Goal: Information Seeking & Learning: Check status

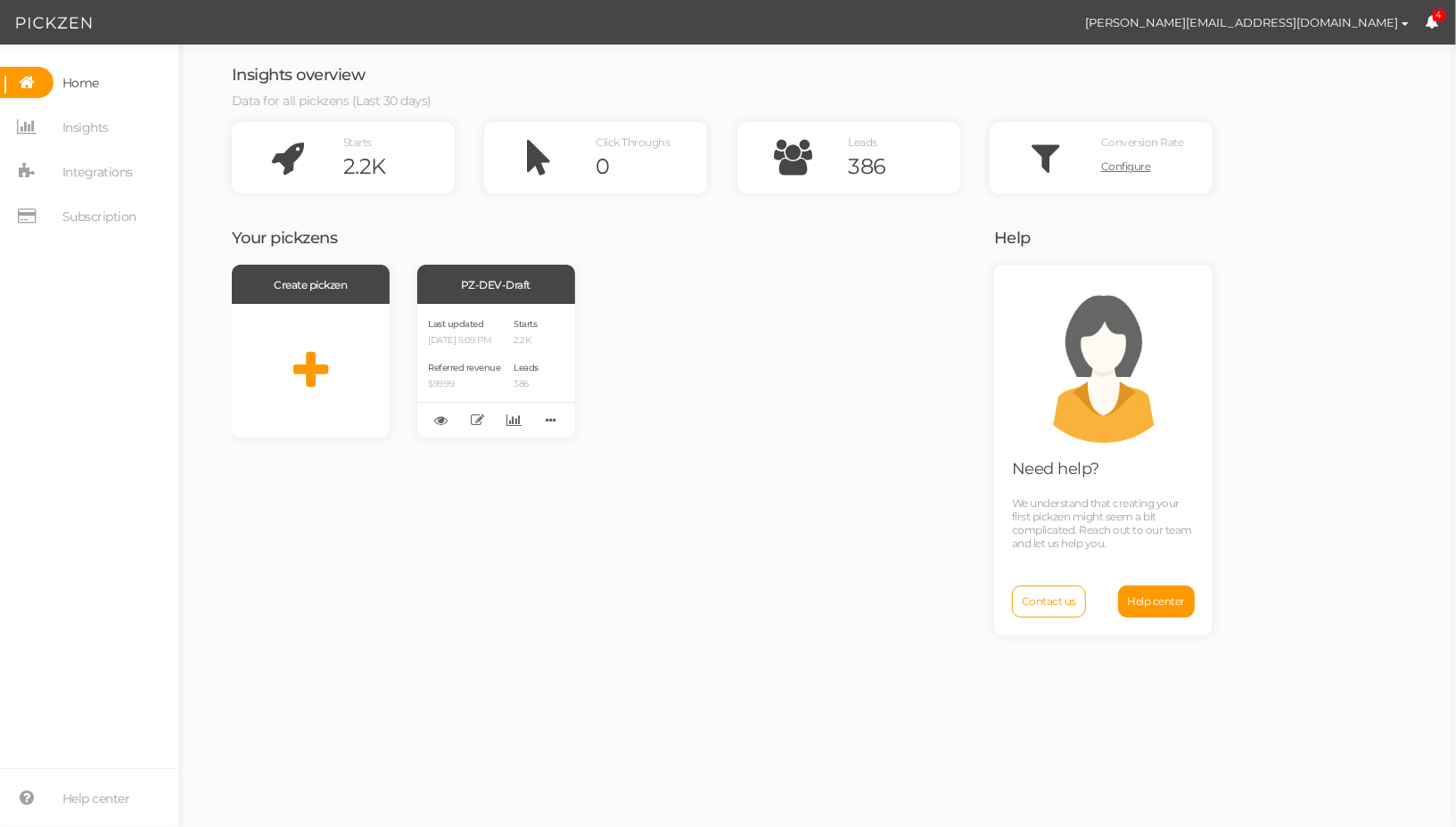
click at [92, 110] on nav "Home Insights Integrations Subscription" at bounding box center [89, 156] width 178 height 178
drag, startPoint x: 83, startPoint y: 121, endPoint x: 92, endPoint y: 122, distance: 9.1
click at [83, 121] on span "Insights" at bounding box center [86, 127] width 47 height 29
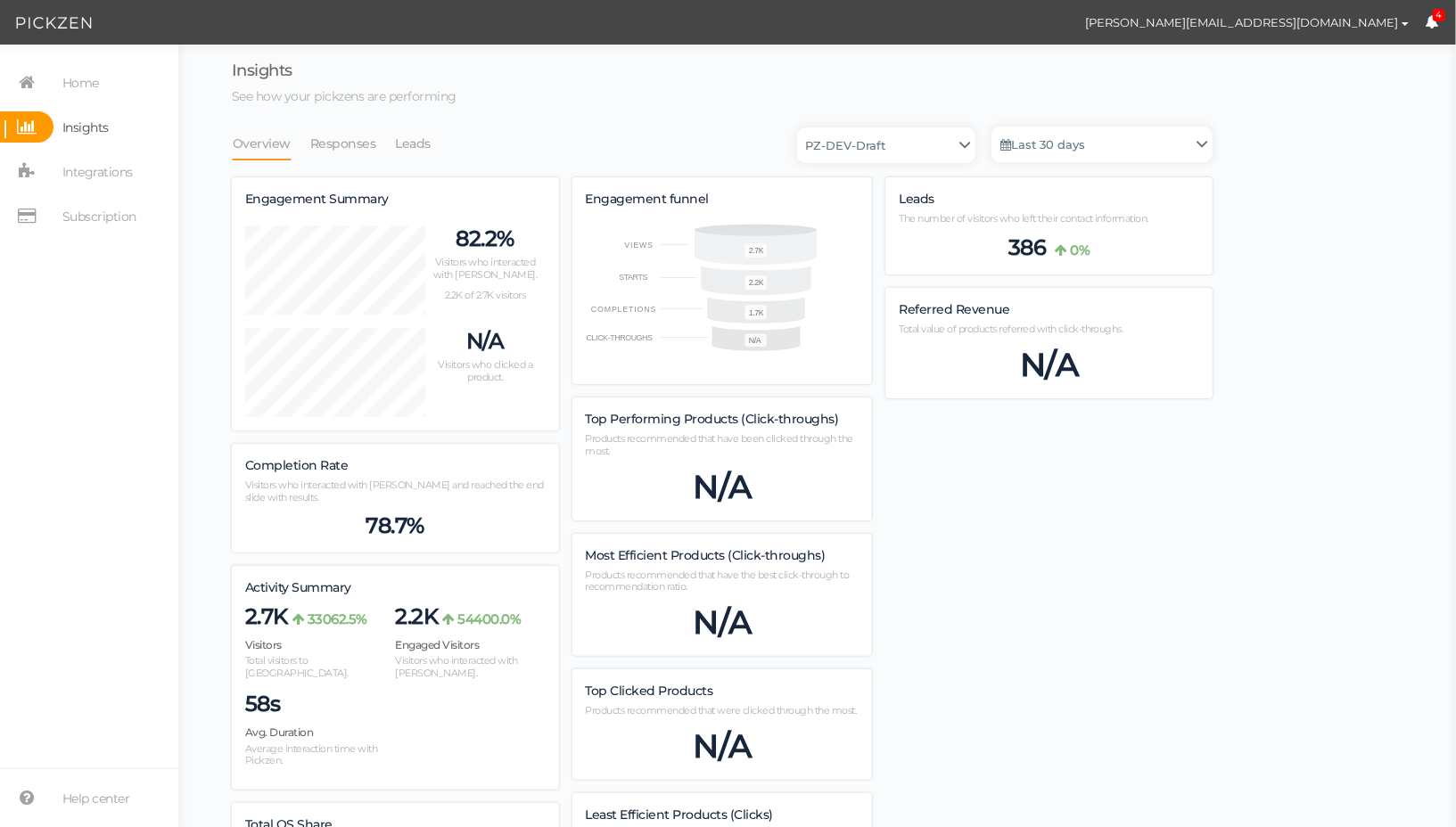
scroll to position [1255, 981]
click at [912, 145] on select "PZ-DEV-Draft" at bounding box center [886, 146] width 178 height 35
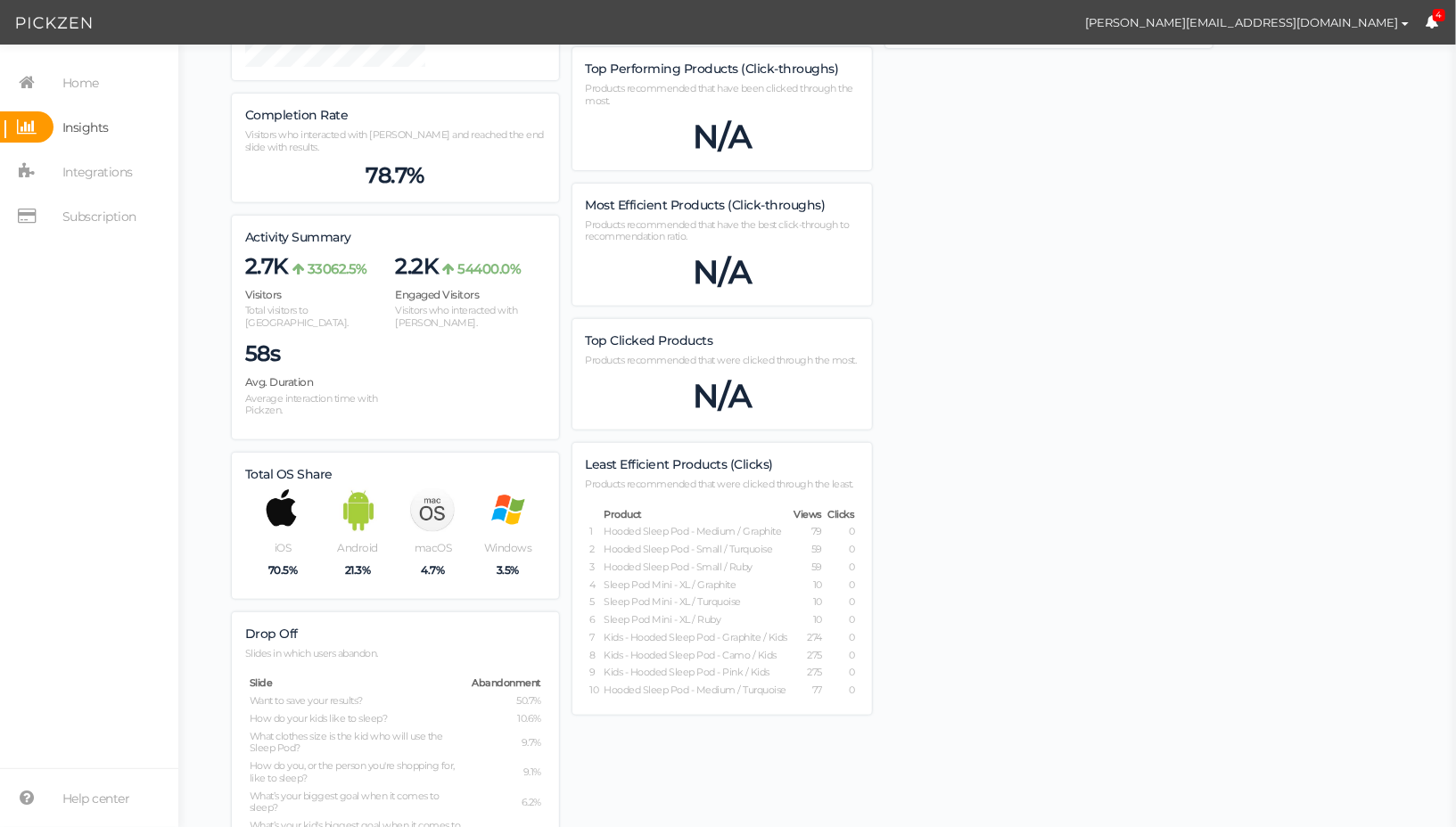
scroll to position [0, 0]
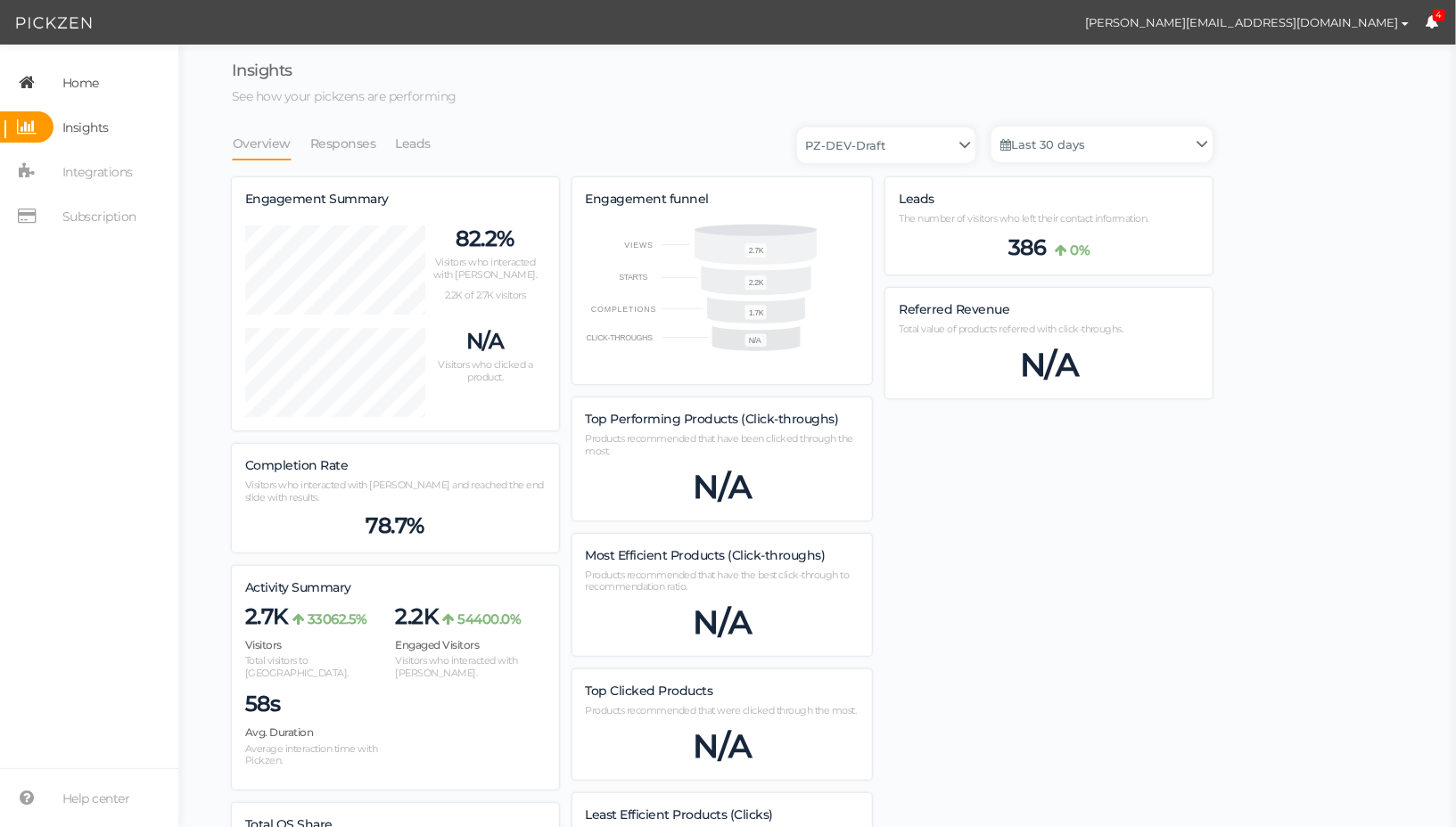
drag, startPoint x: 99, startPoint y: 86, endPoint x: 148, endPoint y: 84, distance: 49.0
click at [97, 86] on span "Home" at bounding box center [80, 83] width 36 height 29
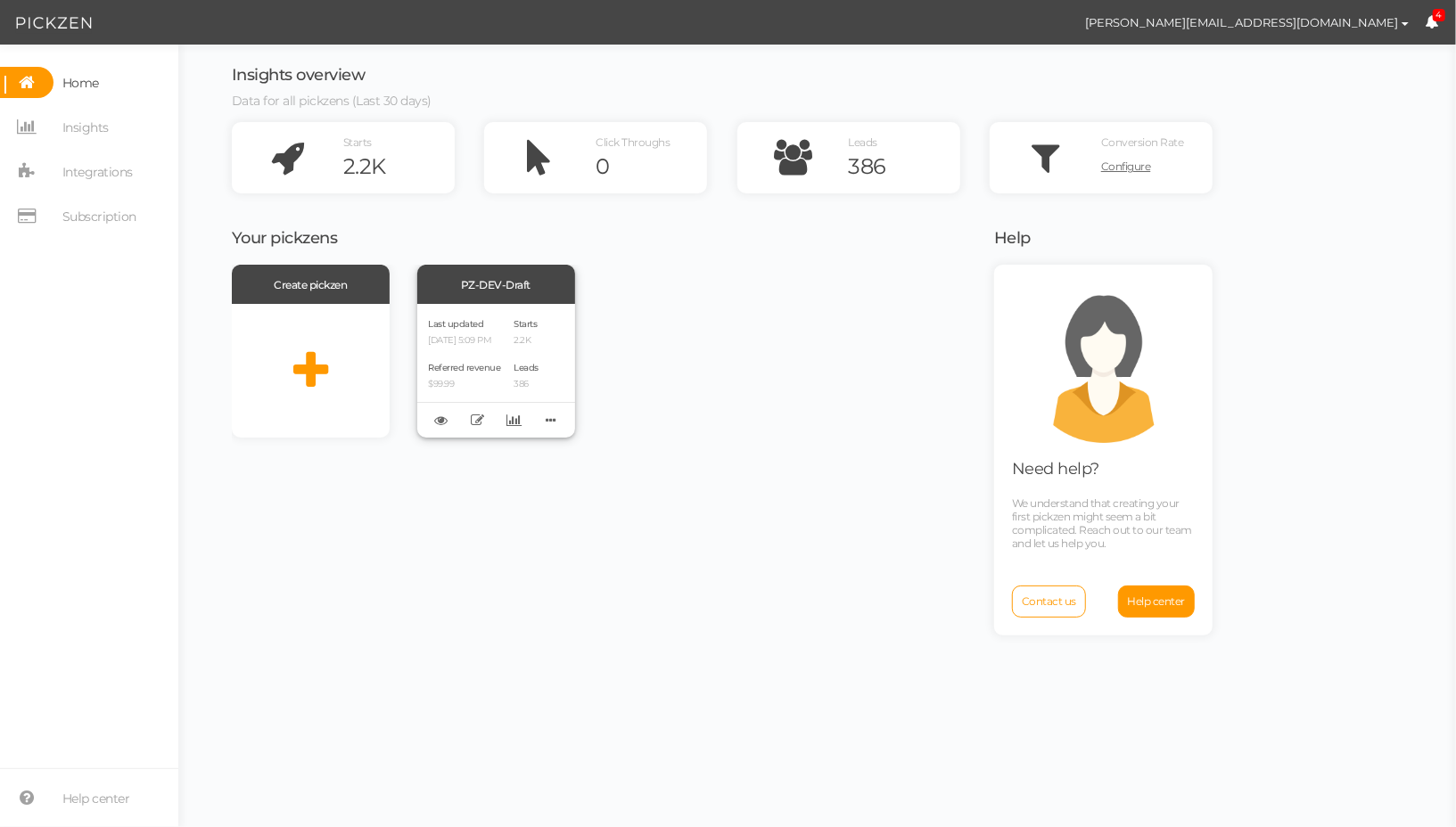
click at [493, 296] on div "PZ-DEV-Draft" at bounding box center [496, 285] width 158 height 39
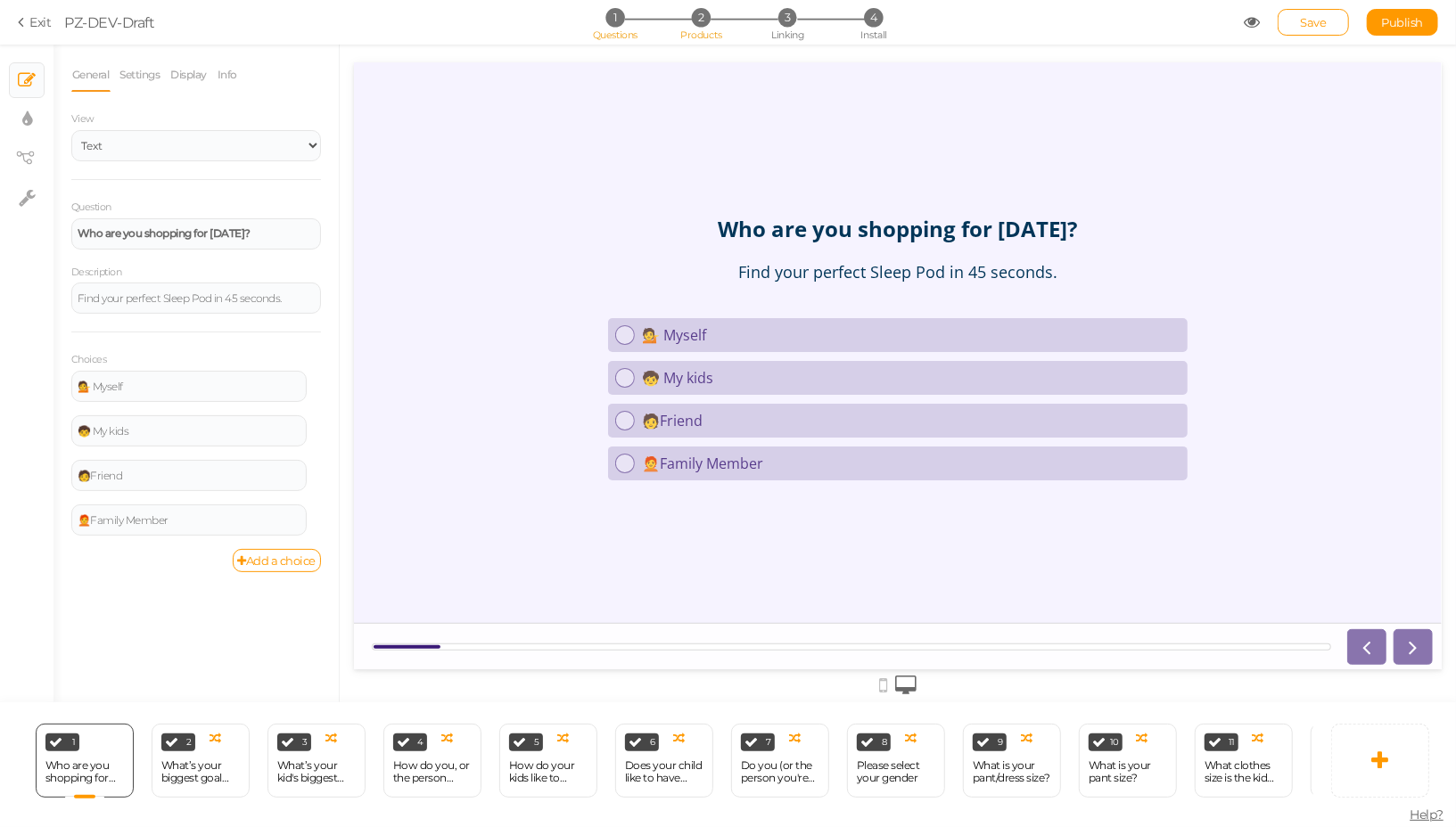
click at [711, 16] on li "2 Products" at bounding box center [701, 18] width 83 height 19
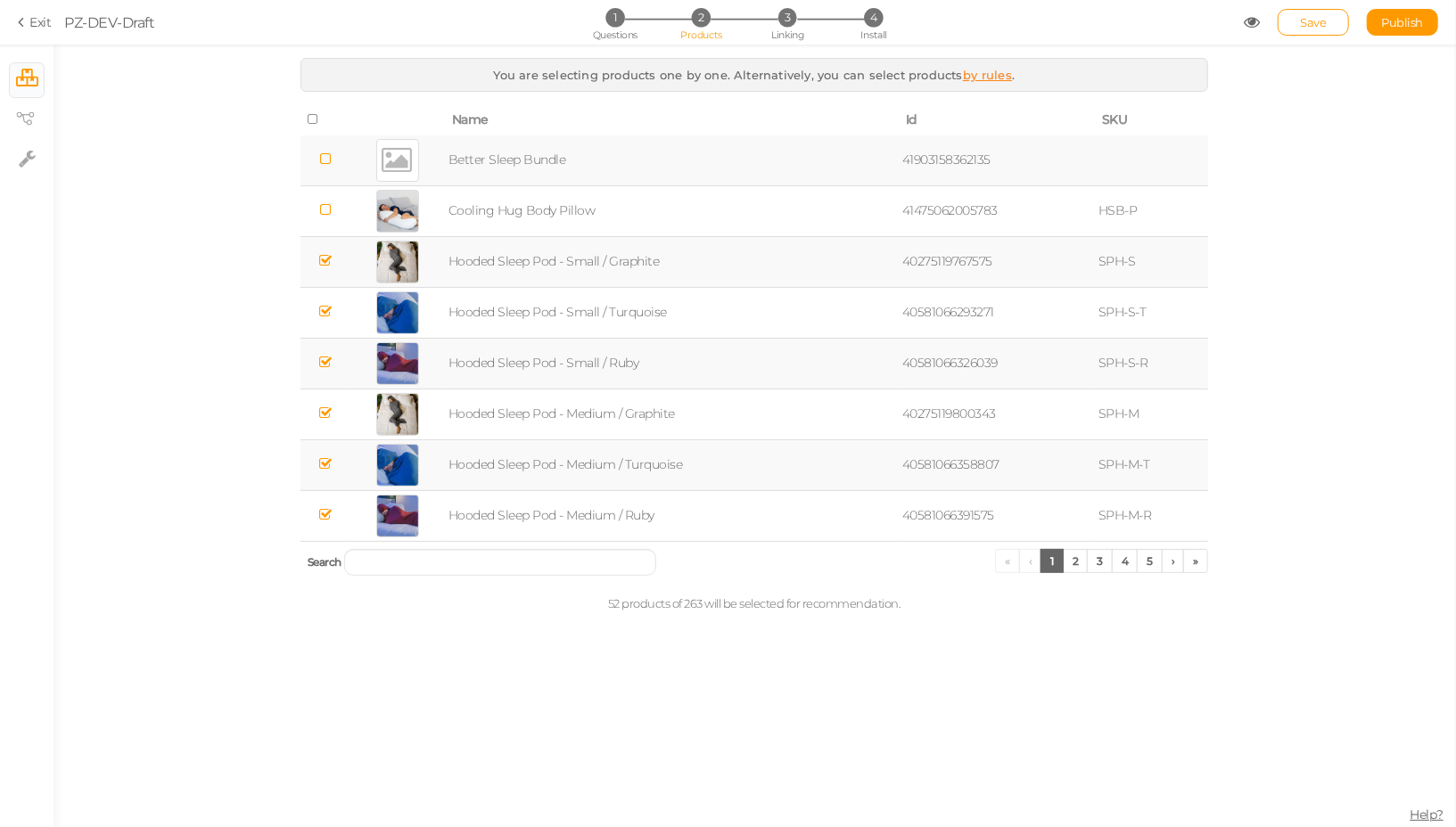
click at [629, 256] on td "Hooded Sleep Pod - Small / Graphite" at bounding box center [672, 261] width 454 height 50
click at [431, 255] on td at bounding box center [397, 261] width 93 height 50
click at [677, 607] on div "You are selecting products one by one. Alternatively, you can select products b…" at bounding box center [754, 341] width 935 height 566
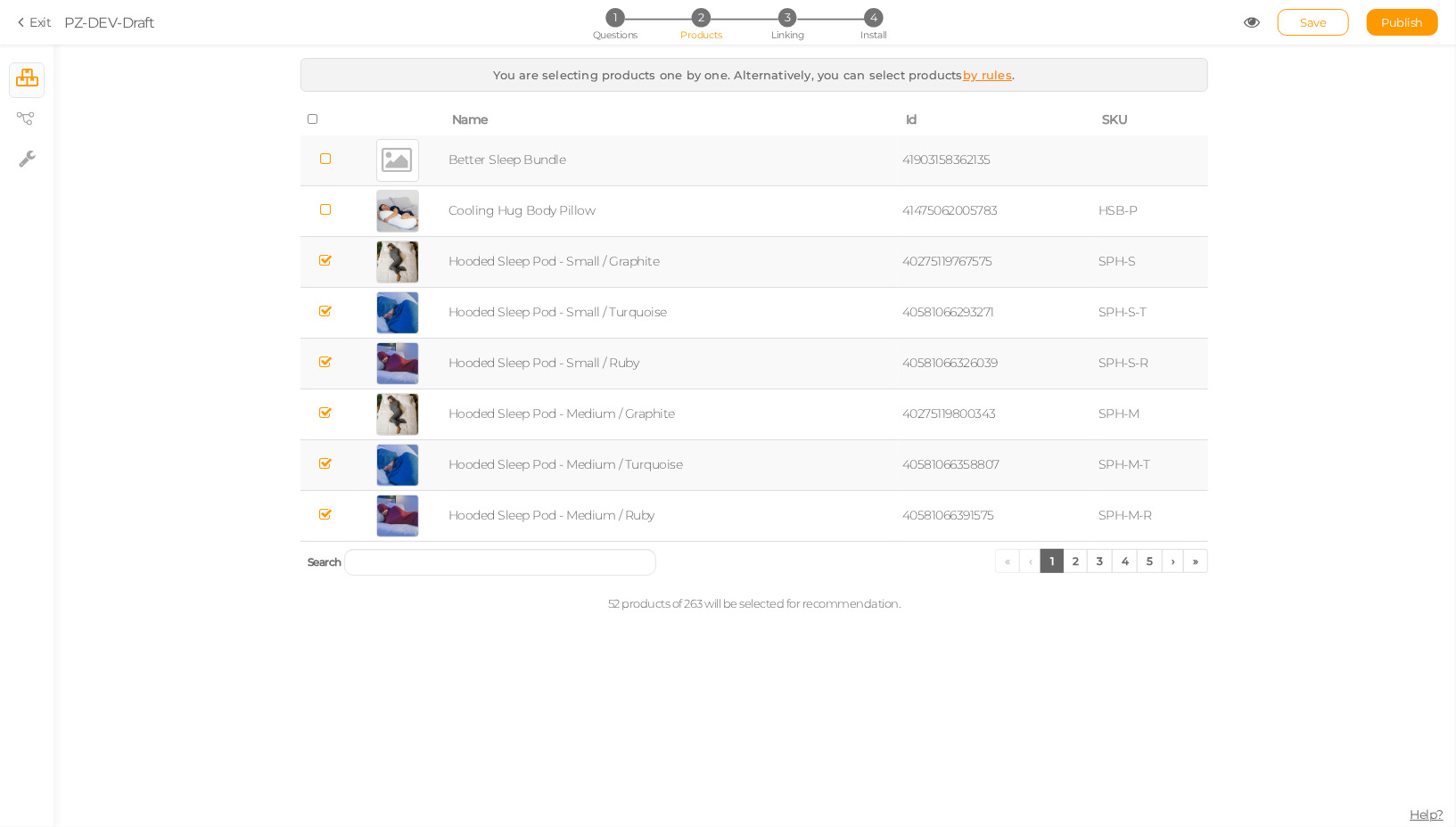
click at [686, 601] on span "52 products of 263 will be selected for recommendation." at bounding box center [755, 603] width 293 height 14
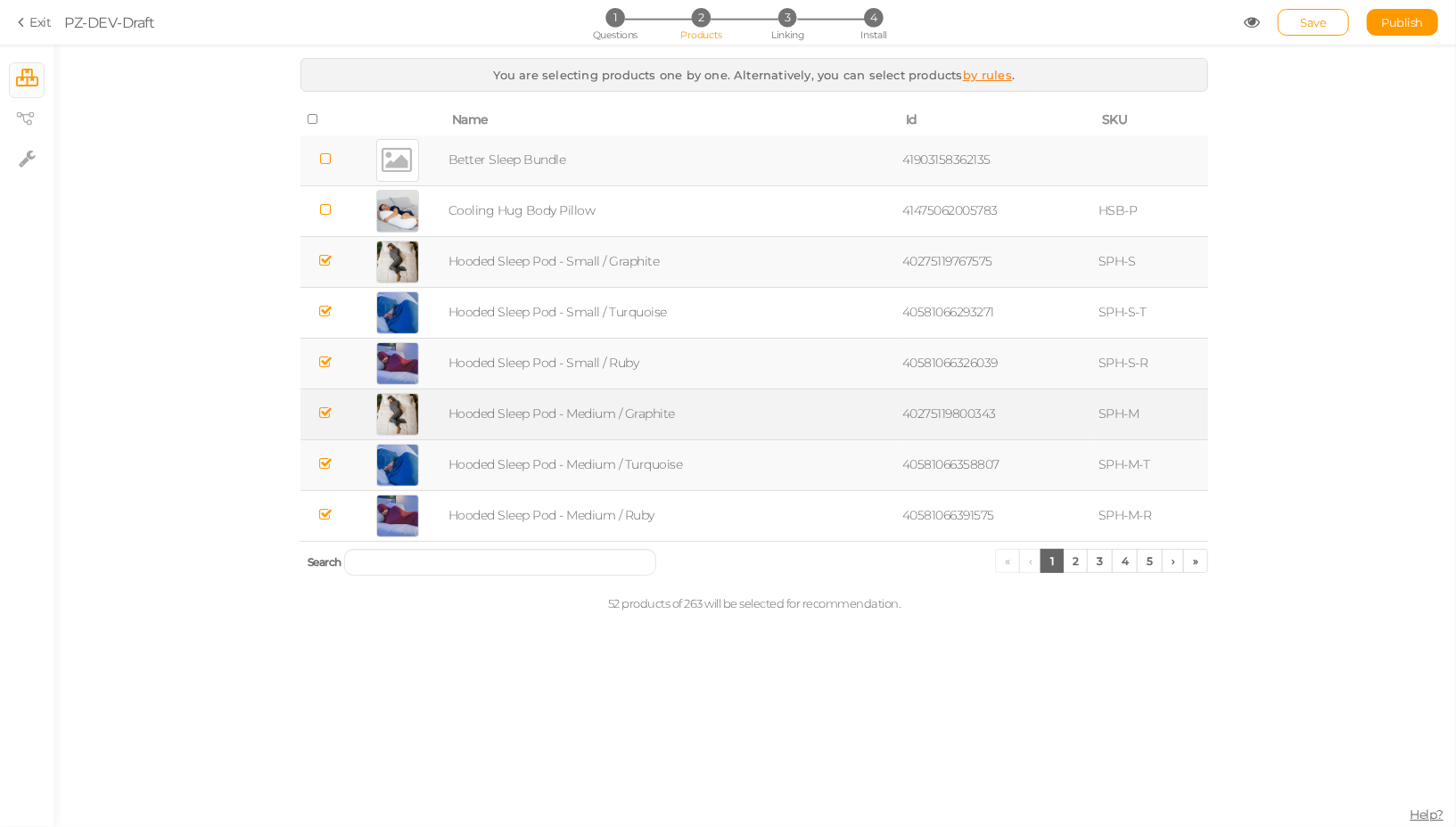
click at [1157, 397] on td "SPH-M" at bounding box center [1152, 414] width 113 height 50
click at [1136, 406] on td "SPH-M" at bounding box center [1152, 414] width 113 height 50
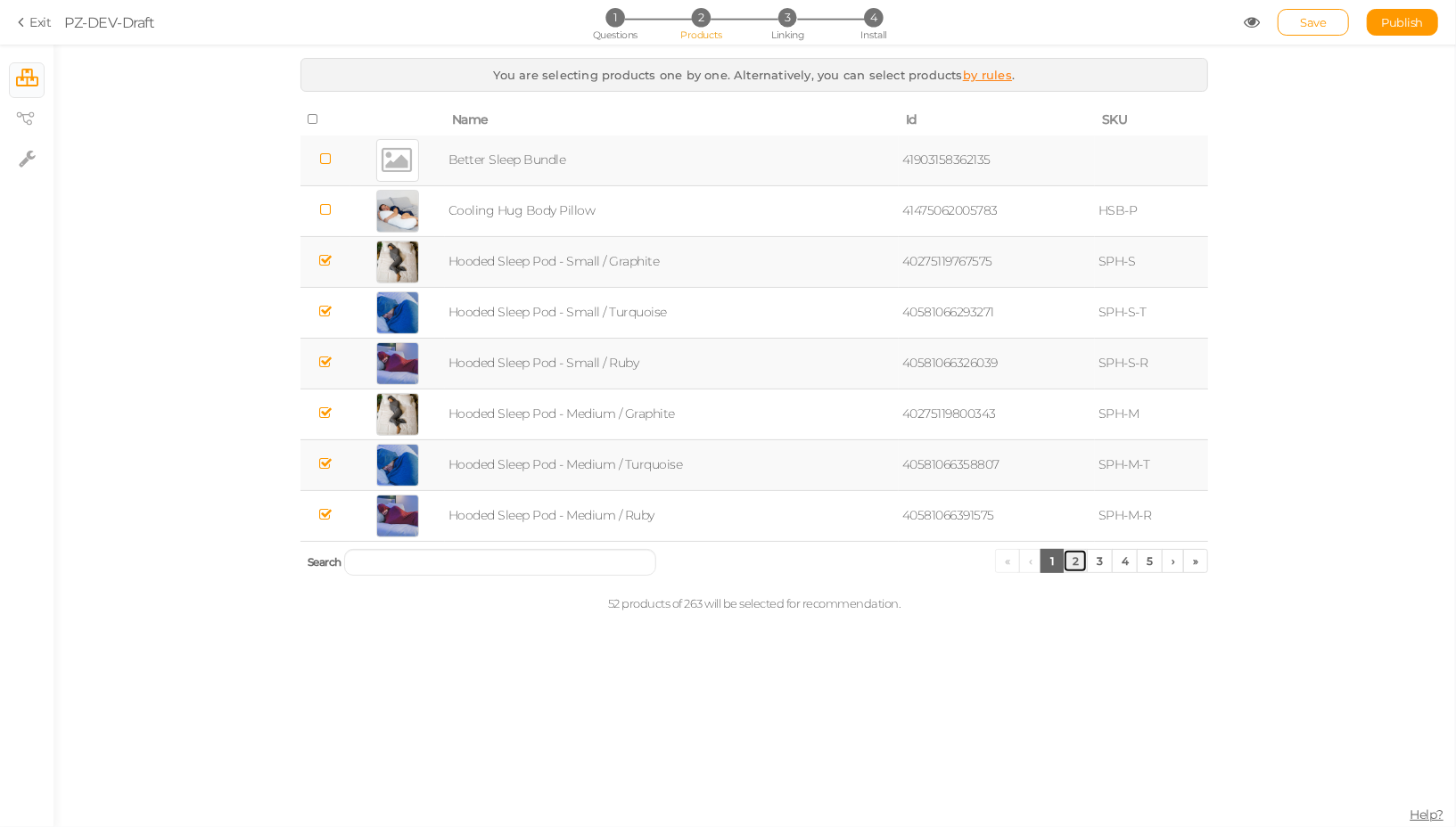
click at [1089, 564] on link "2" at bounding box center [1076, 561] width 26 height 24
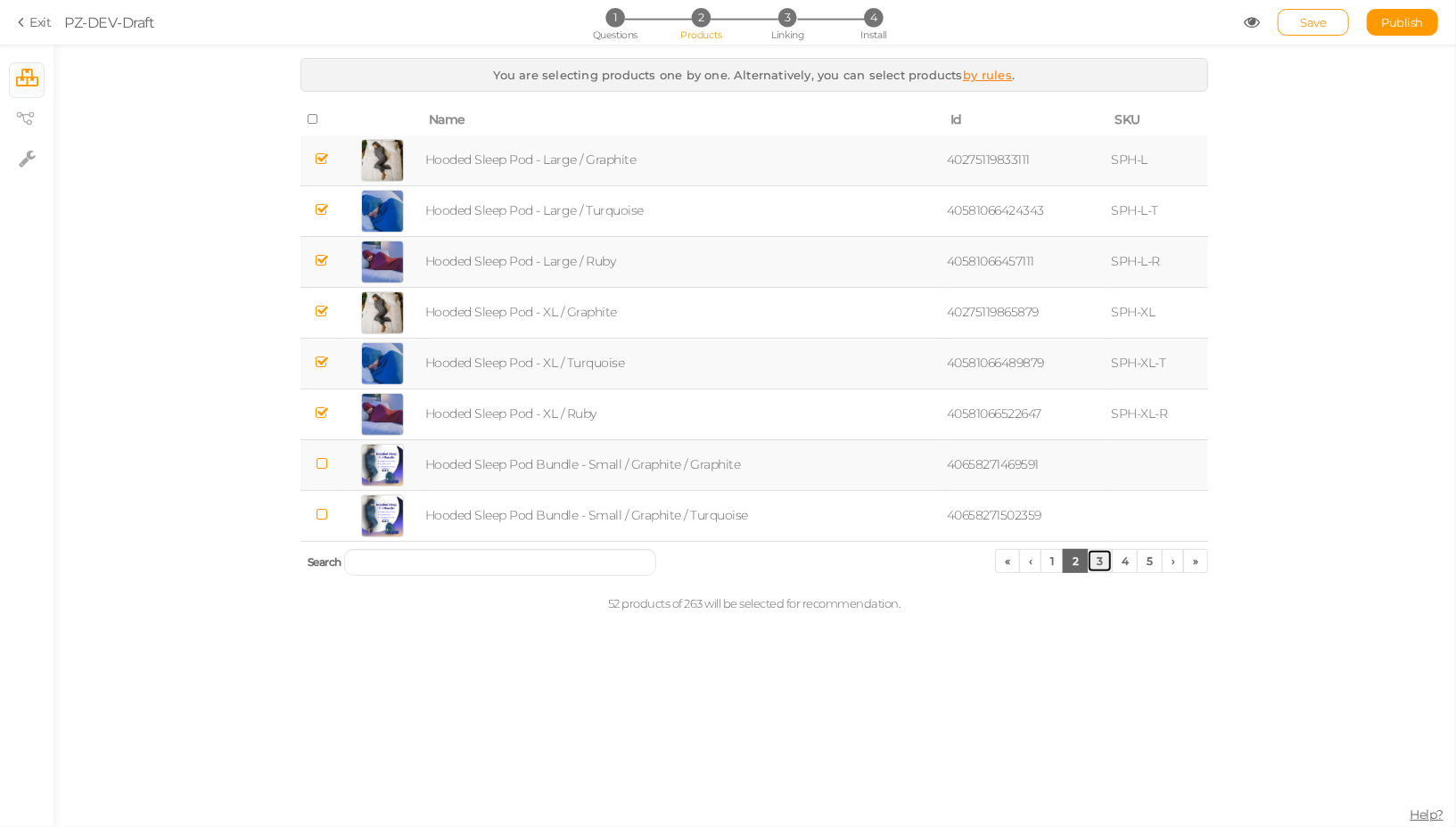
click at [1110, 558] on link "3" at bounding box center [1100, 561] width 26 height 24
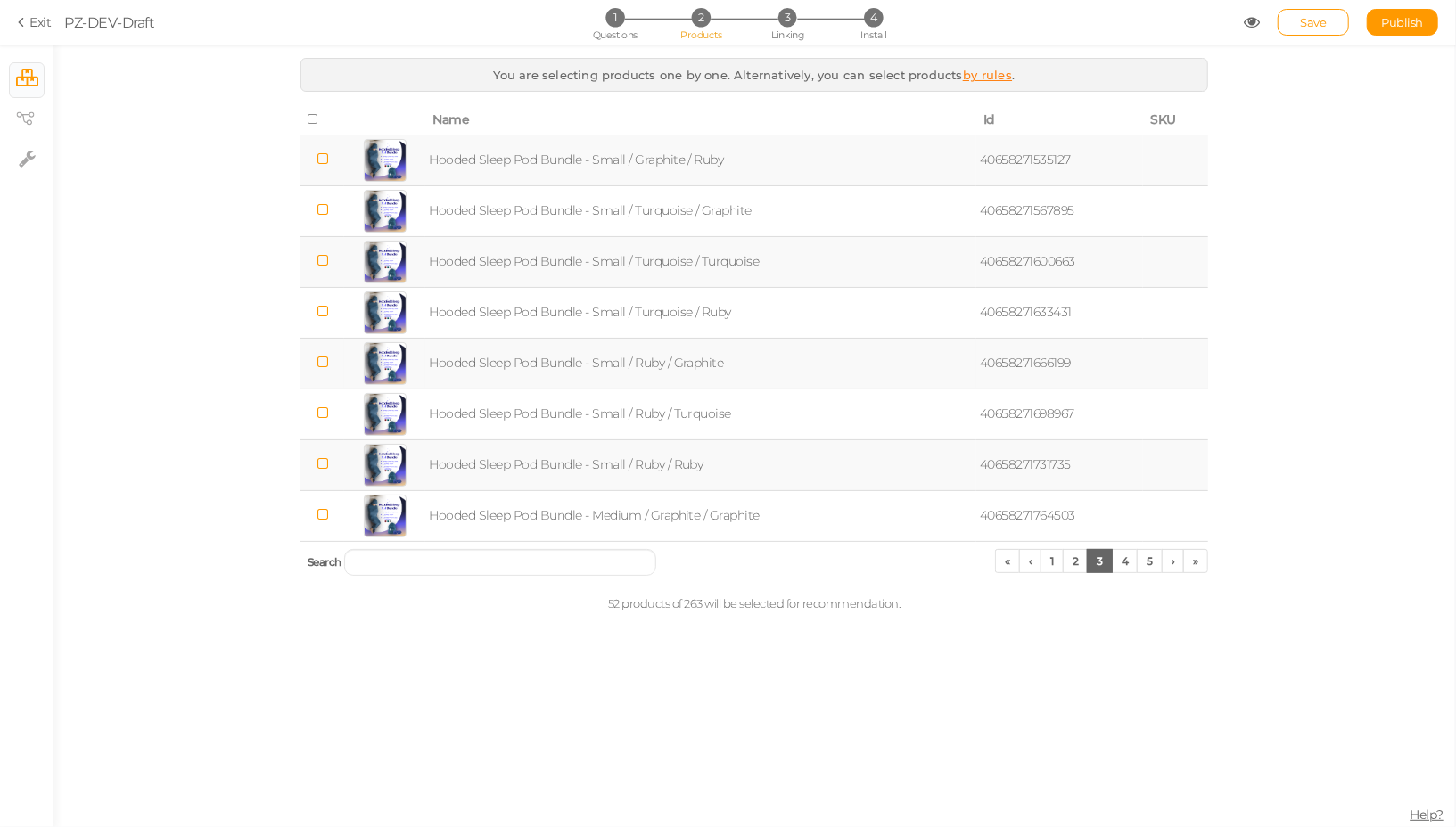
click at [699, 367] on td "Hooded Sleep Pod Bundle - Small / Ruby / Graphite" at bounding box center [701, 363] width 551 height 50
click at [643, 355] on td "Hooded Sleep Pod Bundle - Small / Ruby / Graphite" at bounding box center [701, 363] width 551 height 50
click at [26, 144] on link "× Settings" at bounding box center [27, 159] width 34 height 34
select select "en"
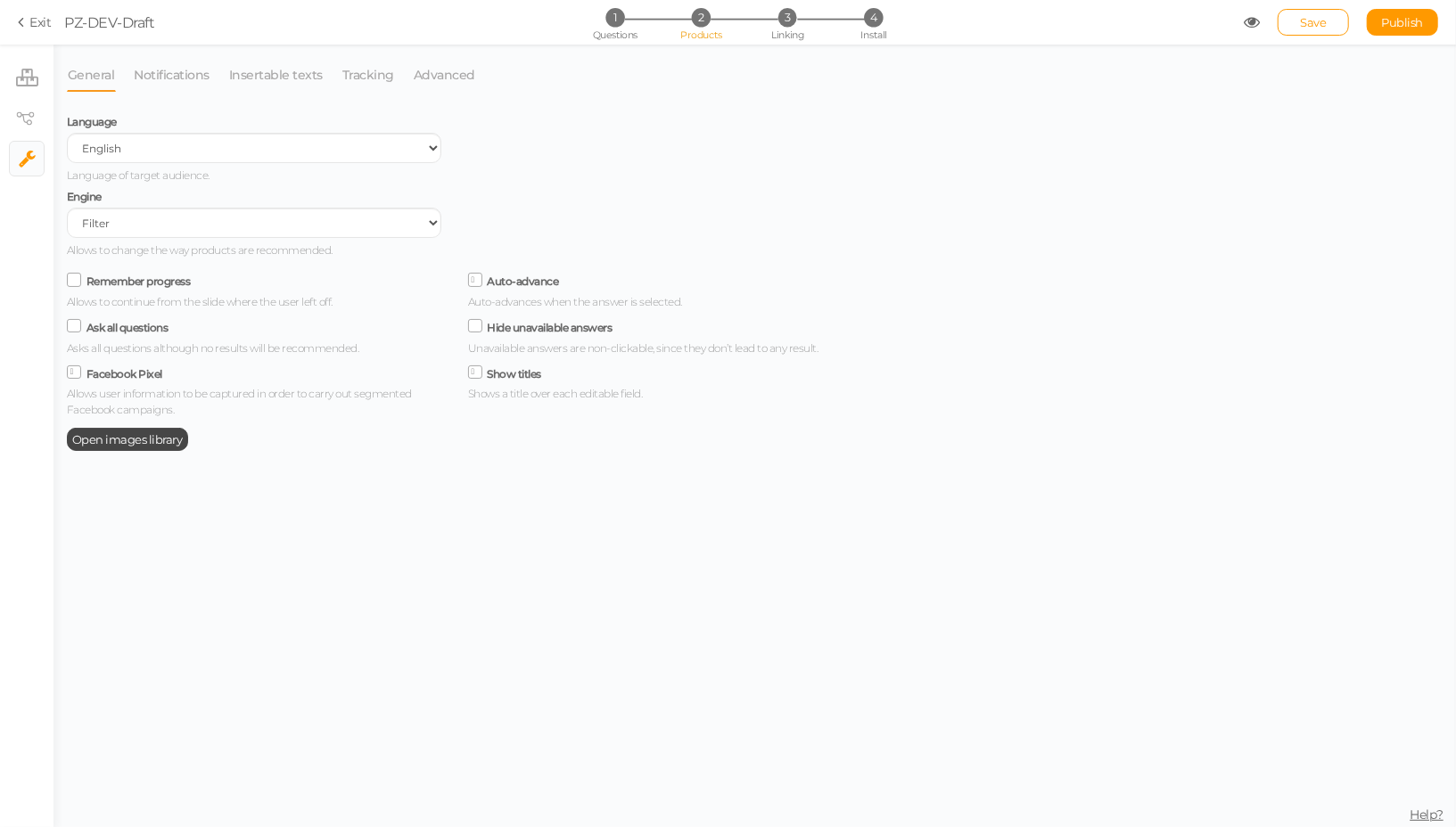
click at [20, 27] on icon at bounding box center [23, 21] width 12 height 16
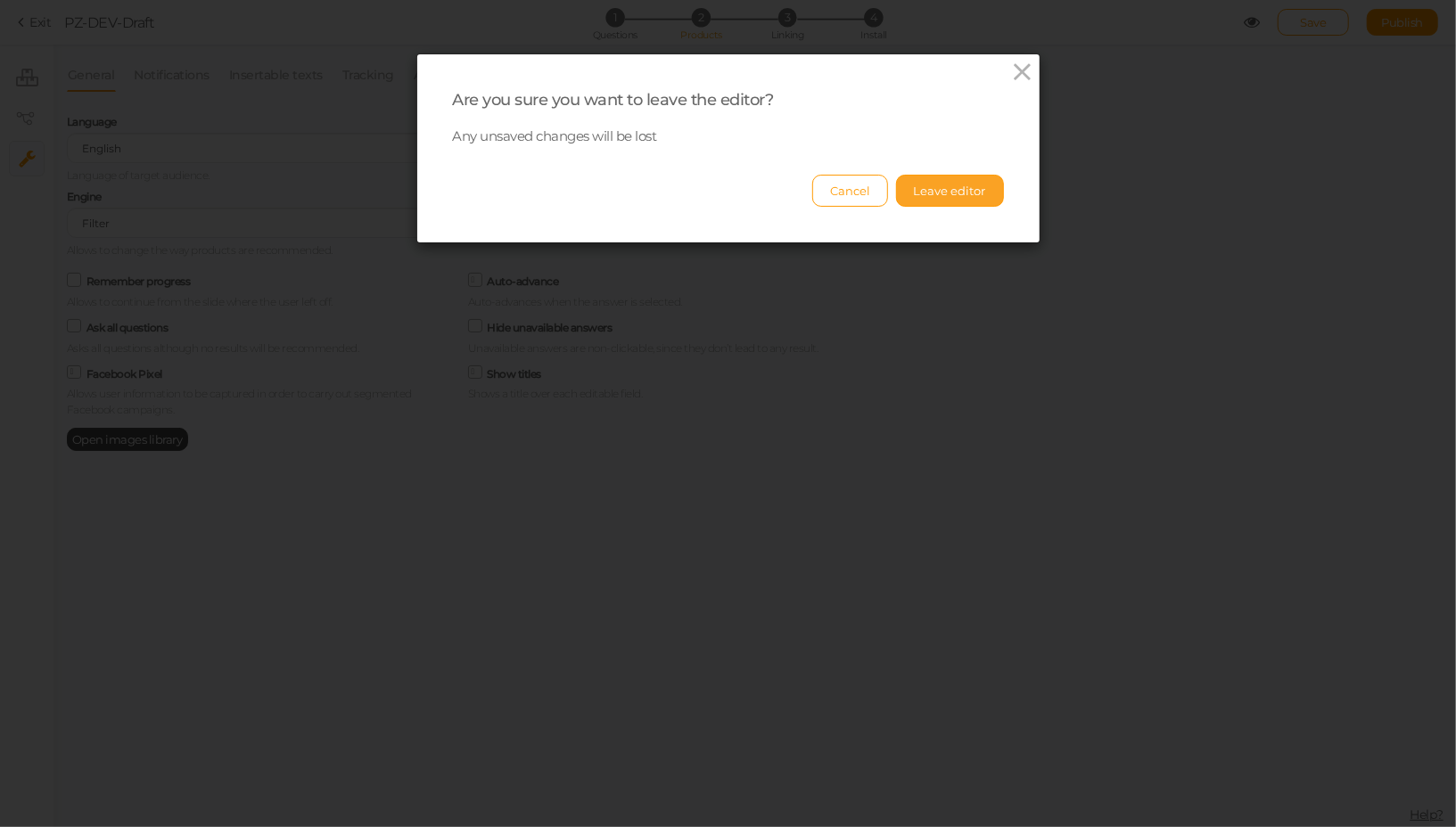
click at [921, 199] on button "Leave editor" at bounding box center [951, 190] width 108 height 32
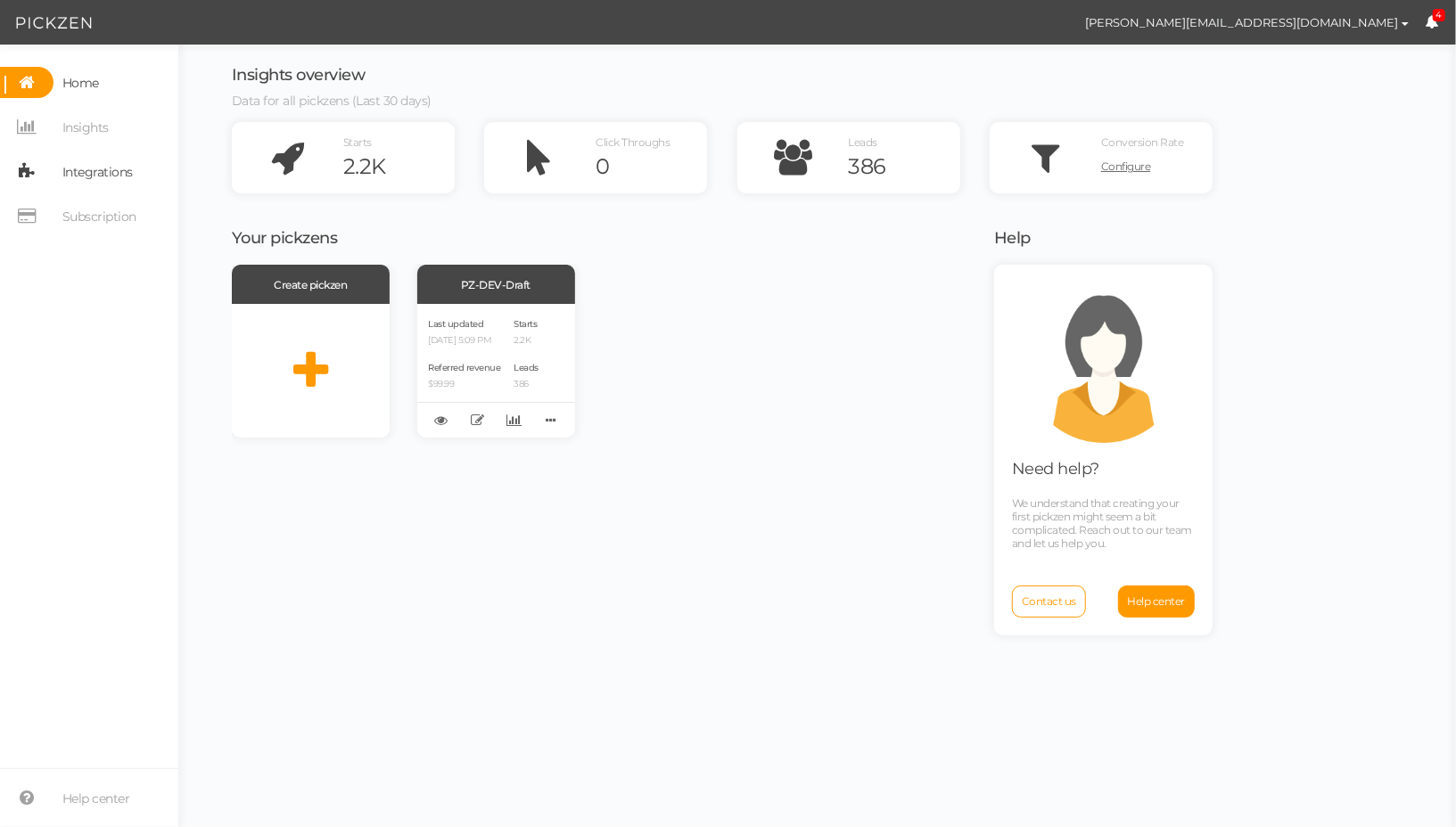
click at [84, 167] on span "Integrations" at bounding box center [97, 172] width 70 height 29
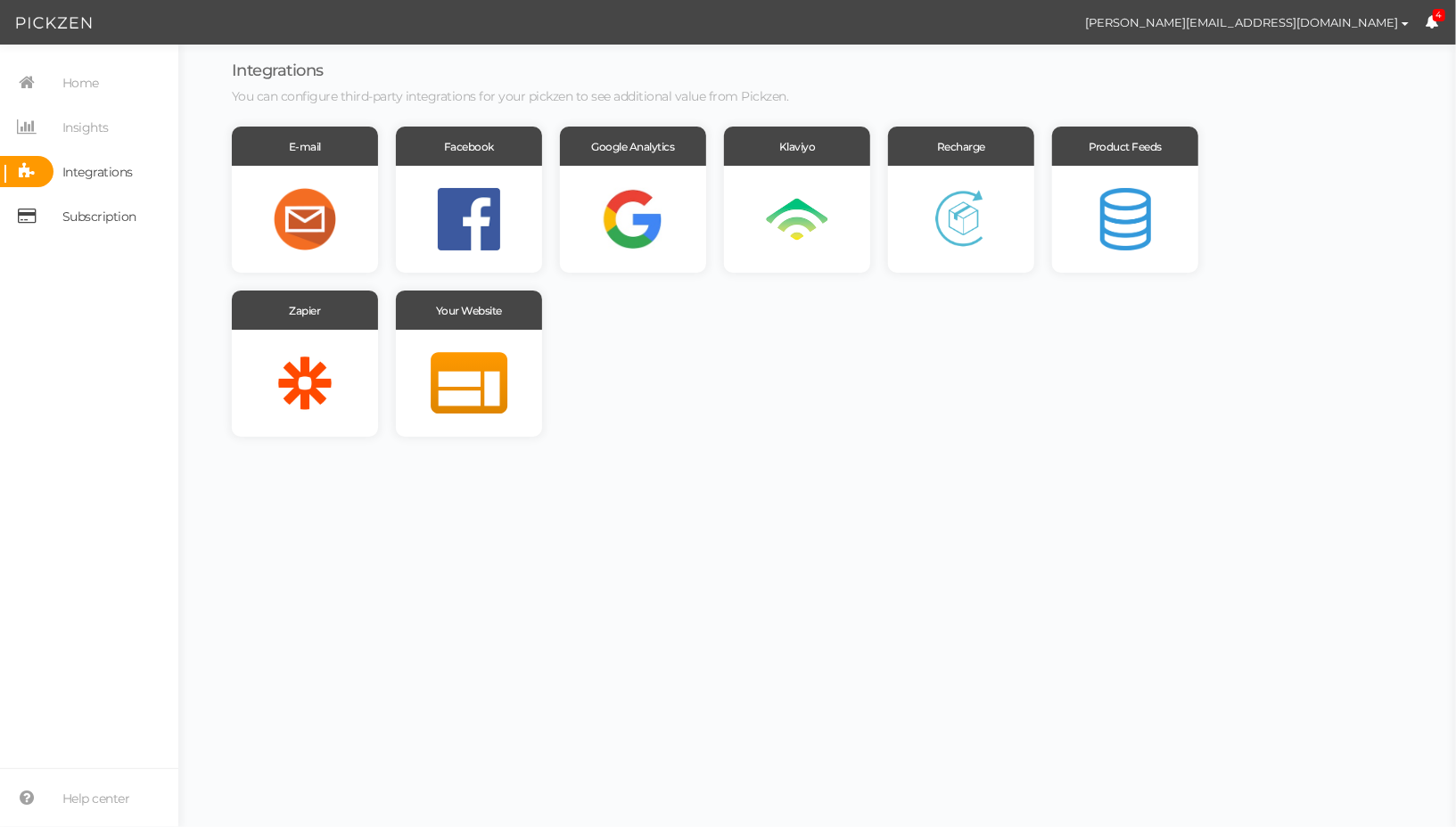
click at [92, 223] on span "Subscription" at bounding box center [99, 217] width 74 height 29
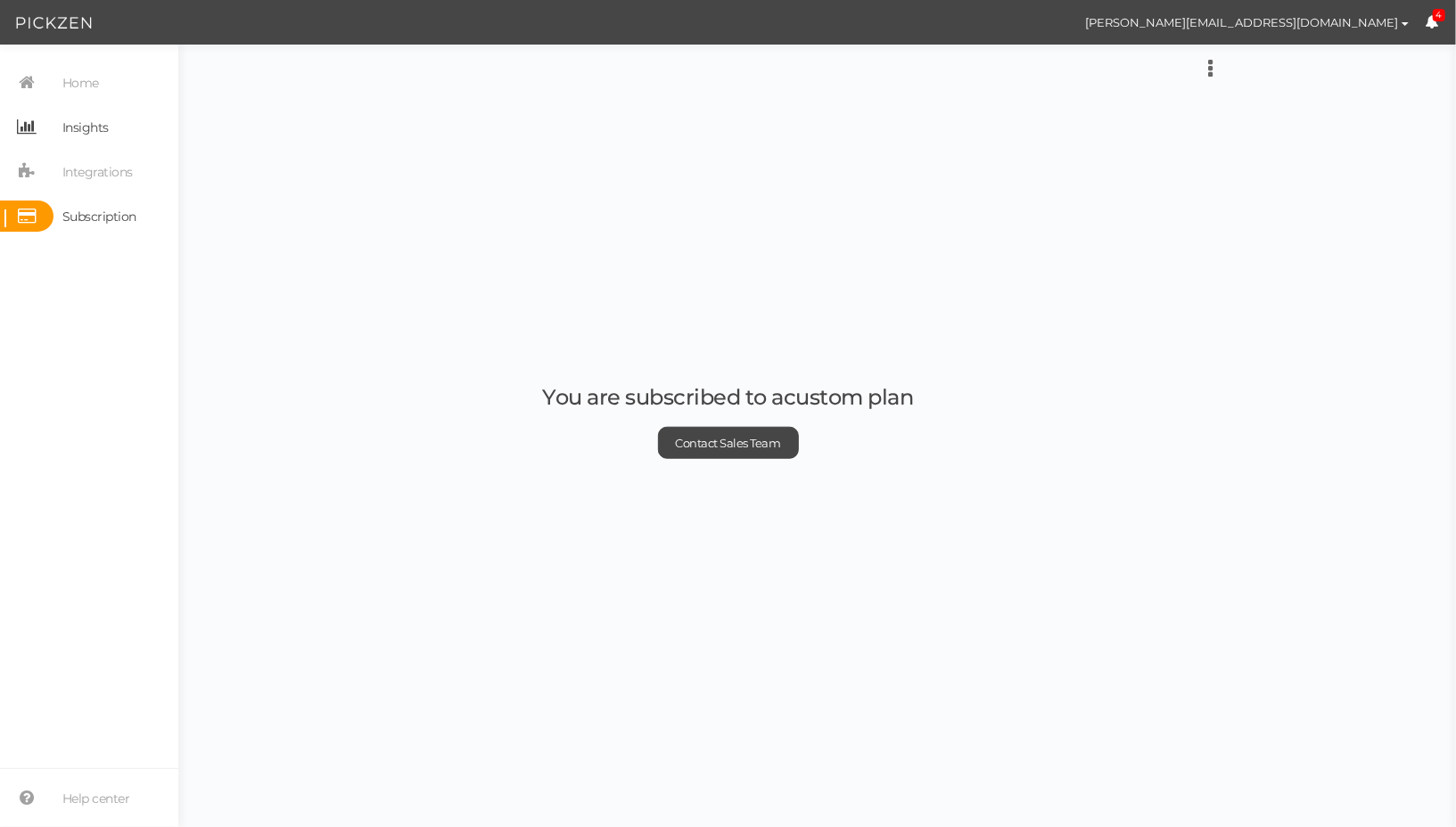
click at [86, 129] on span "Insights" at bounding box center [86, 127] width 47 height 29
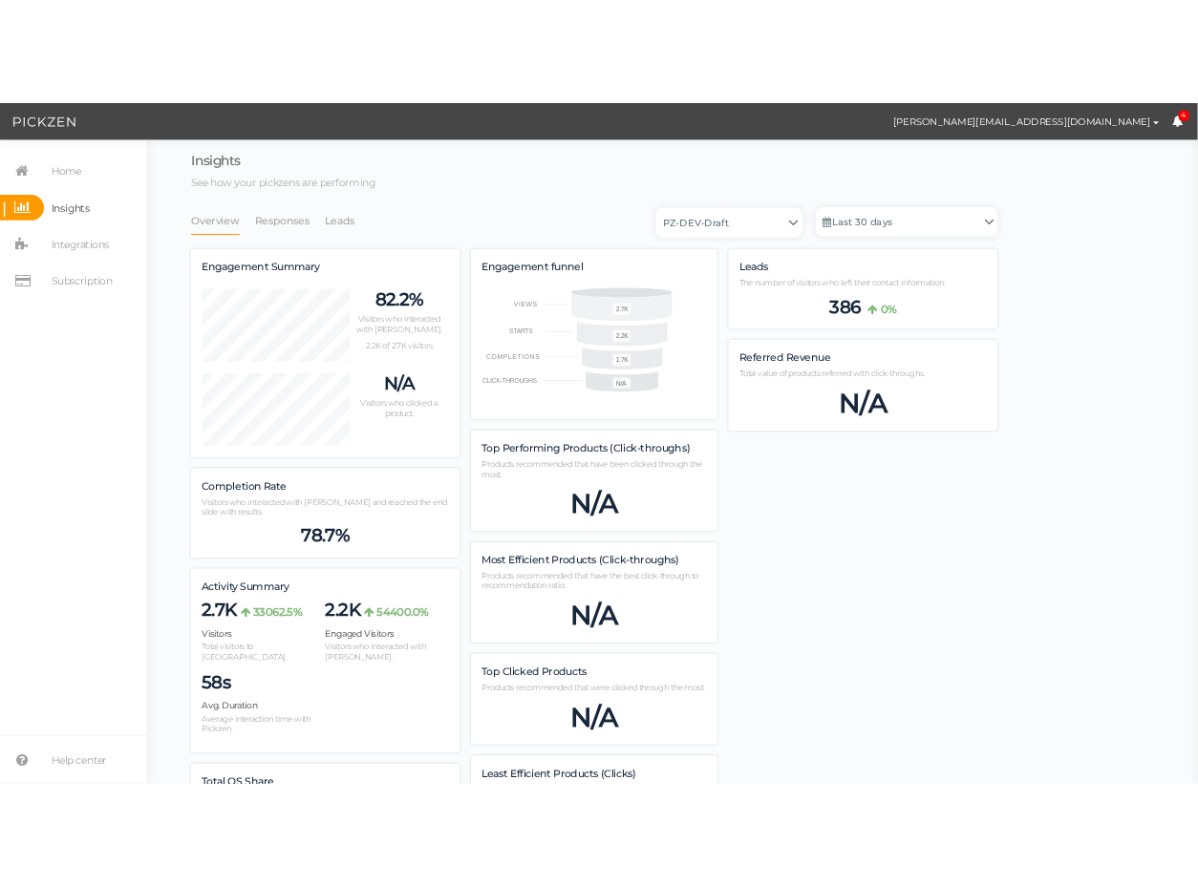
scroll to position [1345, 1050]
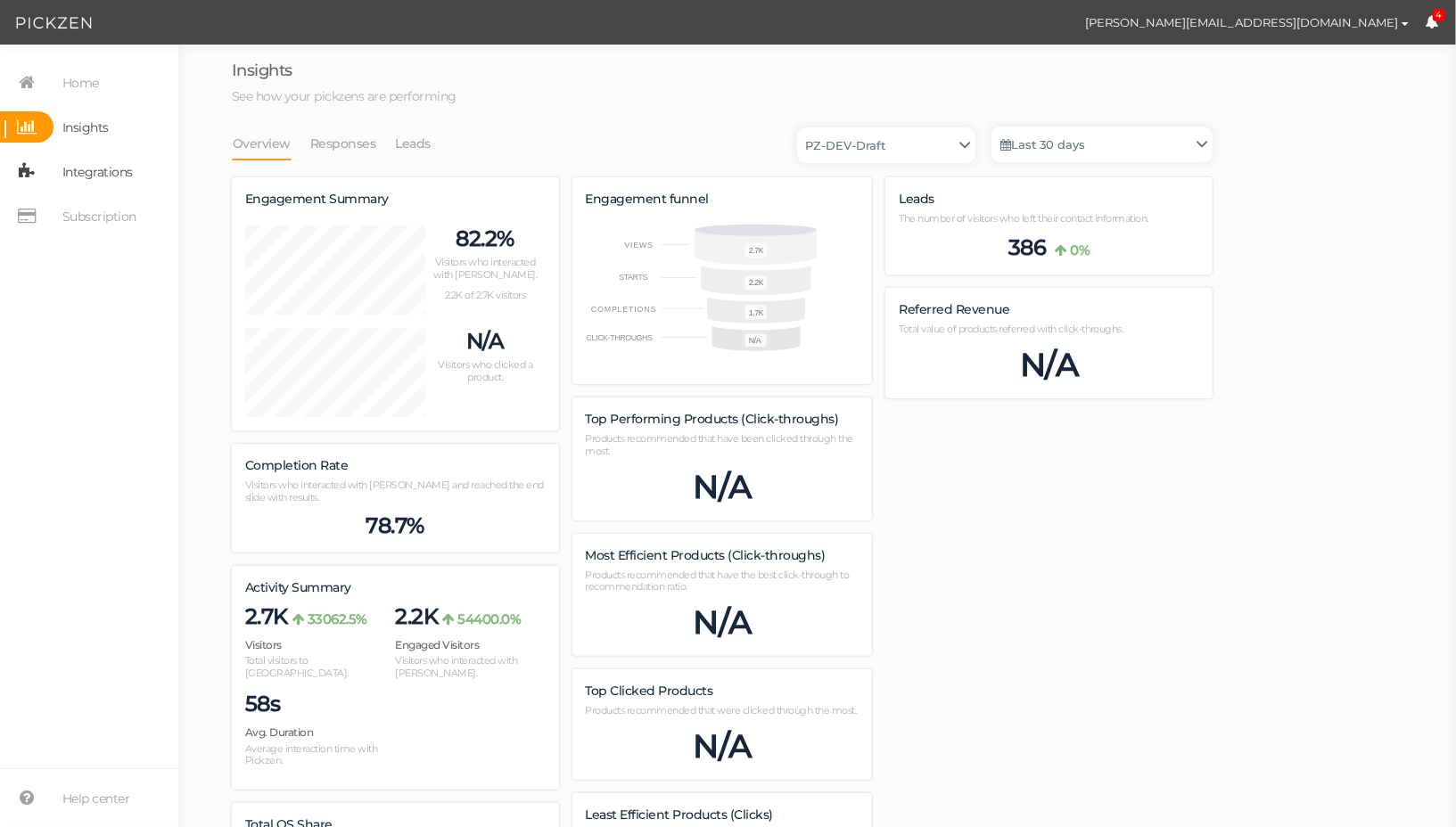
click at [55, 161] on span "Integrations" at bounding box center [92, 171] width 79 height 31
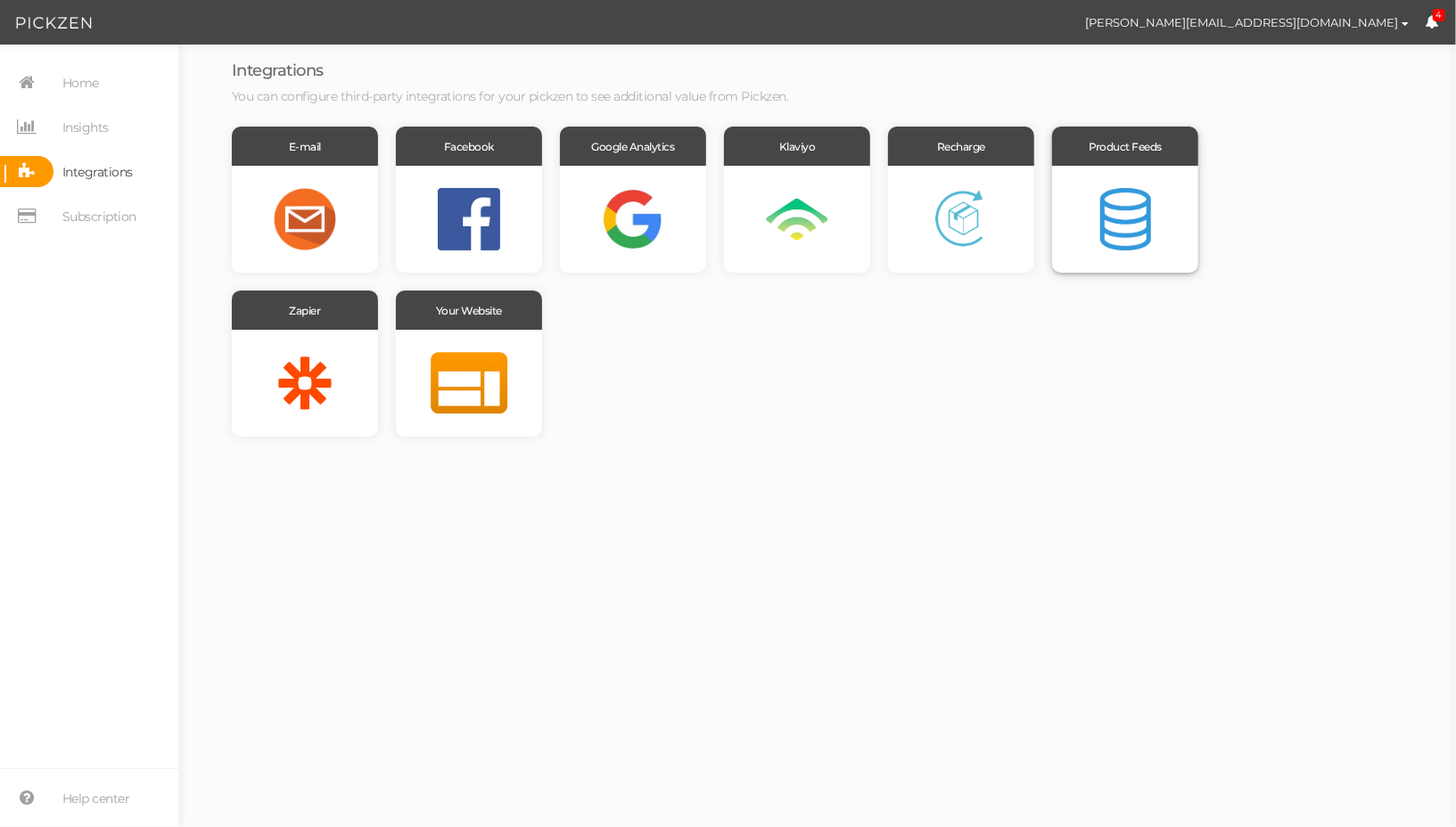
click at [1139, 209] on div at bounding box center [1125, 219] width 147 height 107
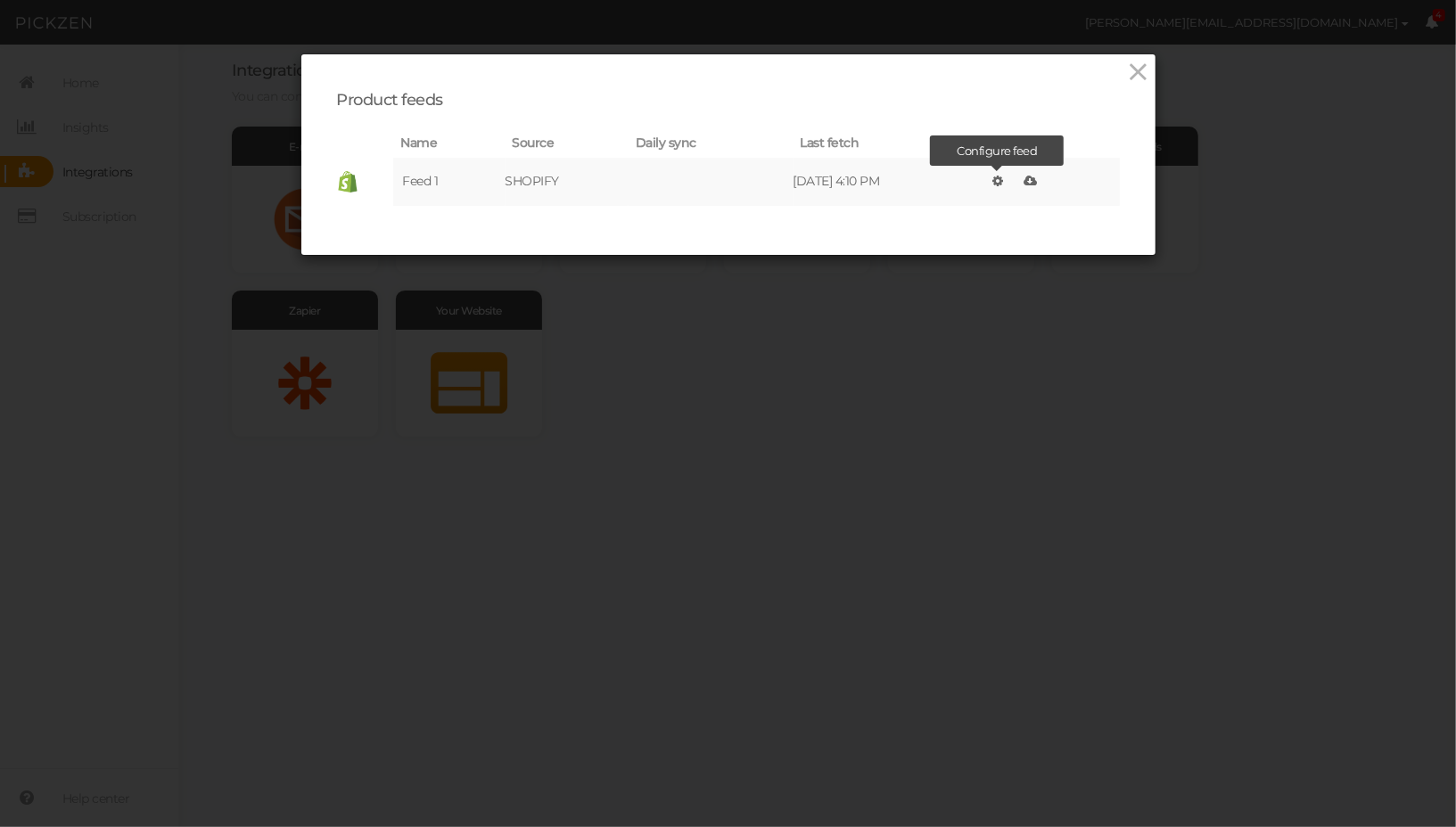
click at [1003, 180] on icon at bounding box center [997, 180] width 10 height 12
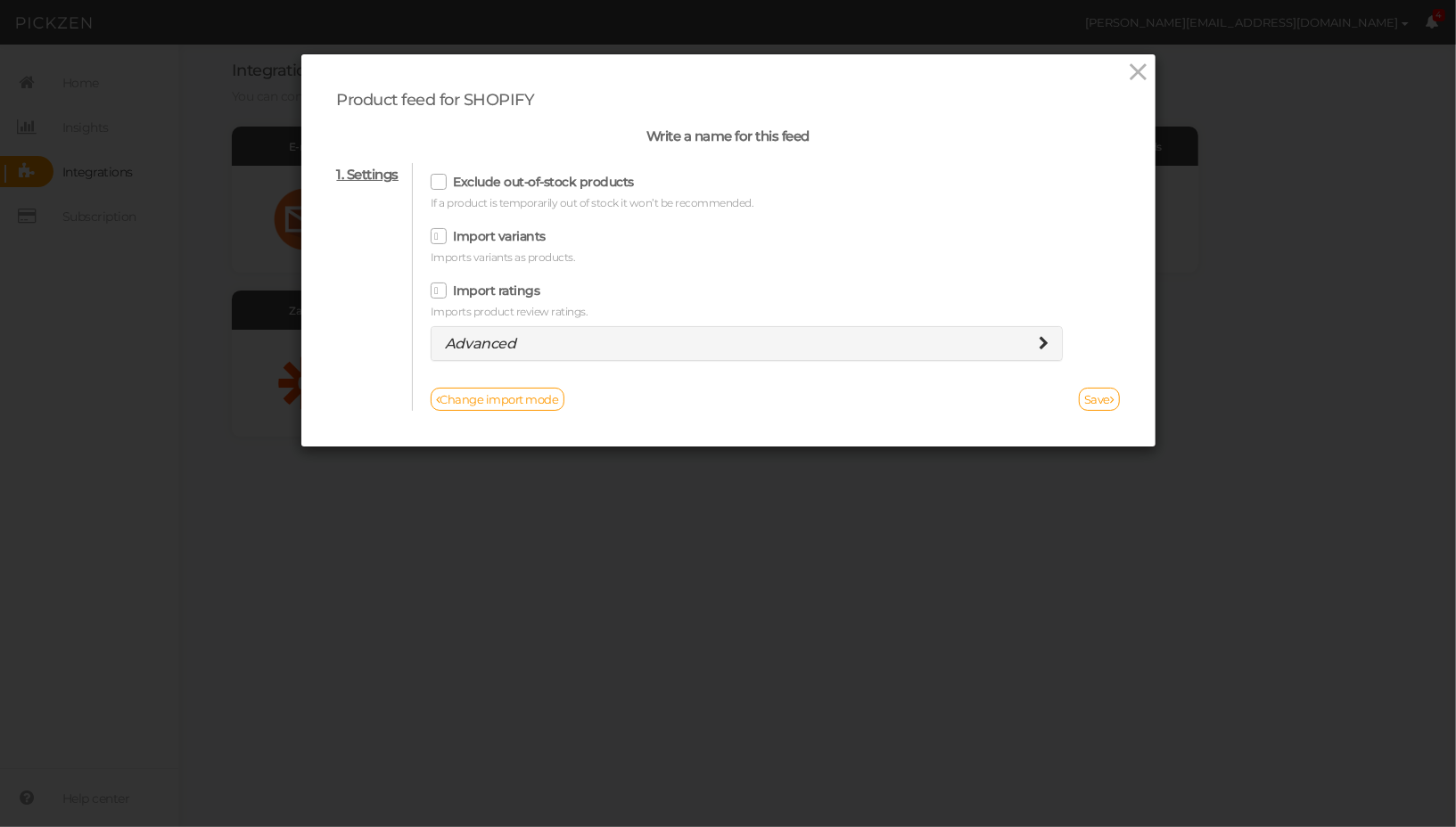
click at [1039, 345] on div "Advanced" at bounding box center [746, 343] width 630 height 34
click at [1039, 342] on icon at bounding box center [1044, 343] width 10 height 14
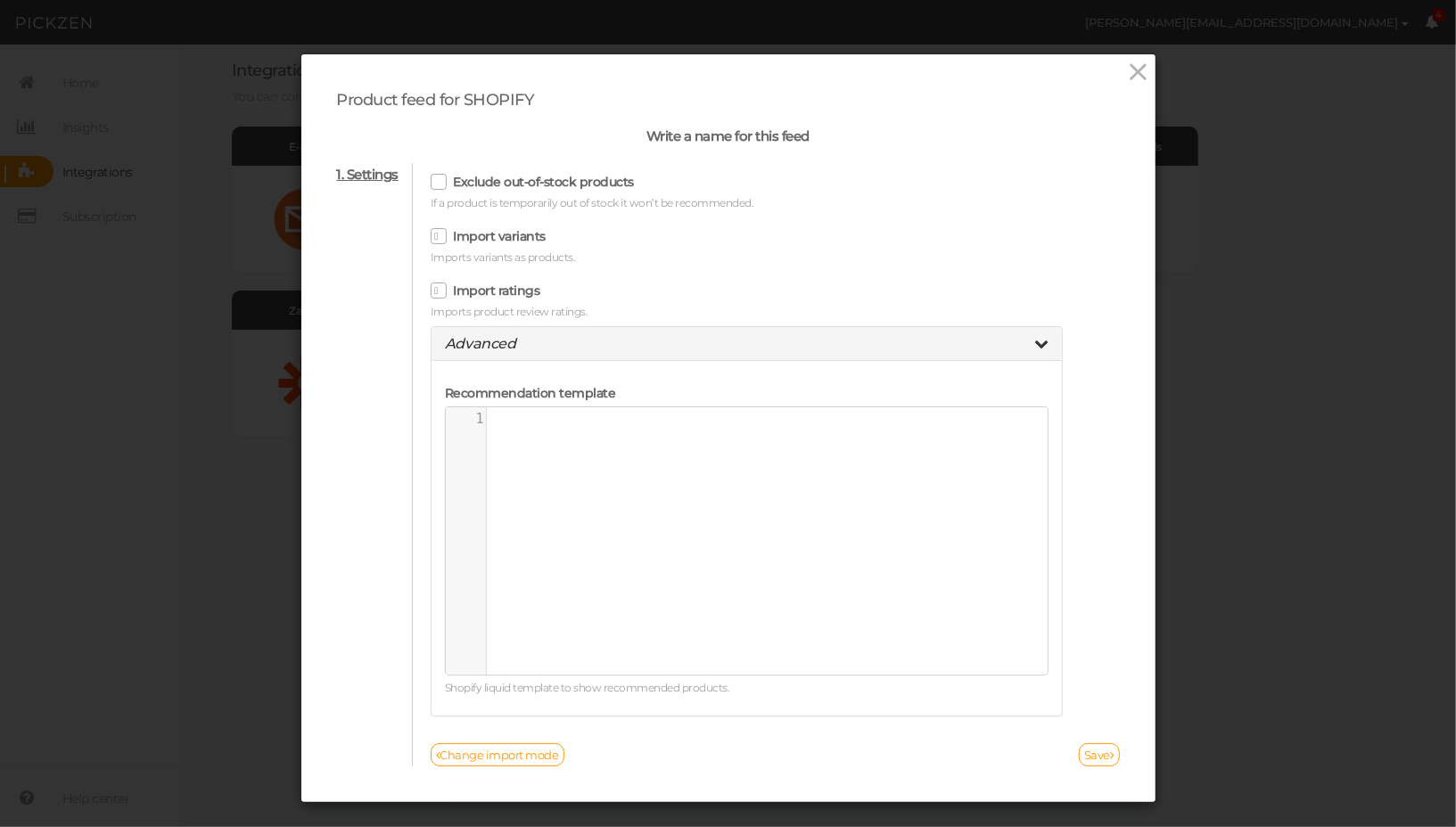
click at [1022, 331] on div "Advanced" at bounding box center [746, 343] width 630 height 34
click at [1035, 341] on icon at bounding box center [1041, 343] width 14 height 14
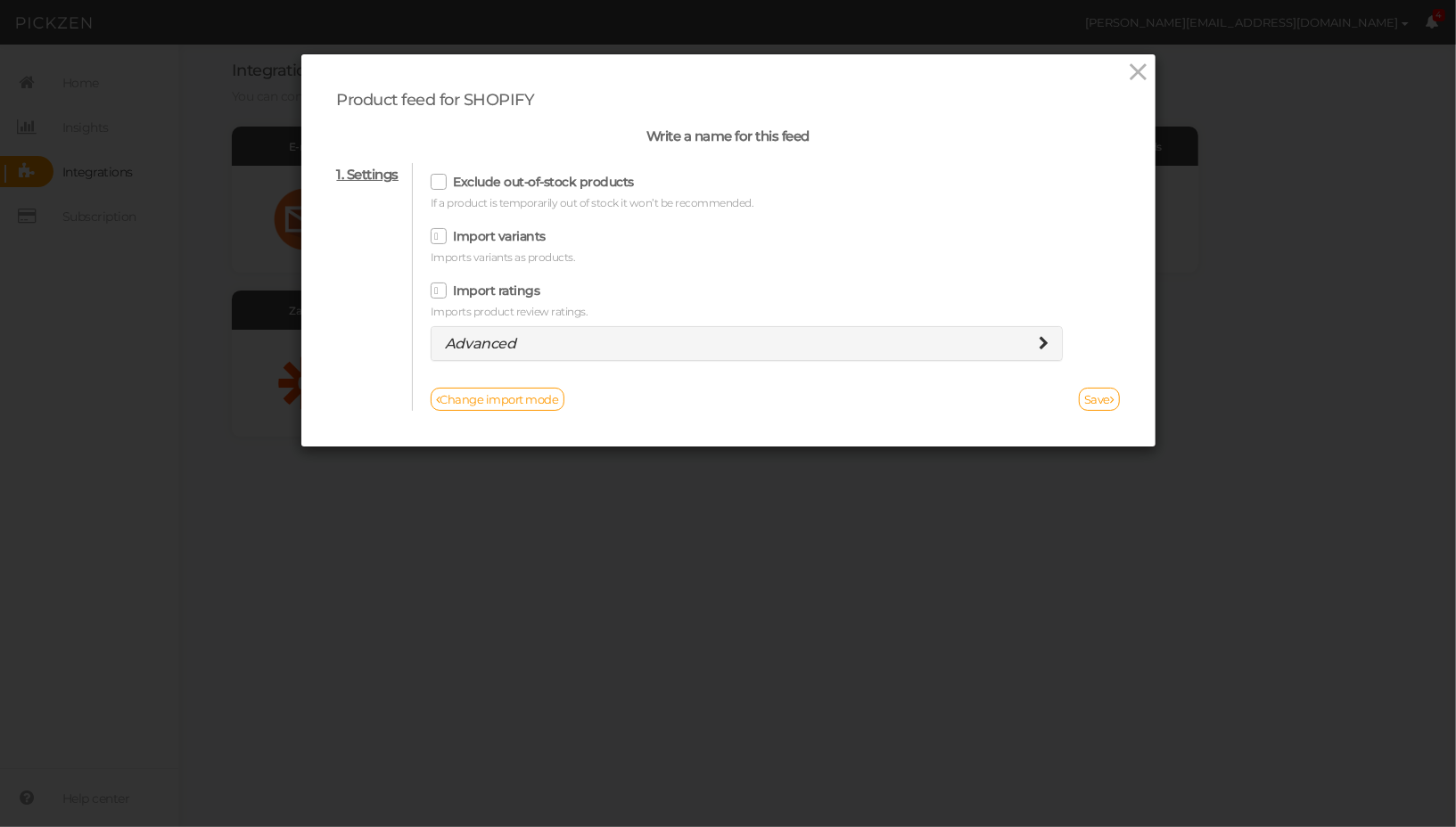
click at [445, 185] on icon at bounding box center [440, 182] width 29 height 10
click at [0, 0] on input "Exclude out-of-stock products" at bounding box center [0, 0] width 0 height 0
click at [445, 185] on span at bounding box center [438, 181] width 16 height 16
click at [0, 0] on input "Exclude out-of-stock products" at bounding box center [0, 0] width 0 height 0
click at [1115, 399] on link "Save" at bounding box center [1100, 399] width 41 height 23
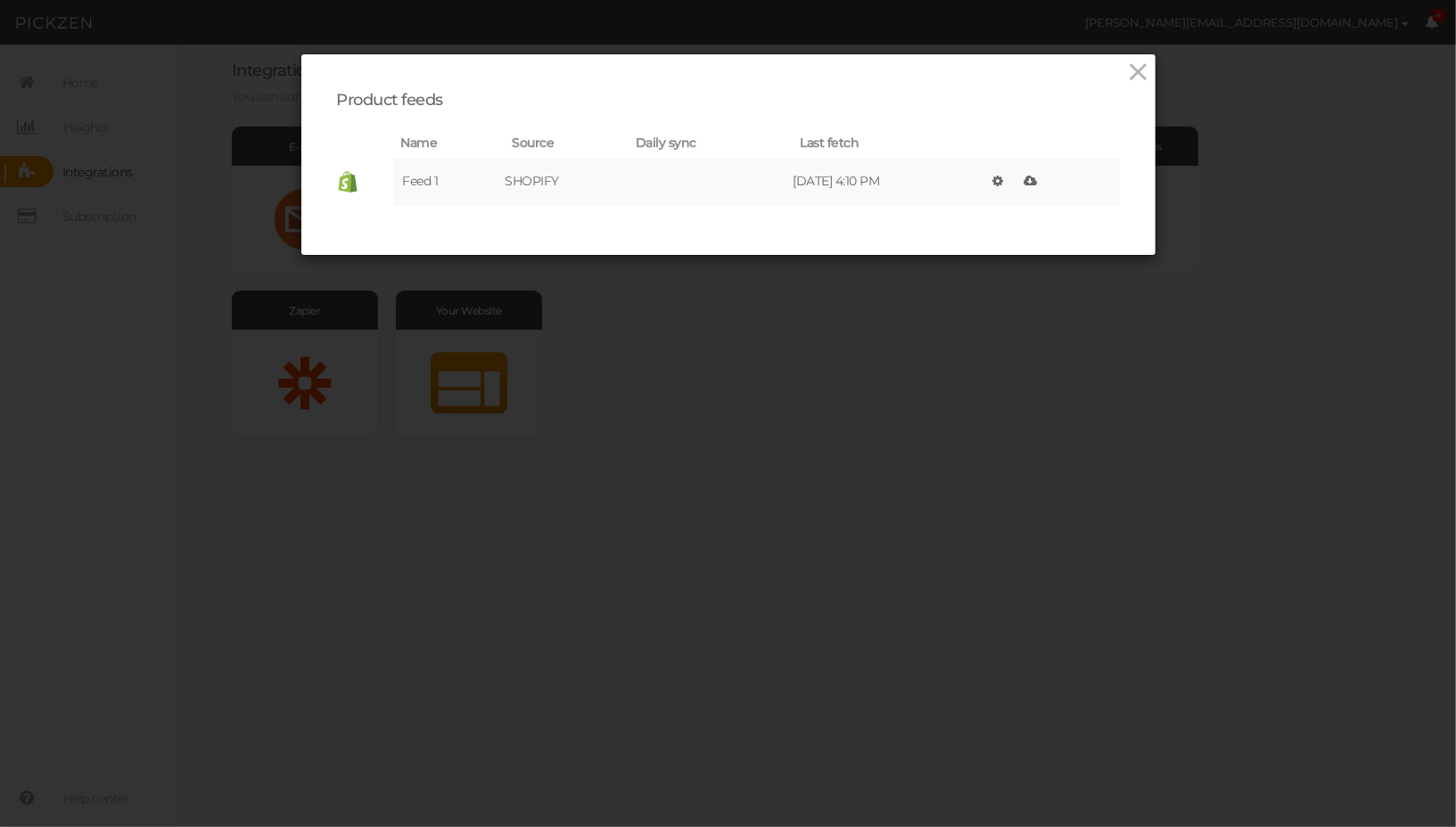
click at [859, 179] on td "[DATE] 4:10 PM" at bounding box center [888, 182] width 190 height 49
click at [1038, 177] on icon at bounding box center [1030, 180] width 13 height 12
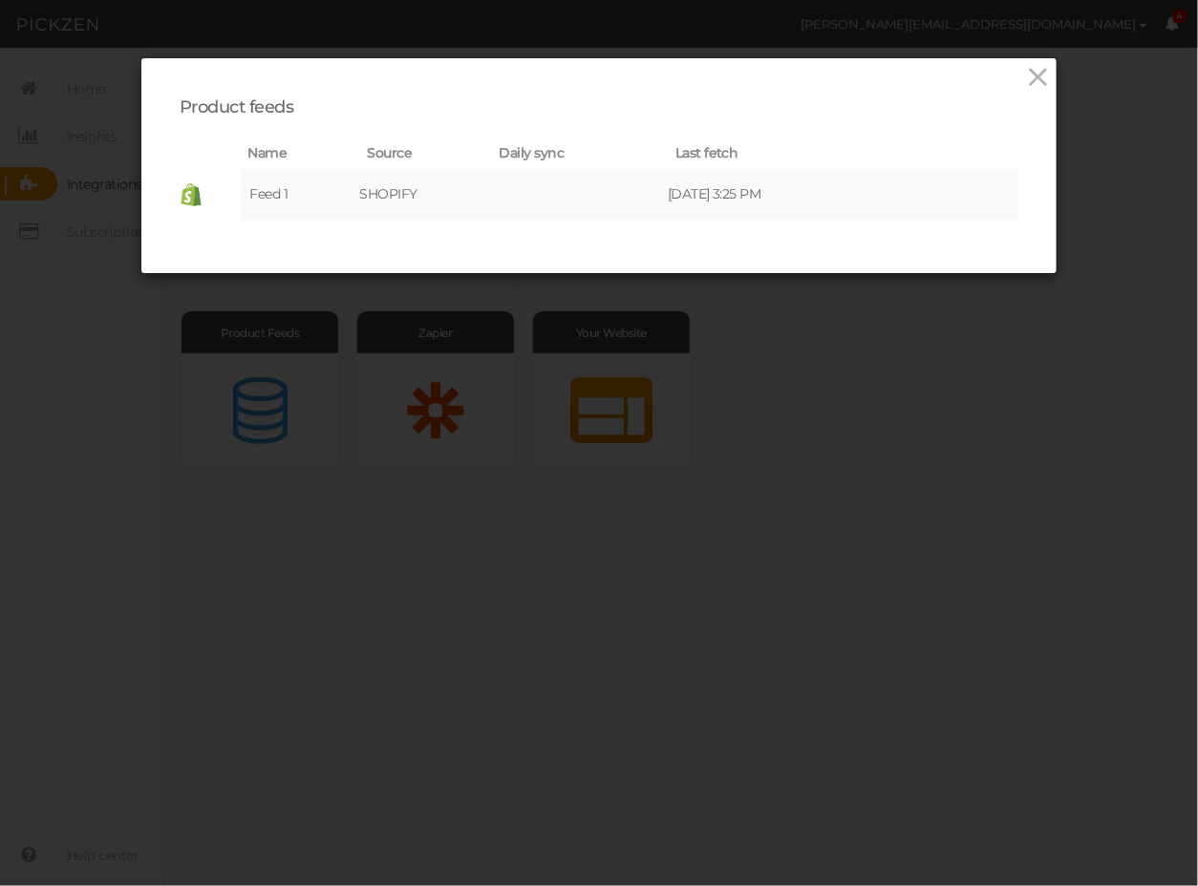
drag, startPoint x: 896, startPoint y: 382, endPoint x: 928, endPoint y: 278, distance: 109.0
click at [912, 310] on div "Product feeds Name Source Daily sync Last fetch Feed 1 SHOPIFY [DATE] 3:25 PM ×…" at bounding box center [599, 443] width 1198 height 886
click at [894, 191] on icon at bounding box center [887, 193] width 11 height 13
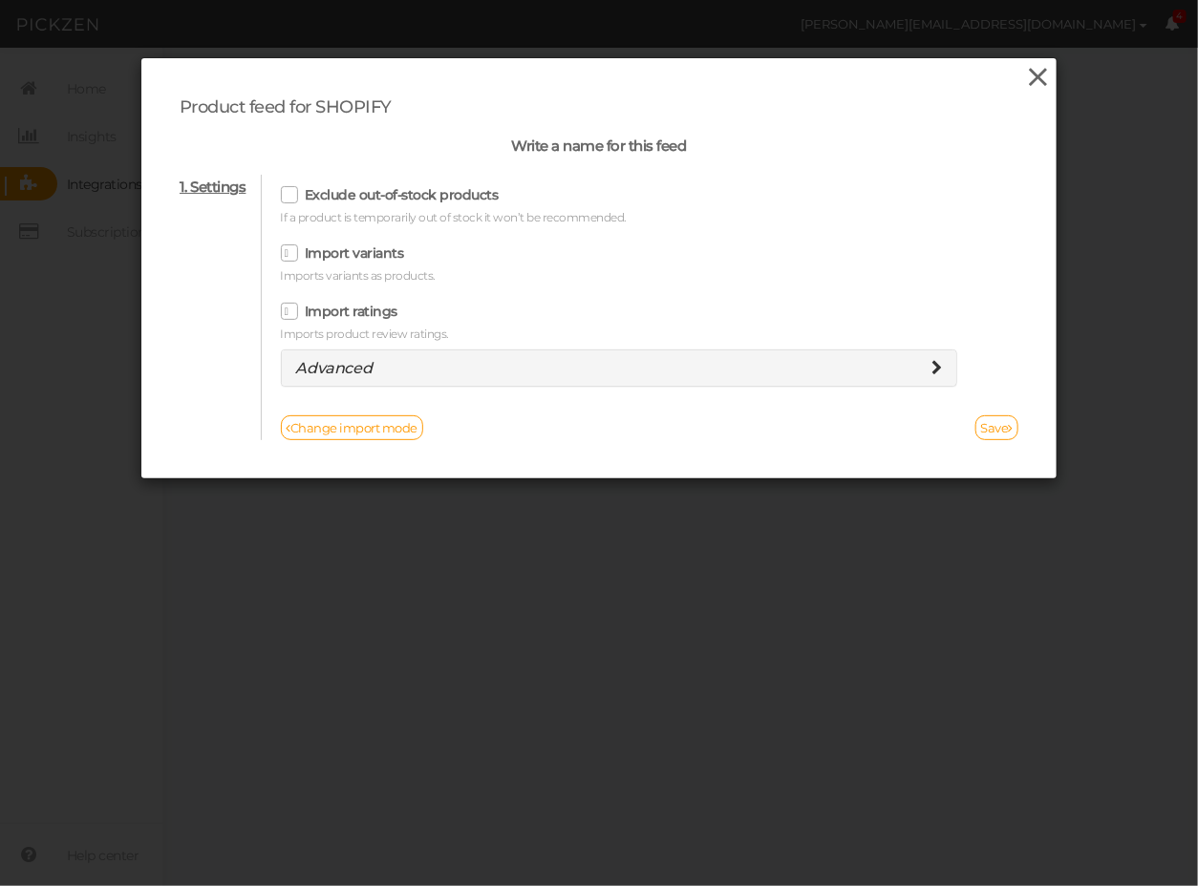
click at [1045, 71] on icon at bounding box center [1039, 77] width 28 height 29
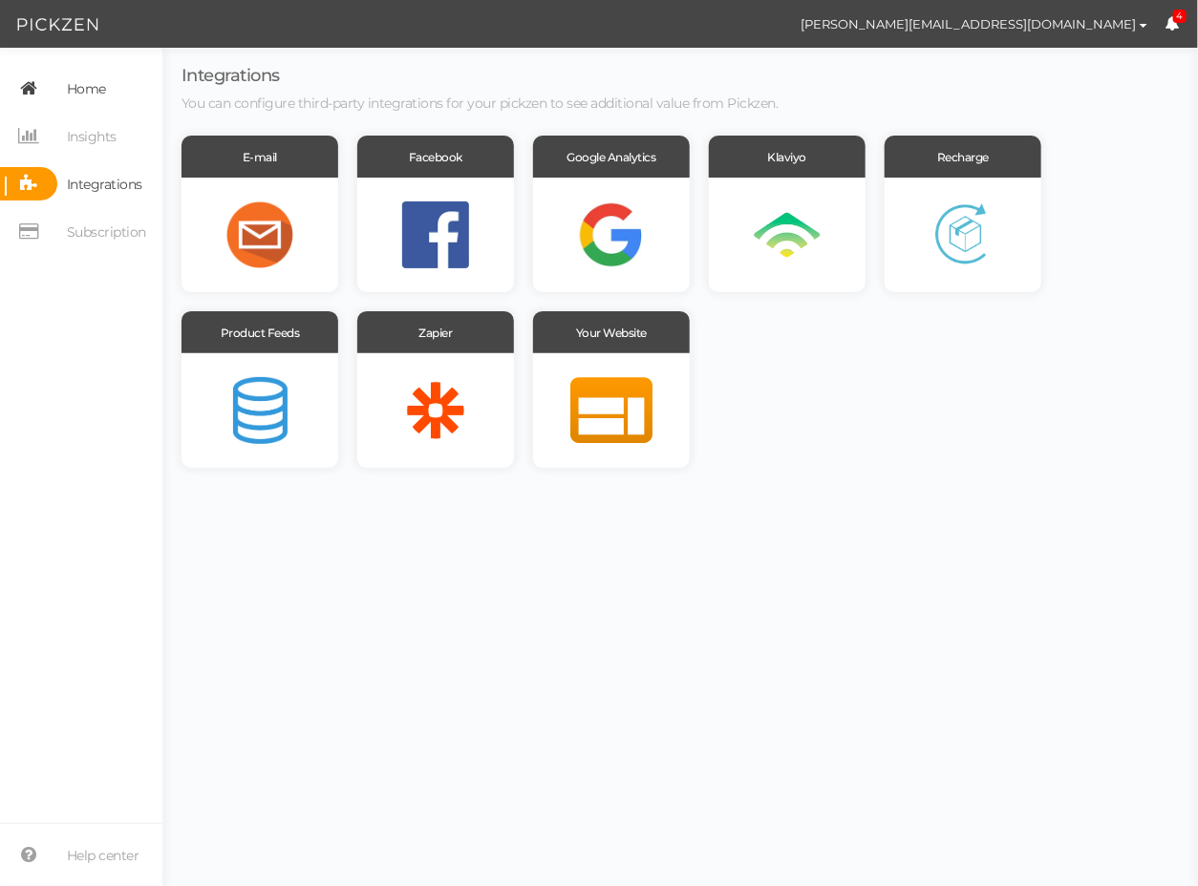
click at [95, 89] on span "Home" at bounding box center [86, 89] width 39 height 31
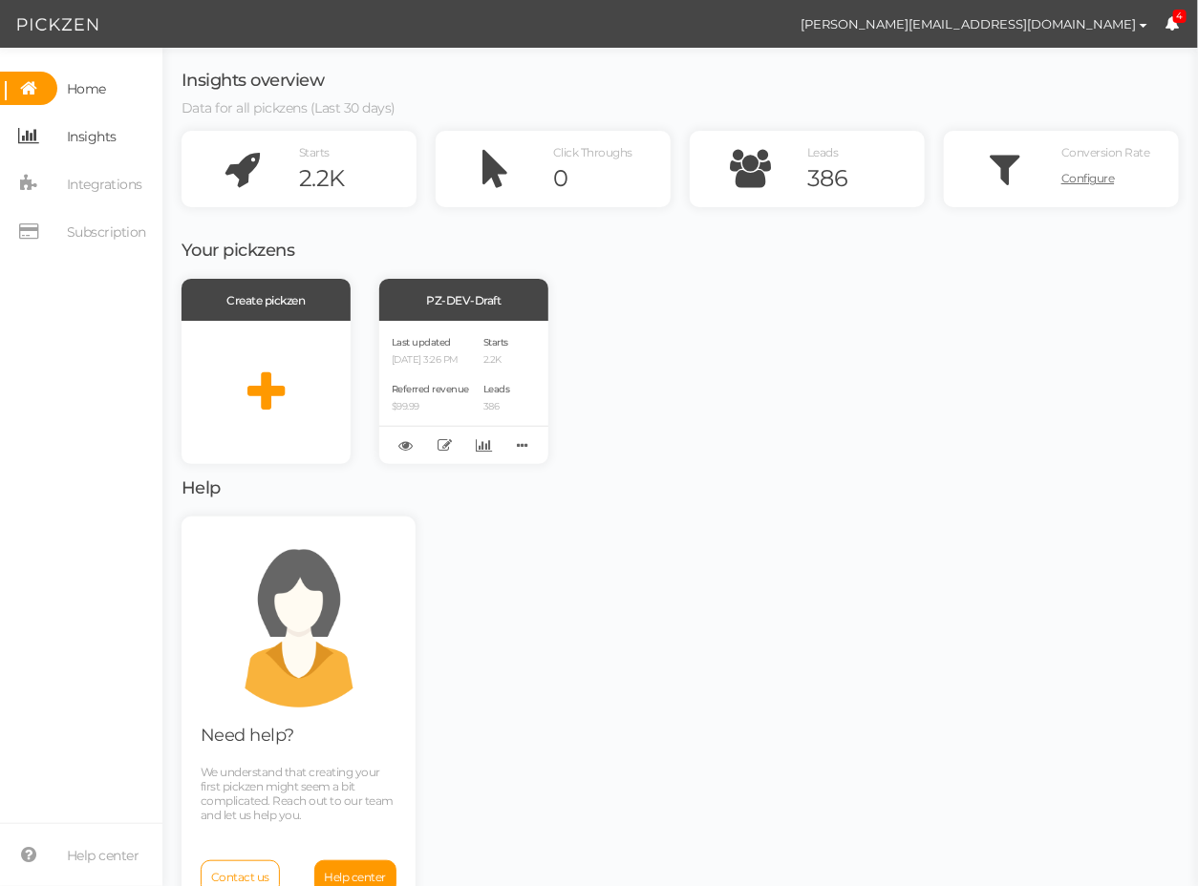
click at [97, 125] on span "Insights" at bounding box center [92, 136] width 50 height 31
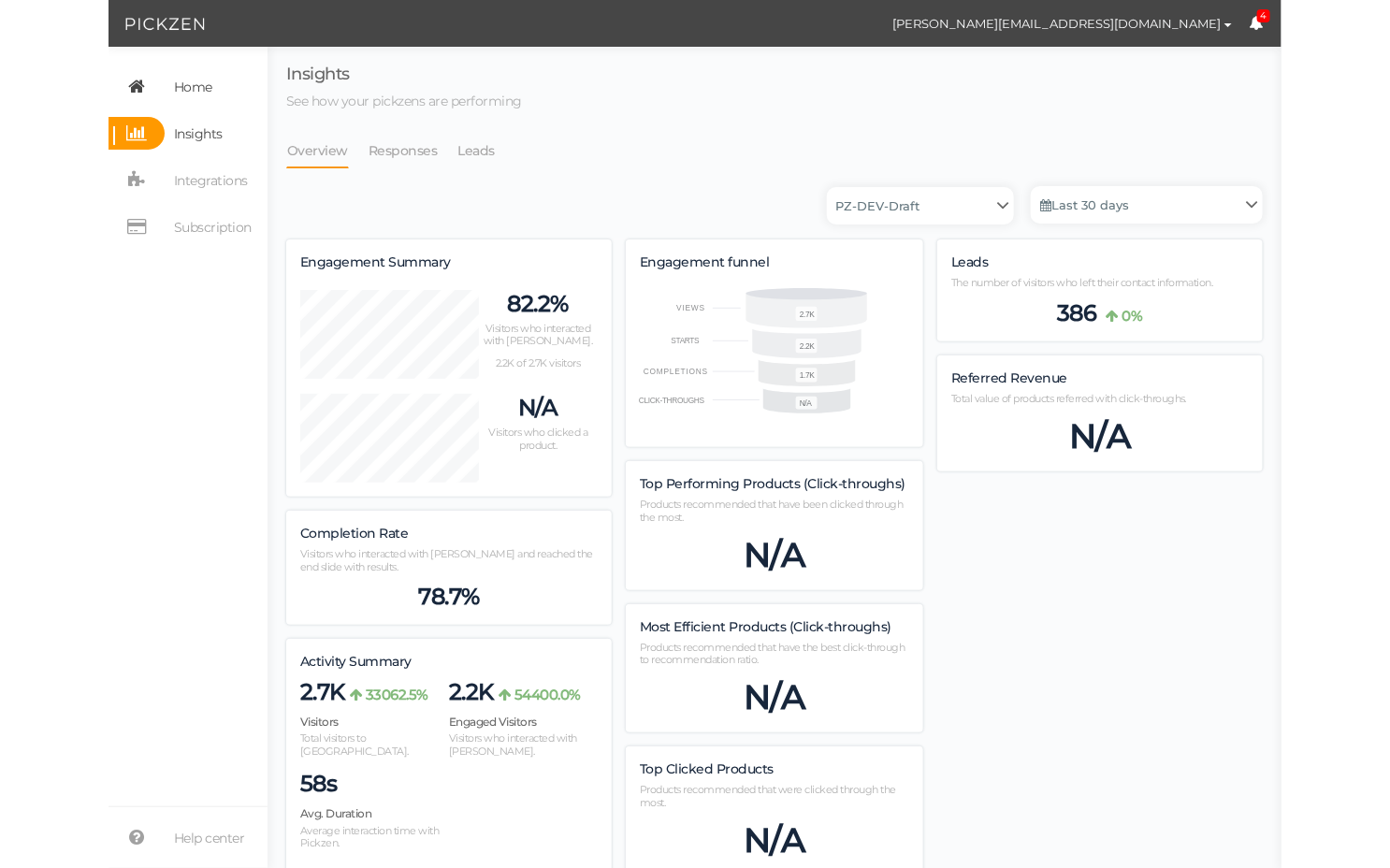
scroll to position [1375, 977]
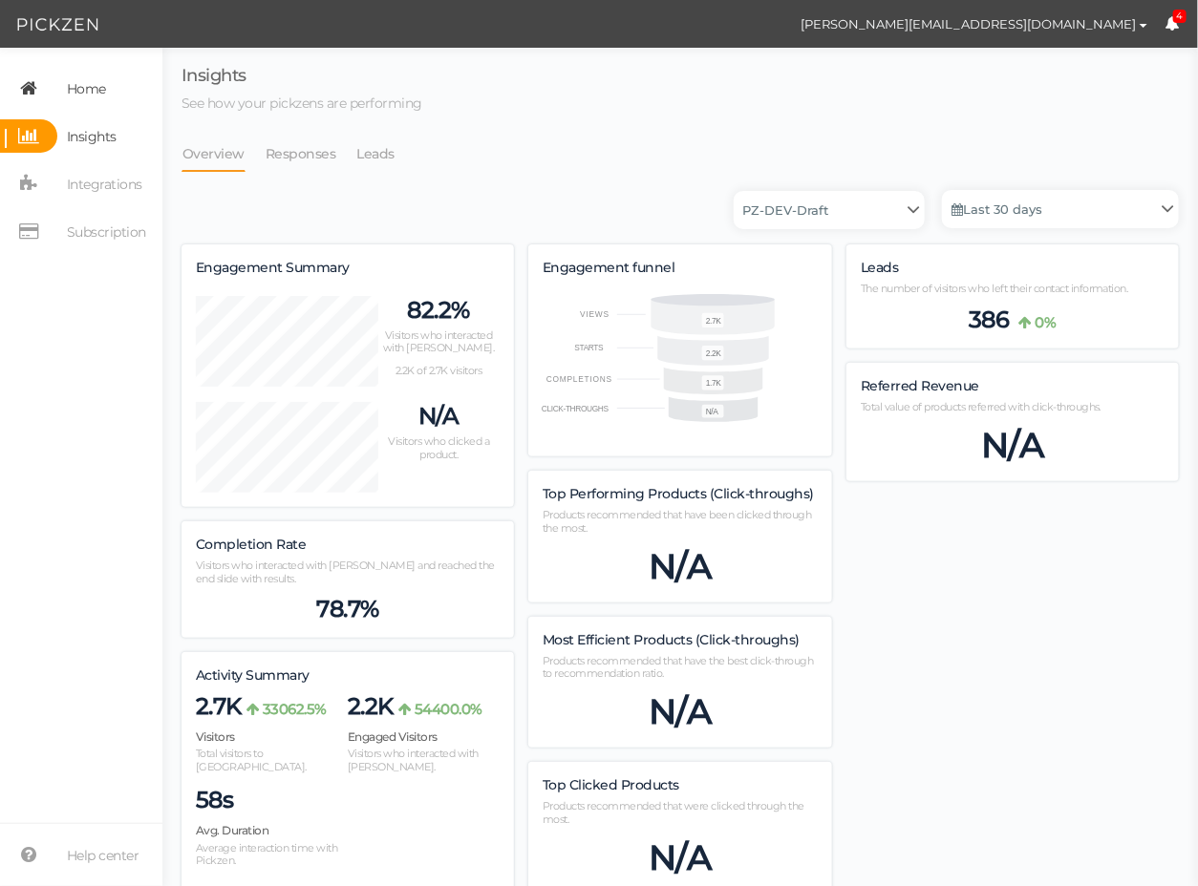
click at [98, 94] on span "Home" at bounding box center [86, 89] width 39 height 31
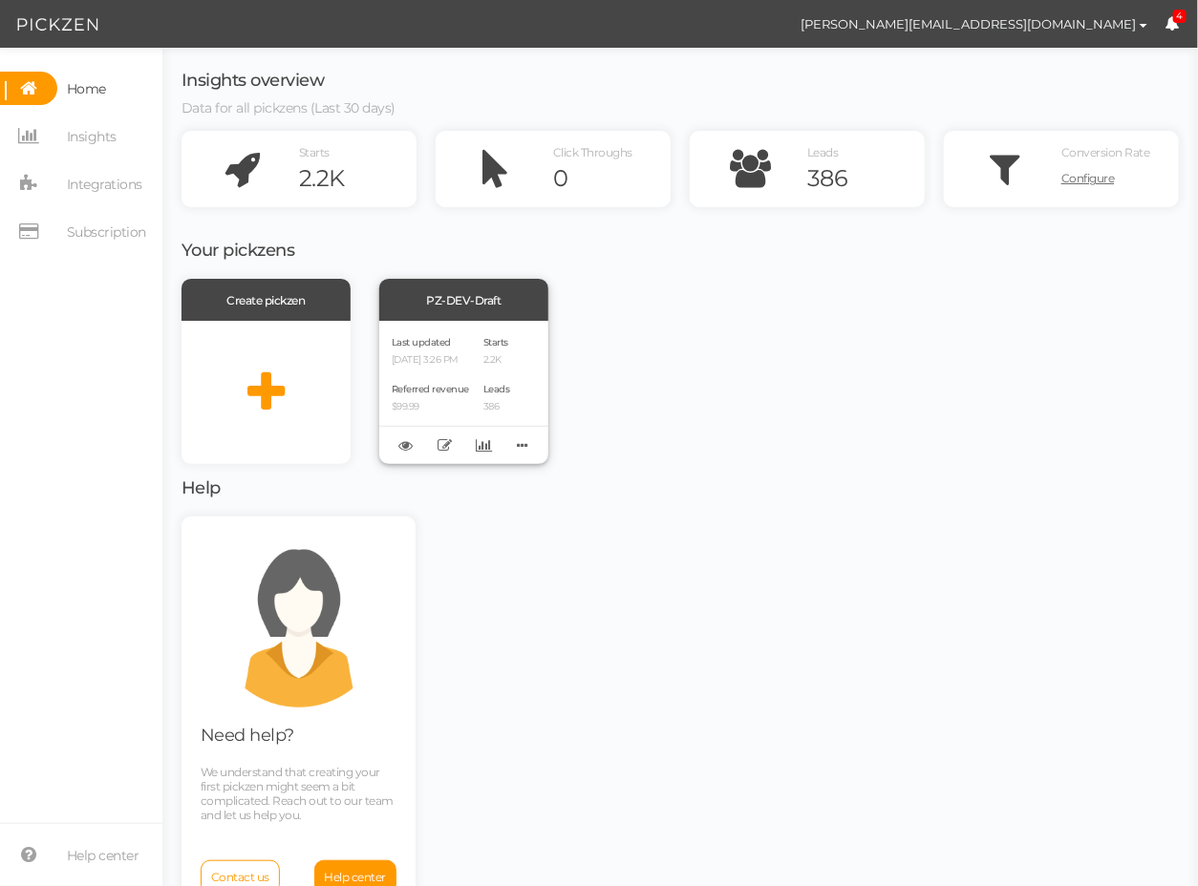
click at [465, 296] on div "PZ-DEV-Draft" at bounding box center [463, 300] width 169 height 42
click at [485, 377] on div "Last updated [DATE] 3:26 PM Referred revenue $99.99 Starts 2.2K Leads 386" at bounding box center [463, 392] width 169 height 143
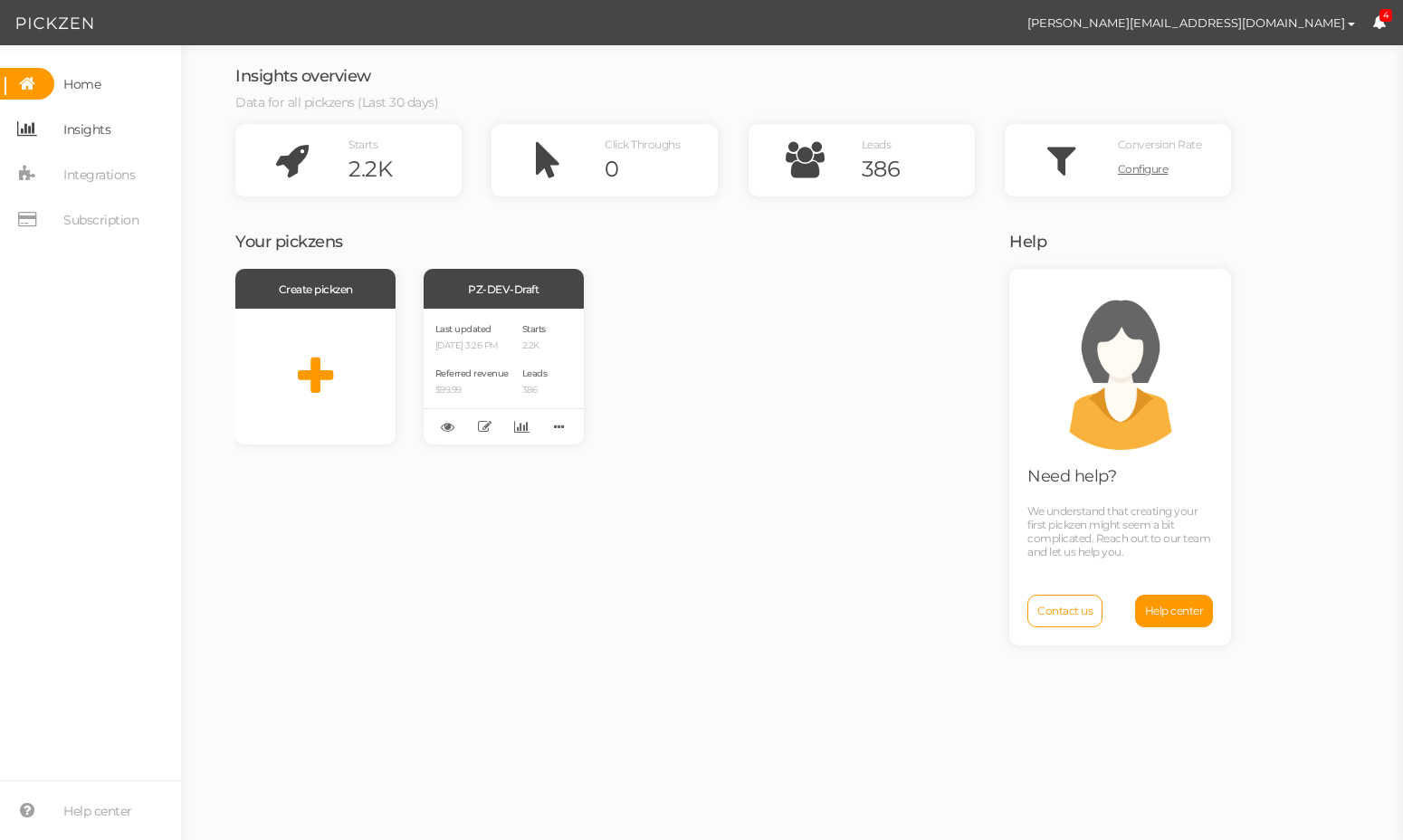
click at [90, 138] on span "Insights" at bounding box center [87, 129] width 47 height 29
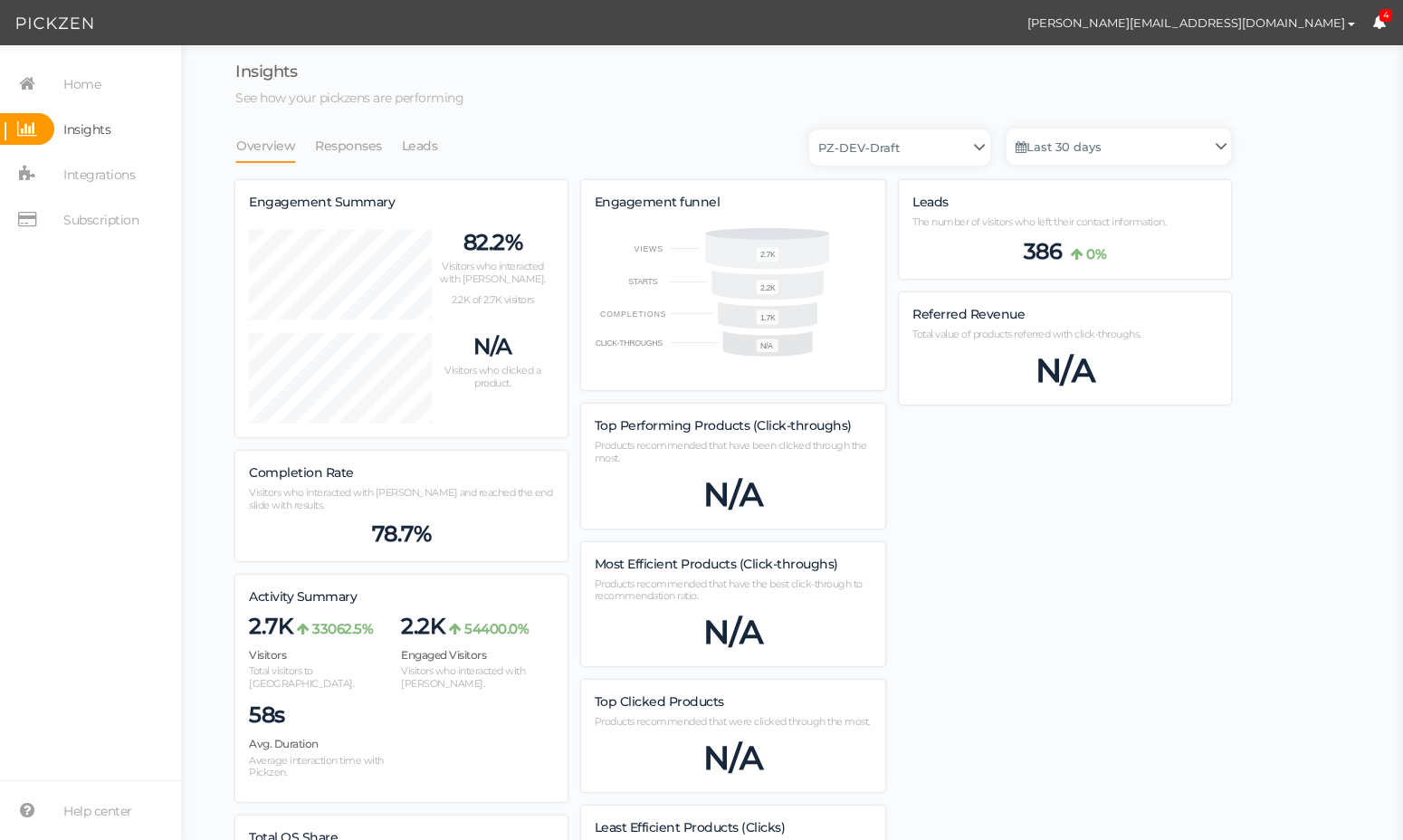
scroll to position [1275, 995]
click at [403, 139] on link "Leads" at bounding box center [420, 146] width 38 height 34
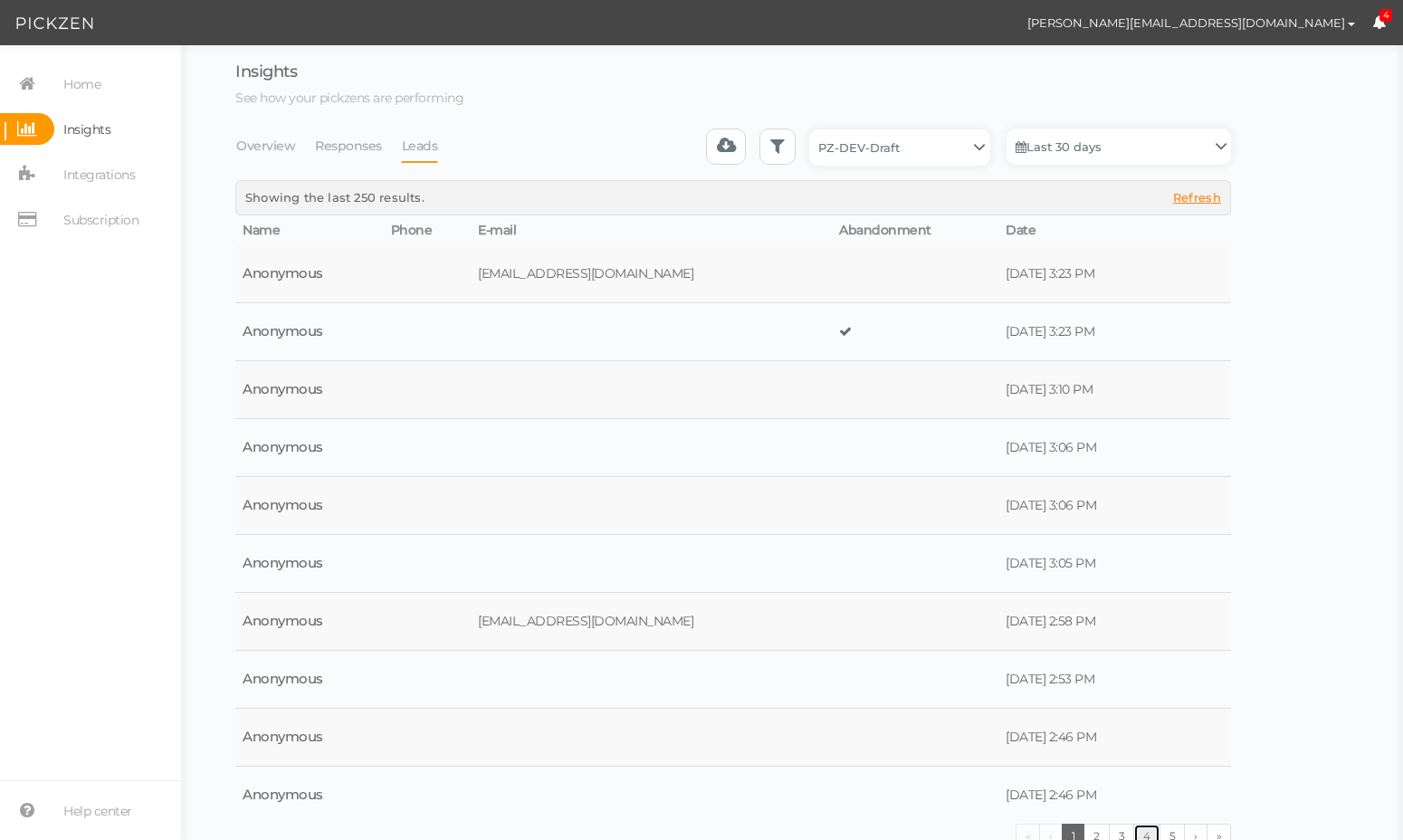
click at [1139, 824] on link "4" at bounding box center [1147, 836] width 27 height 25
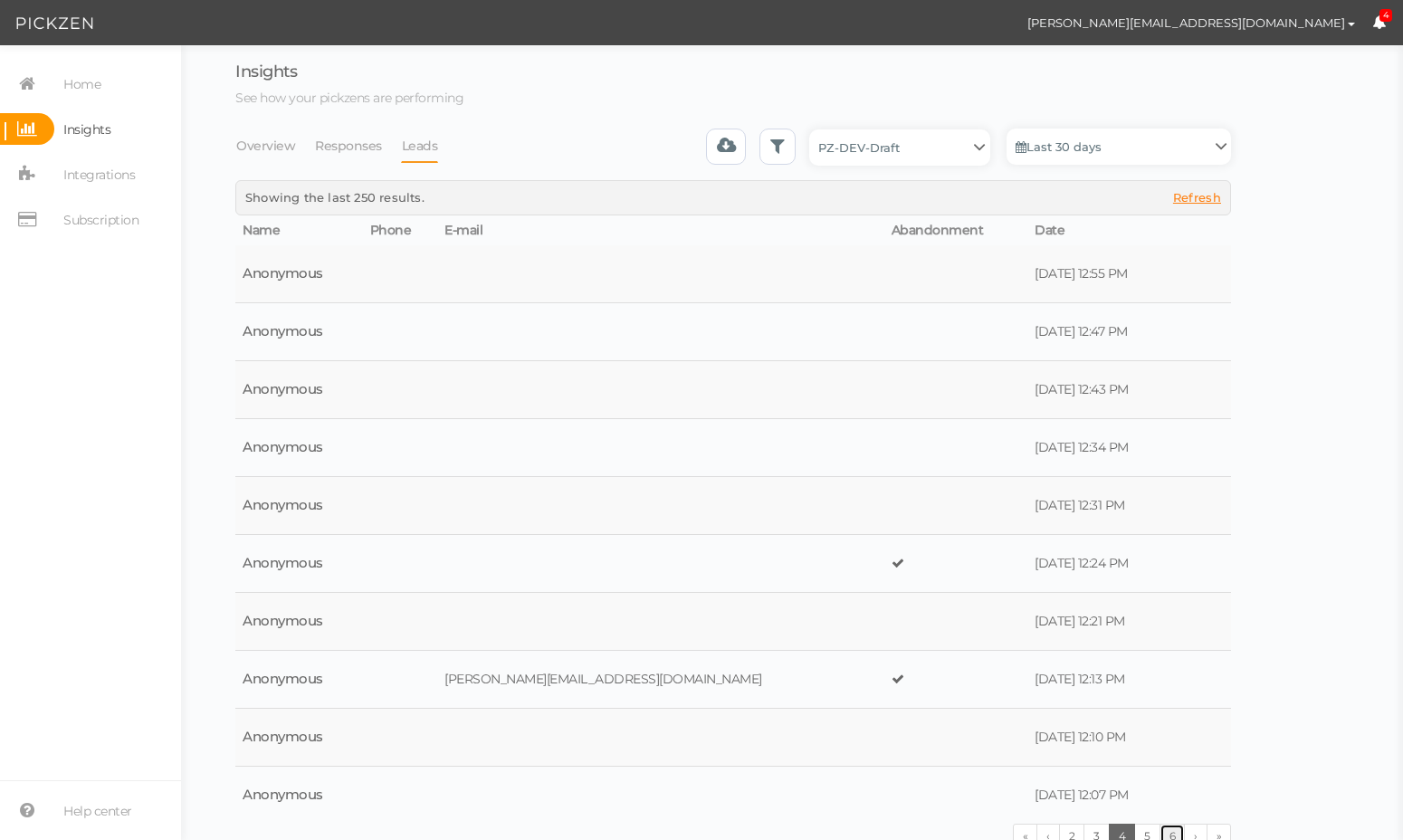
click at [1170, 824] on link "6" at bounding box center [1173, 836] width 27 height 25
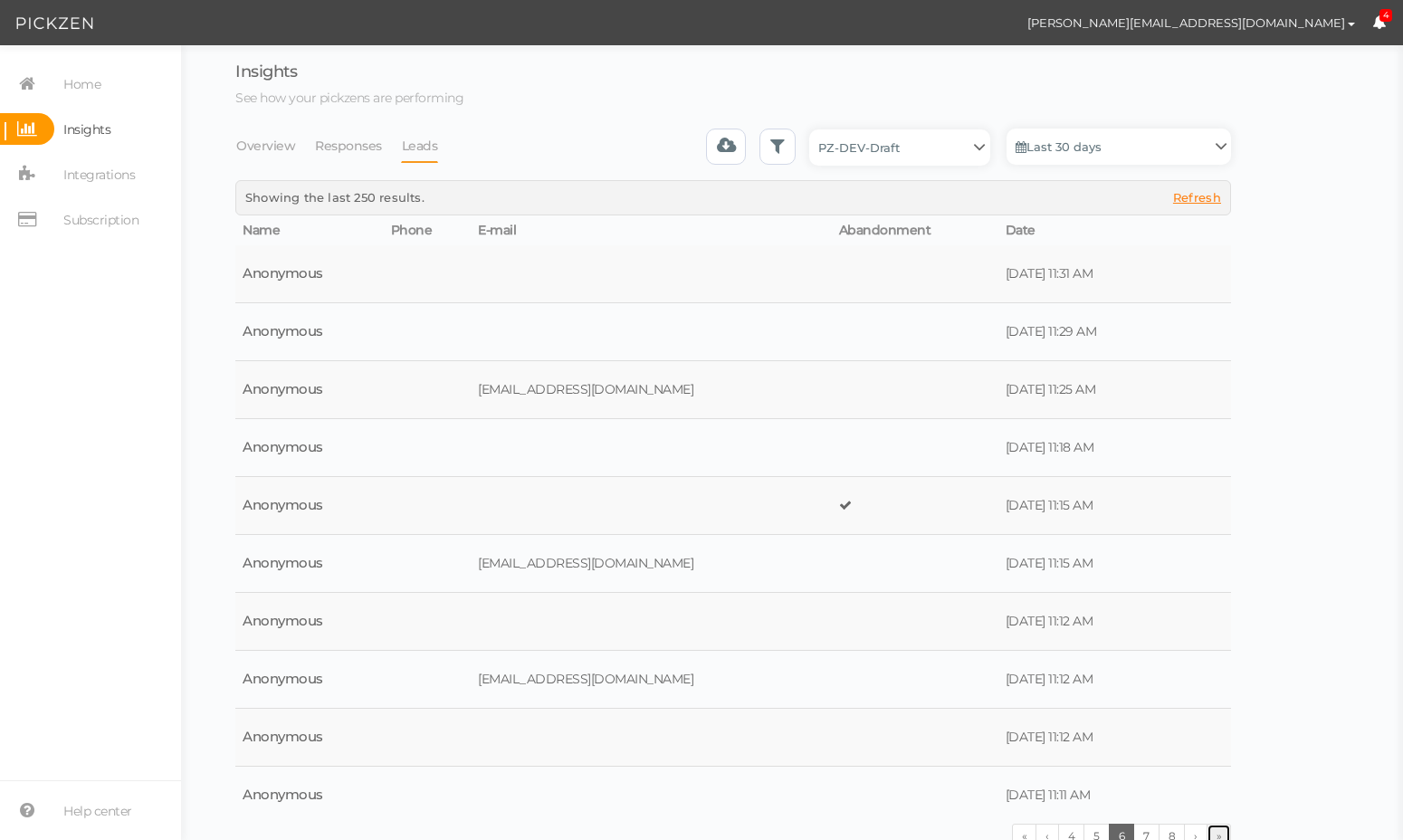
click at [1213, 824] on link "»" at bounding box center [1219, 836] width 26 height 25
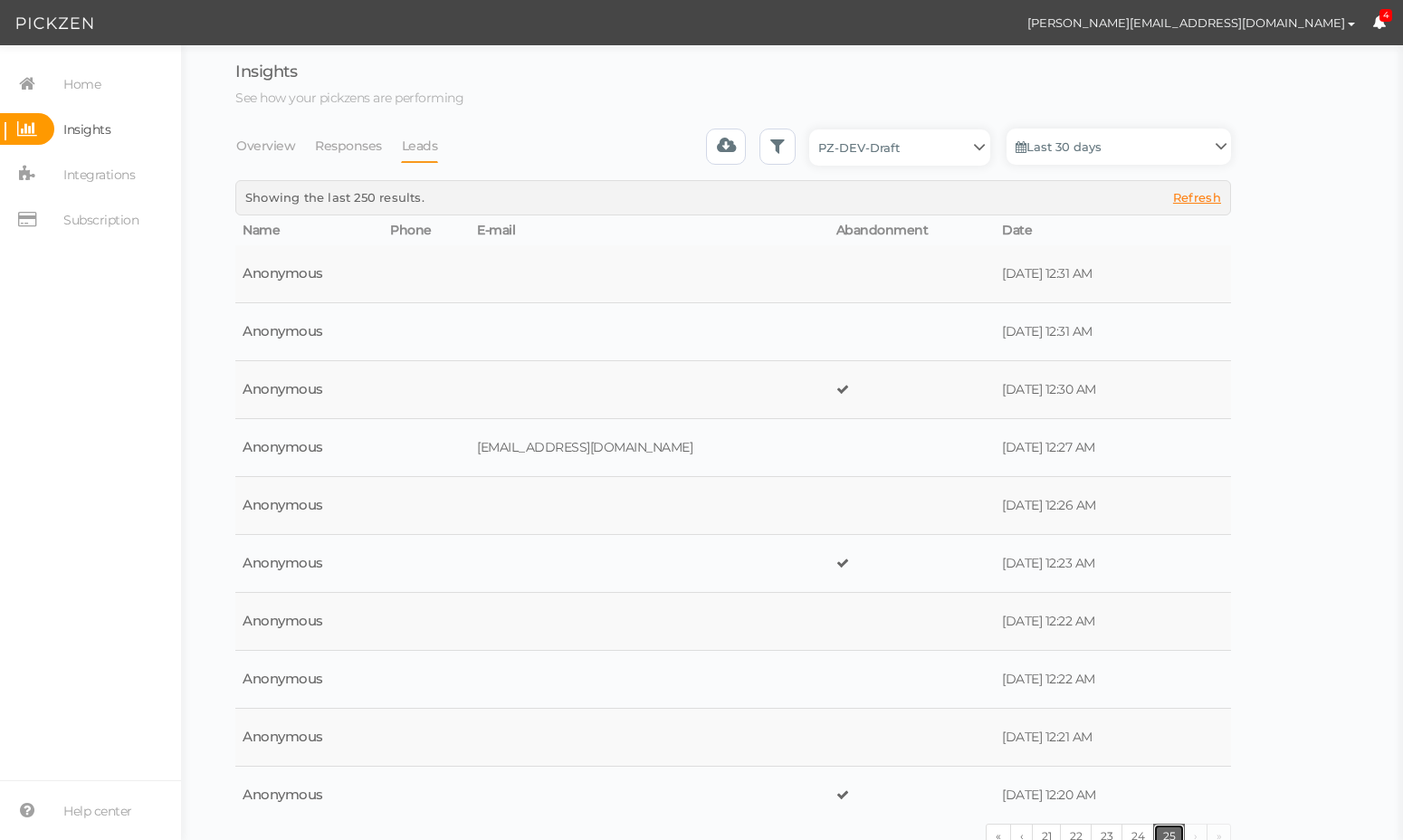
click at [1173, 824] on link "25" at bounding box center [1169, 836] width 31 height 25
click at [1196, 824] on ul "« ‹ 21 22 23 24 25 › »" at bounding box center [1108, 836] width 246 height 25
click at [359, 152] on link "Responses" at bounding box center [348, 146] width 69 height 34
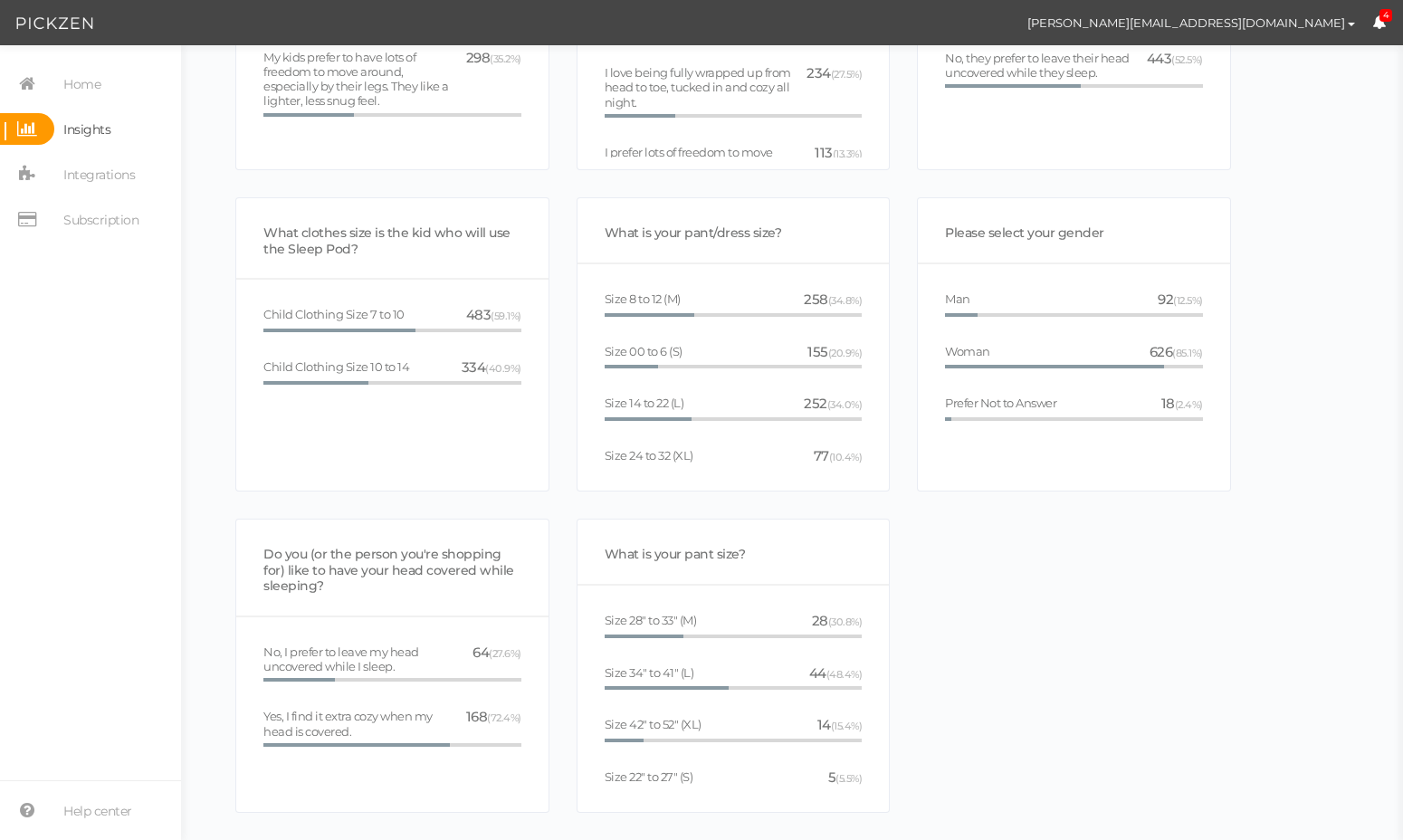
scroll to position [0, 0]
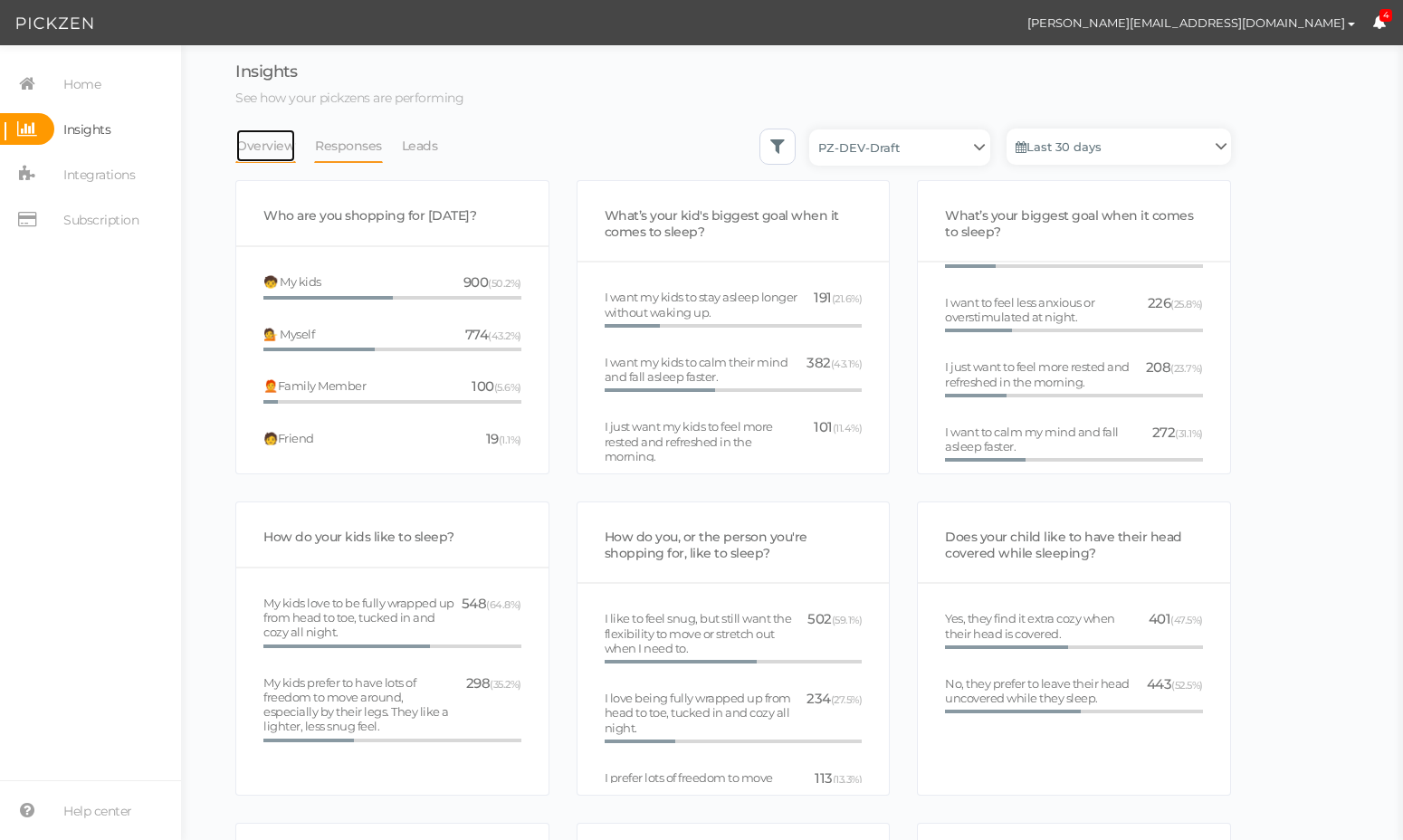
click at [267, 138] on link "Overview" at bounding box center [265, 146] width 61 height 34
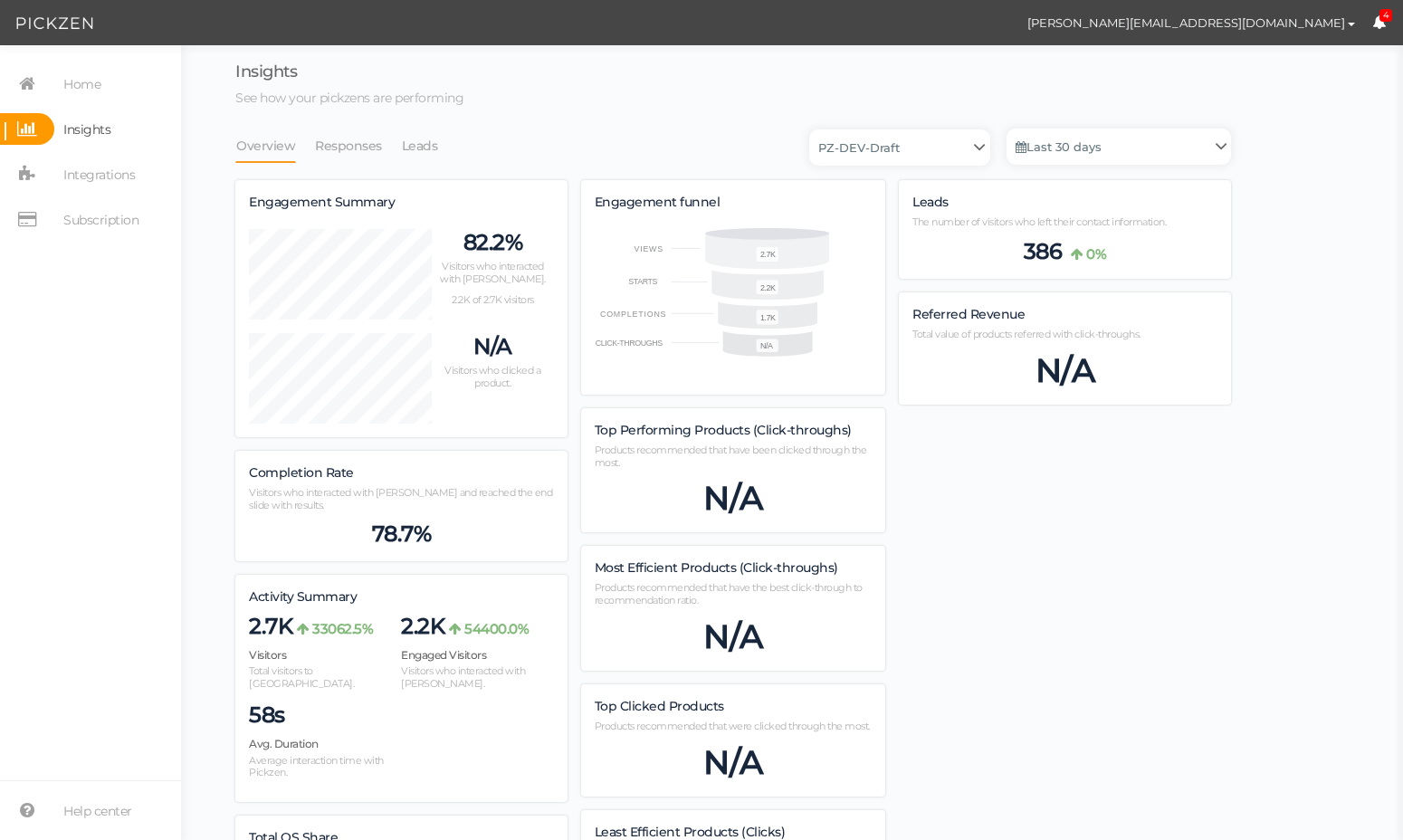
scroll to position [1275, 995]
click at [1048, 147] on link "Last 30 days" at bounding box center [1119, 147] width 225 height 36
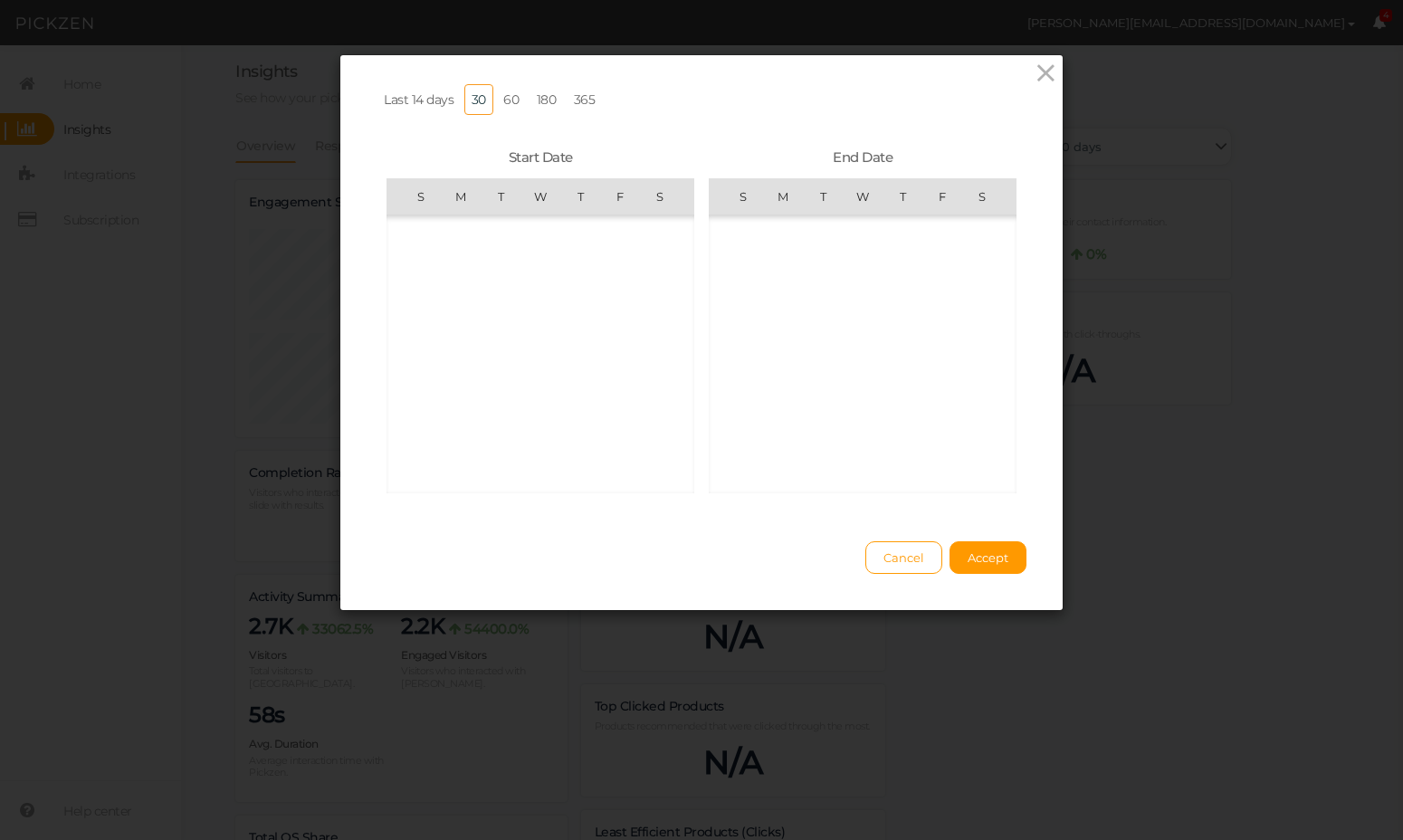
scroll to position [419154, 0]
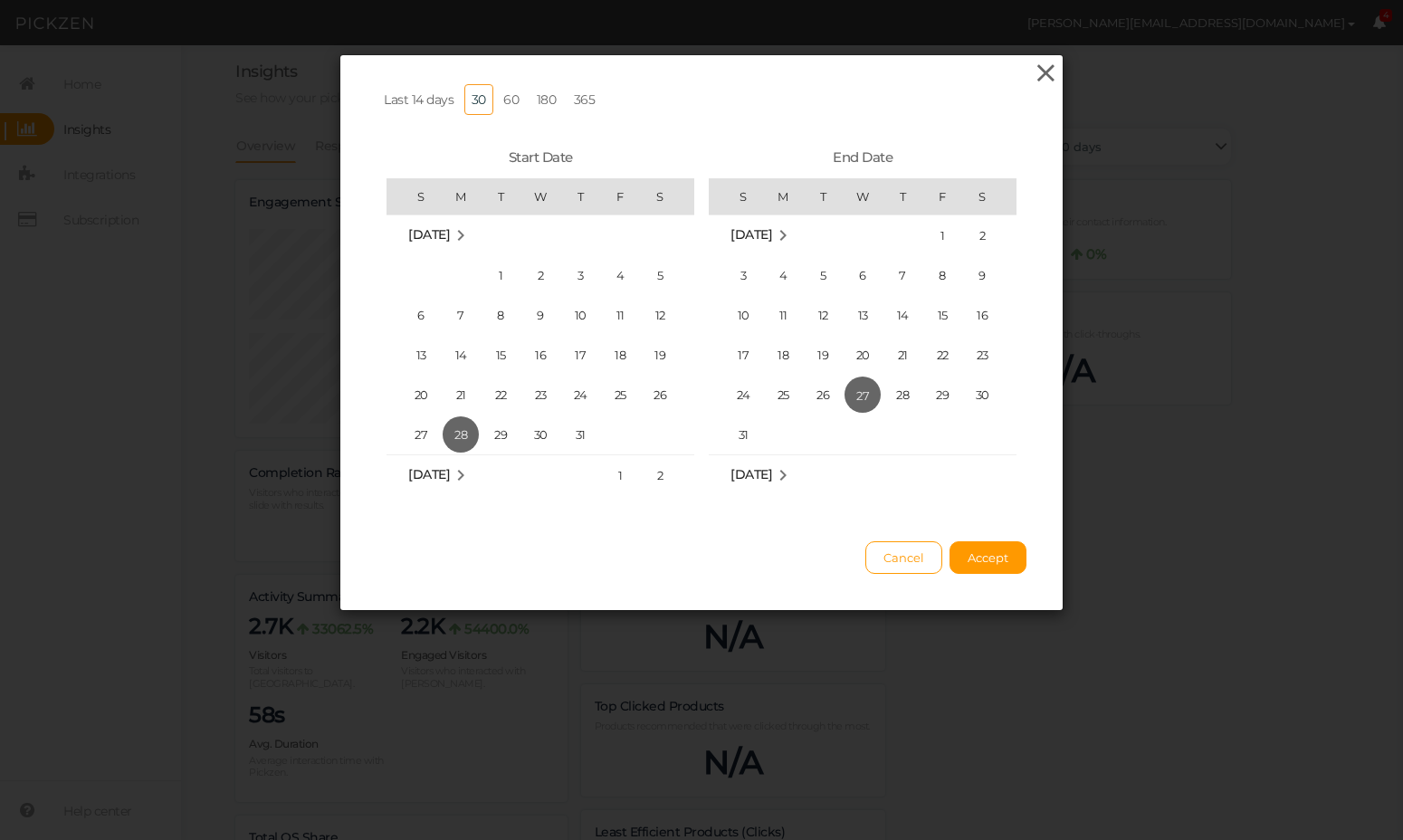
click at [1042, 66] on icon at bounding box center [1047, 73] width 27 height 27
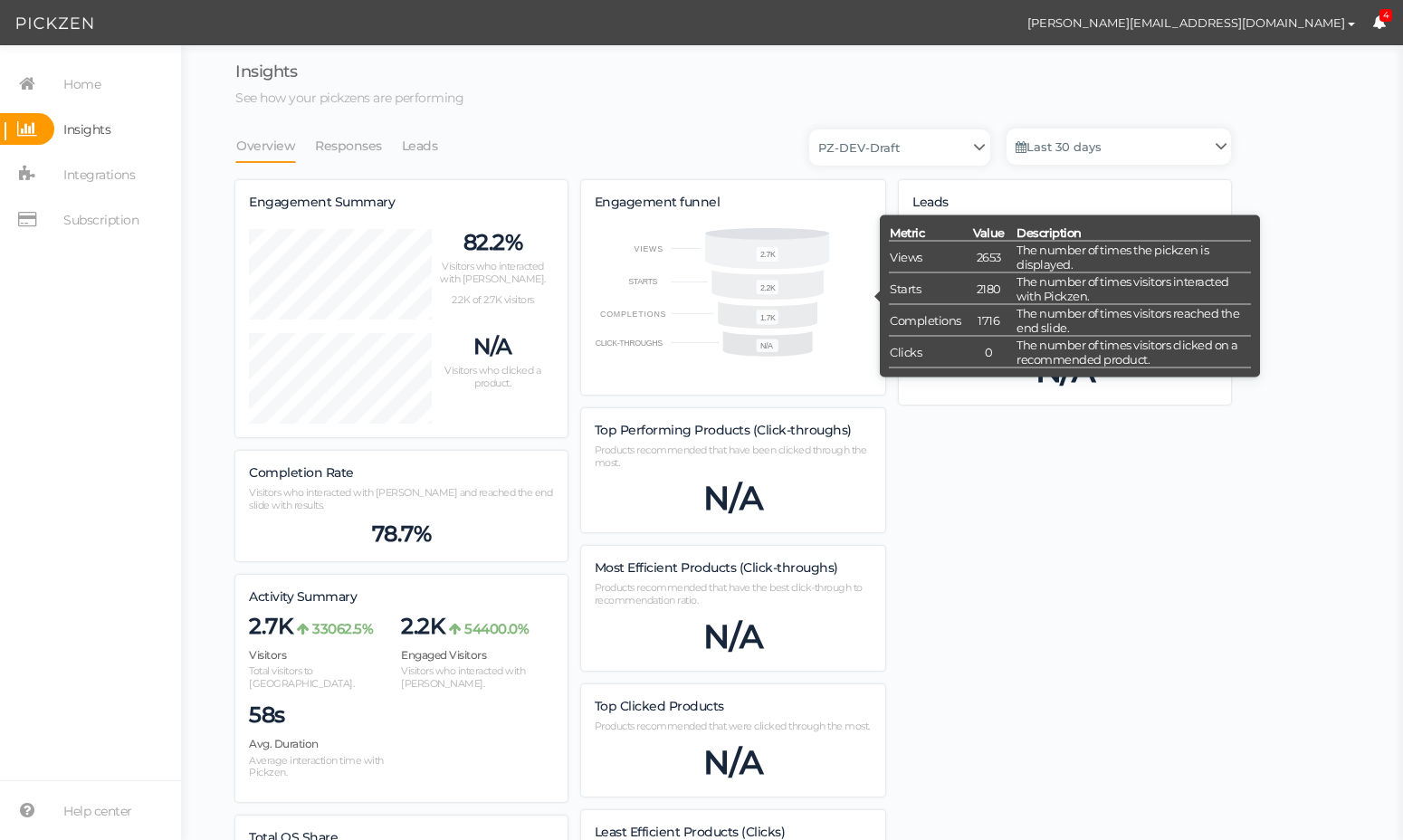
click at [770, 283] on text "2.2K" at bounding box center [768, 288] width 15 height 9
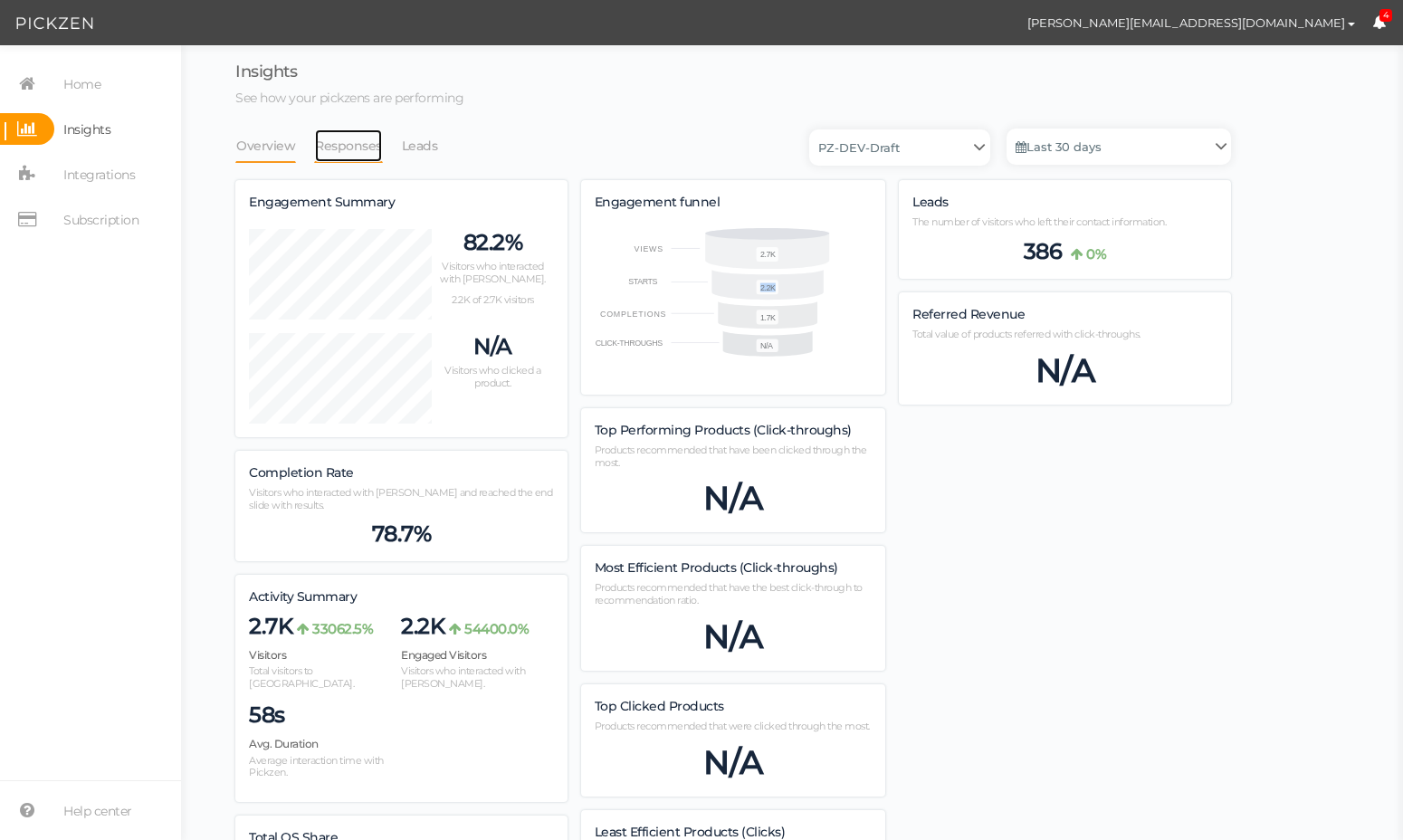
click at [350, 144] on link "Responses" at bounding box center [348, 146] width 69 height 34
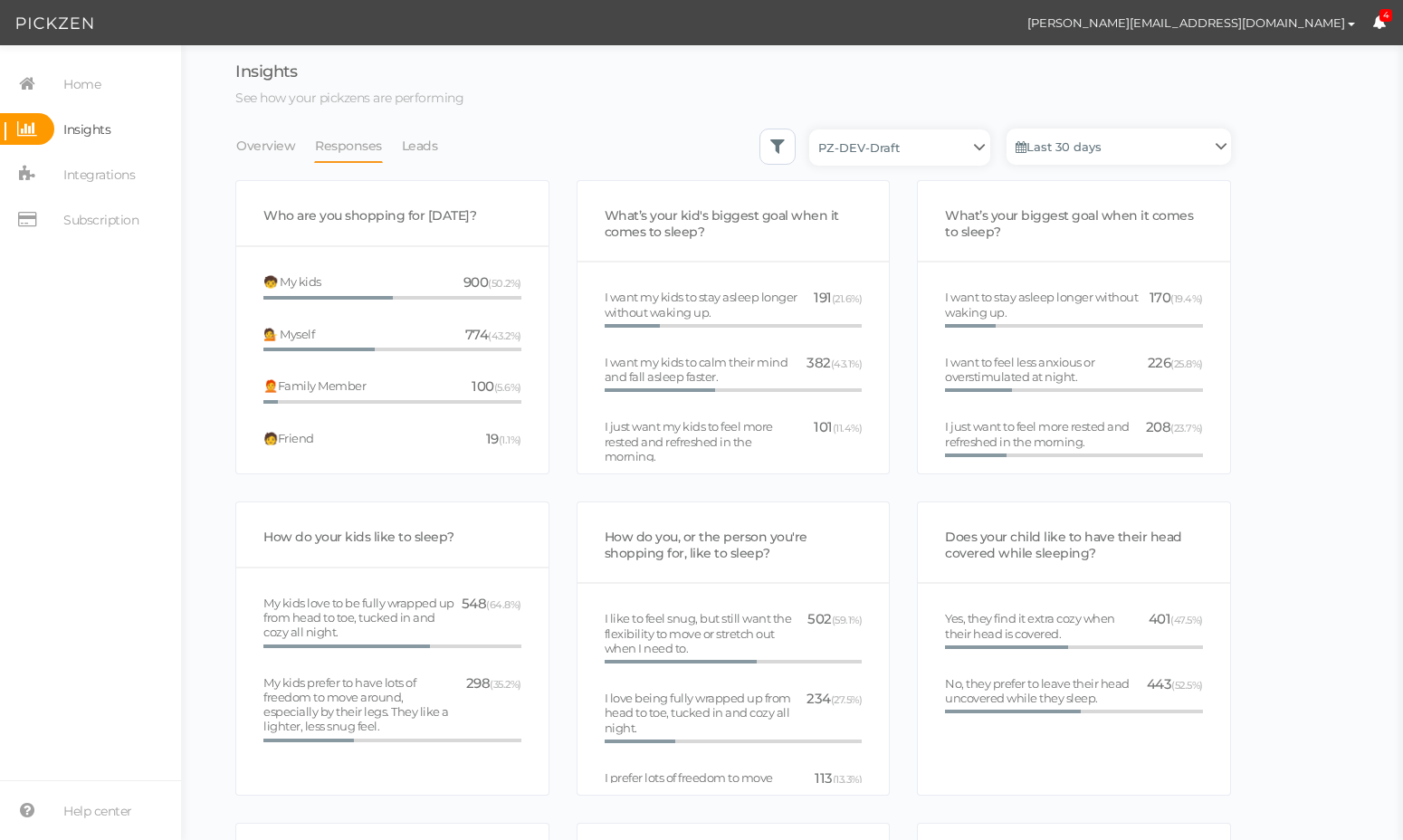
click at [432, 145] on li "Leads" at bounding box center [428, 146] width 56 height 34
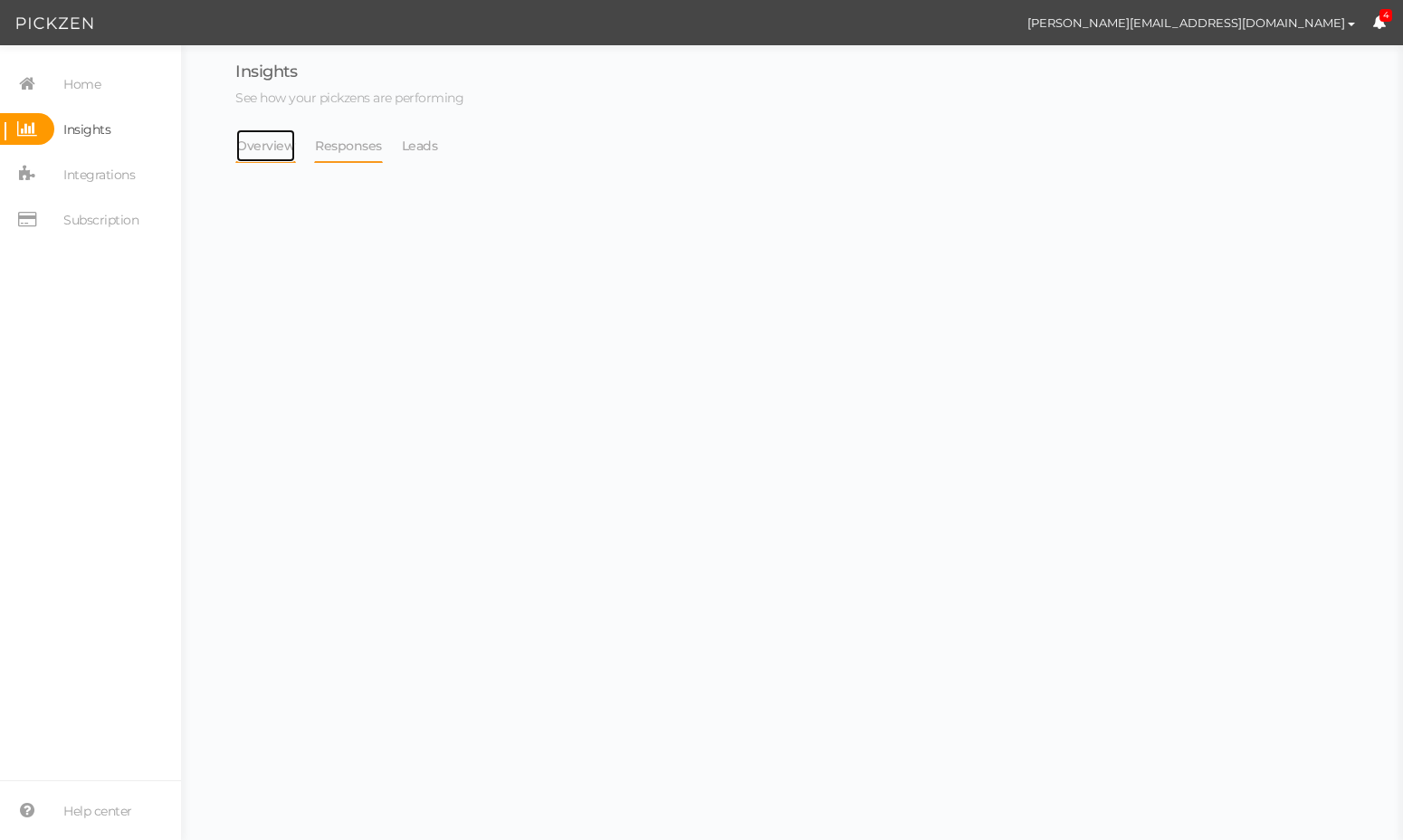
click at [288, 154] on link "Overview" at bounding box center [265, 146] width 61 height 34
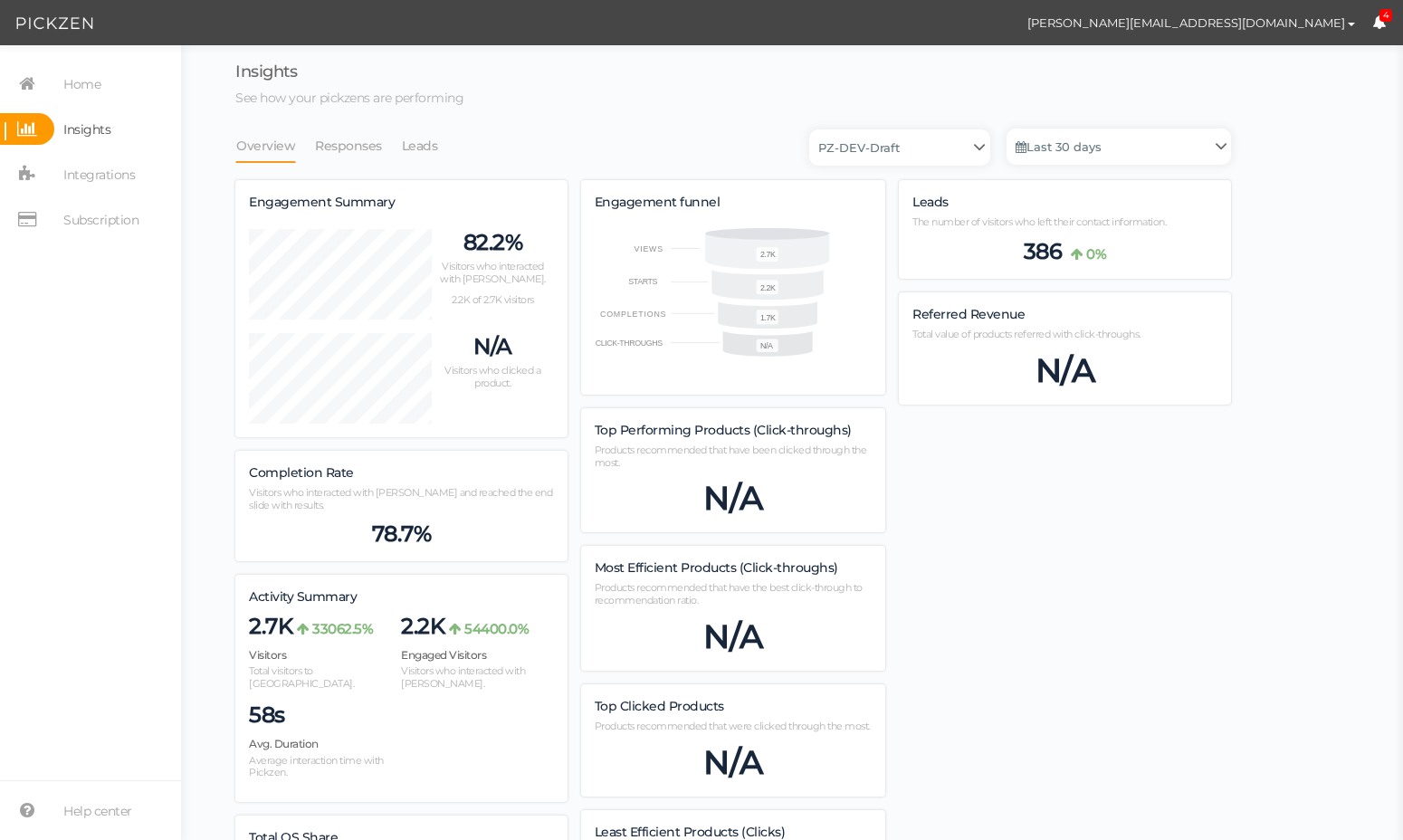
scroll to position [1275, 995]
click at [1075, 140] on link "Last 30 days" at bounding box center [1119, 147] width 225 height 36
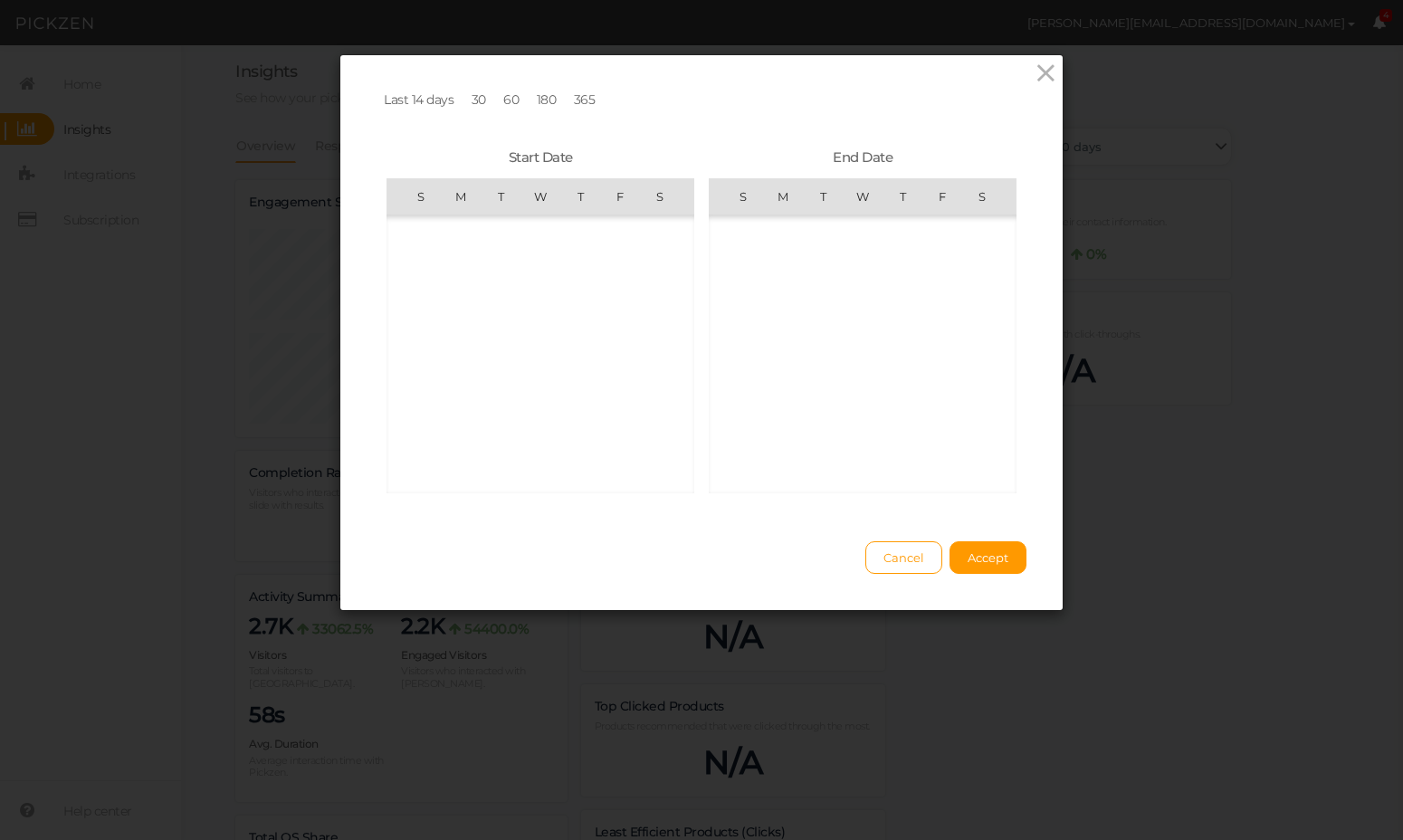
scroll to position [419154, 0]
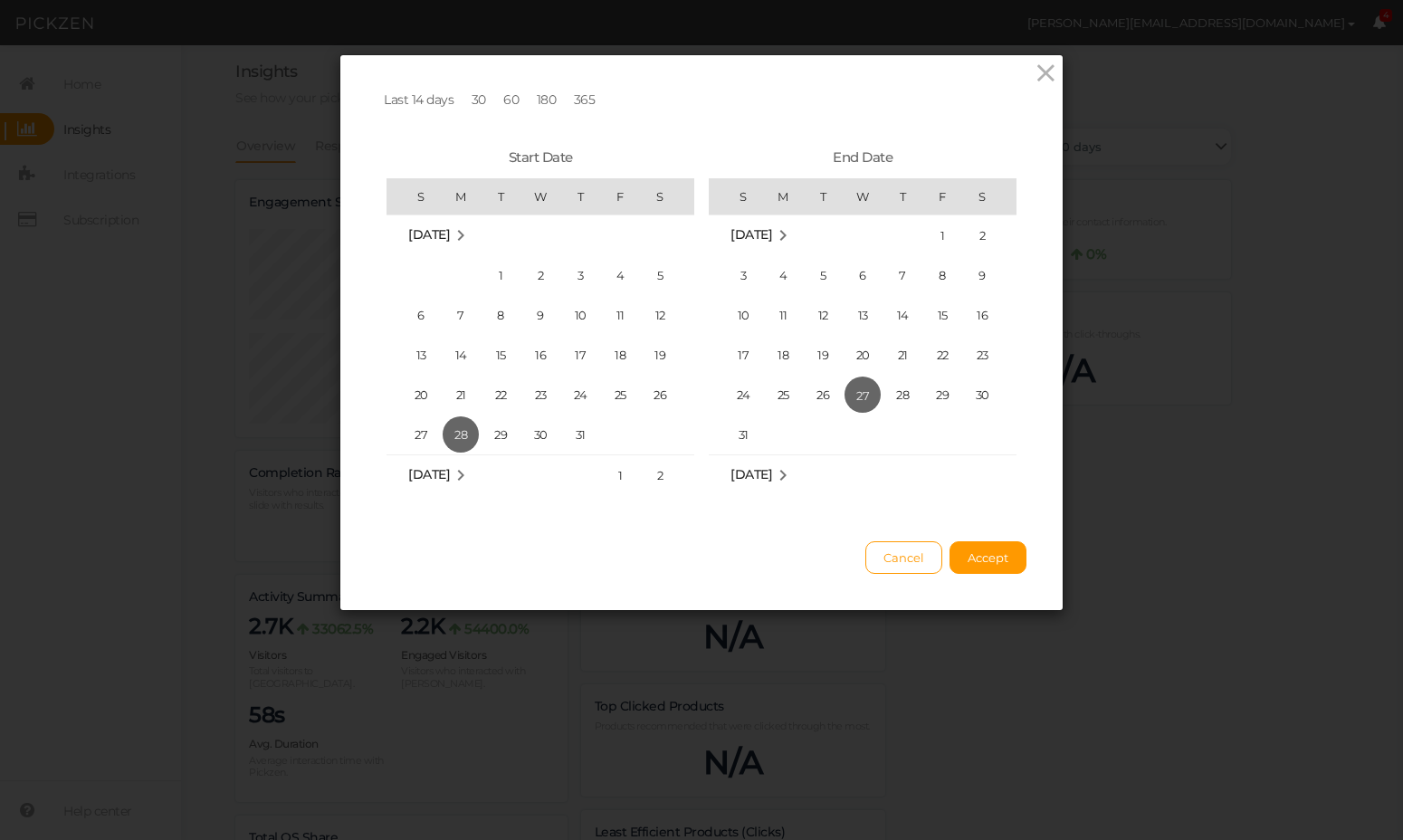
drag, startPoint x: 815, startPoint y: 350, endPoint x: 842, endPoint y: 361, distance: 29.2
click at [817, 350] on span "19" at bounding box center [823, 355] width 36 height 36
click at [993, 553] on span "Accept" at bounding box center [988, 557] width 41 height 14
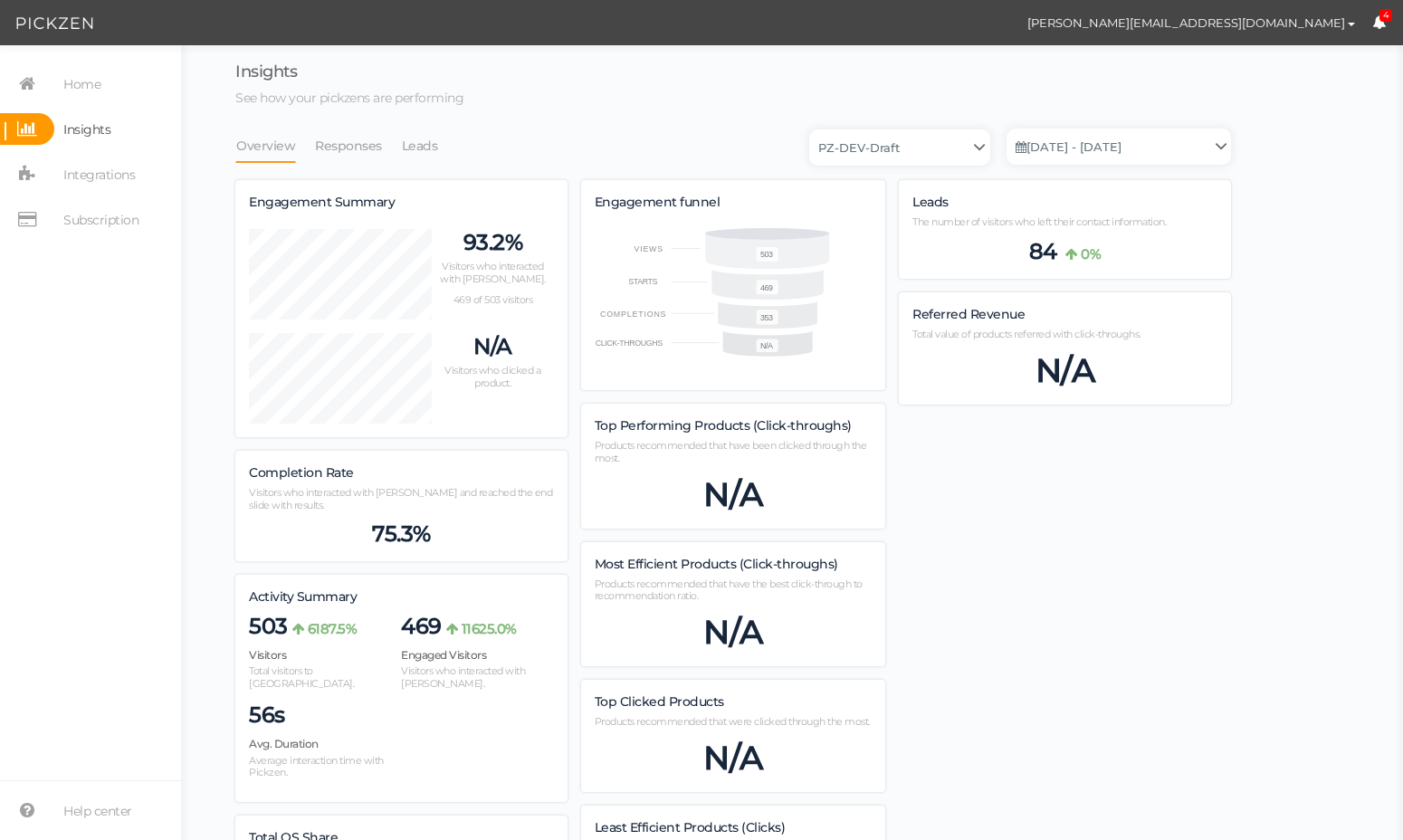
scroll to position [1275, 995]
click at [1091, 140] on link "[DATE] - [DATE]" at bounding box center [1119, 147] width 225 height 36
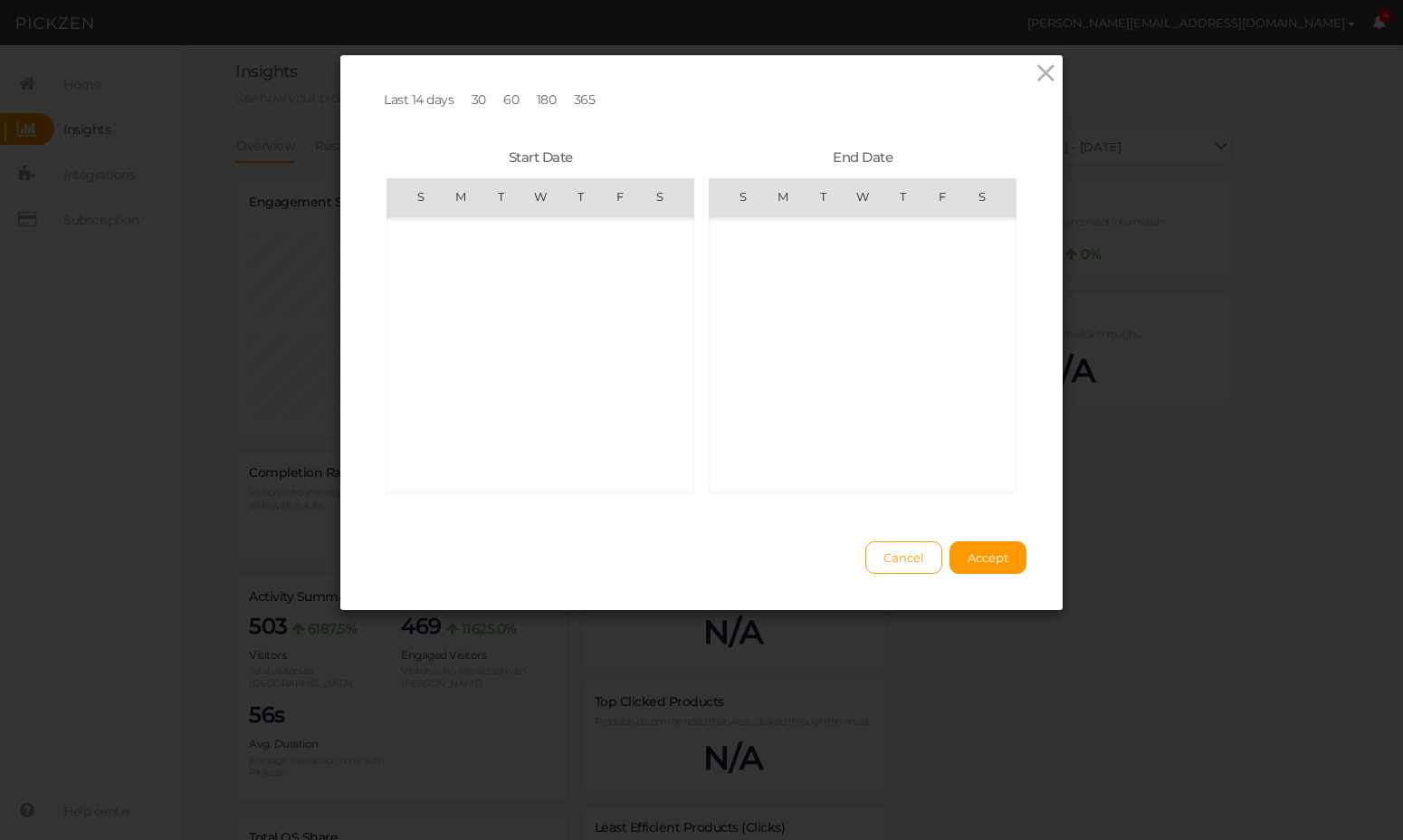
scroll to position [419154, 0]
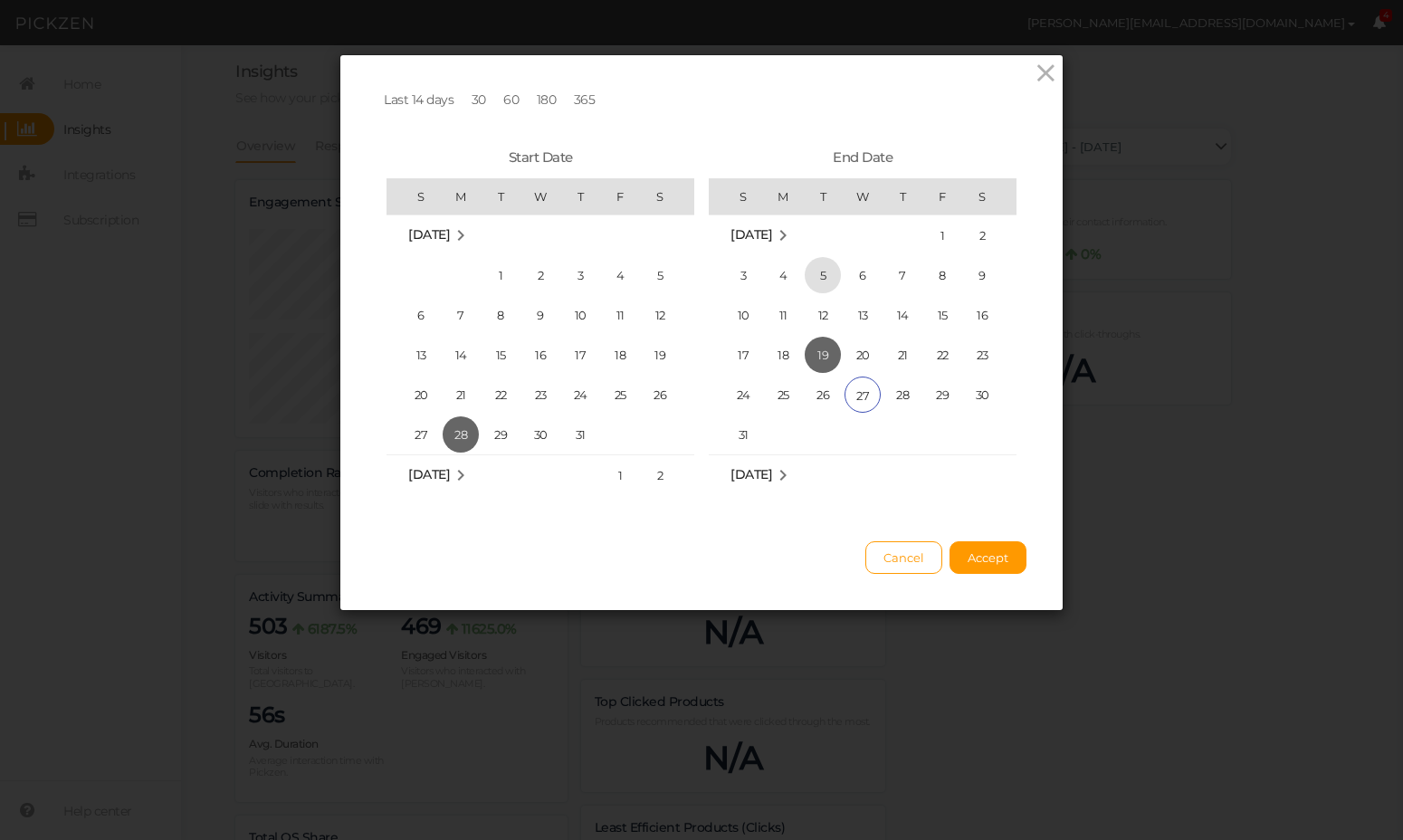
click at [829, 272] on span "5" at bounding box center [823, 275] width 36 height 36
drag, startPoint x: 819, startPoint y: 310, endPoint x: 821, endPoint y: 325, distance: 15.1
click at [818, 310] on span "12" at bounding box center [823, 315] width 36 height 36
drag, startPoint x: 993, startPoint y: 567, endPoint x: 993, endPoint y: 533, distance: 34.0
click at [993, 566] on button "Accept" at bounding box center [988, 557] width 77 height 32
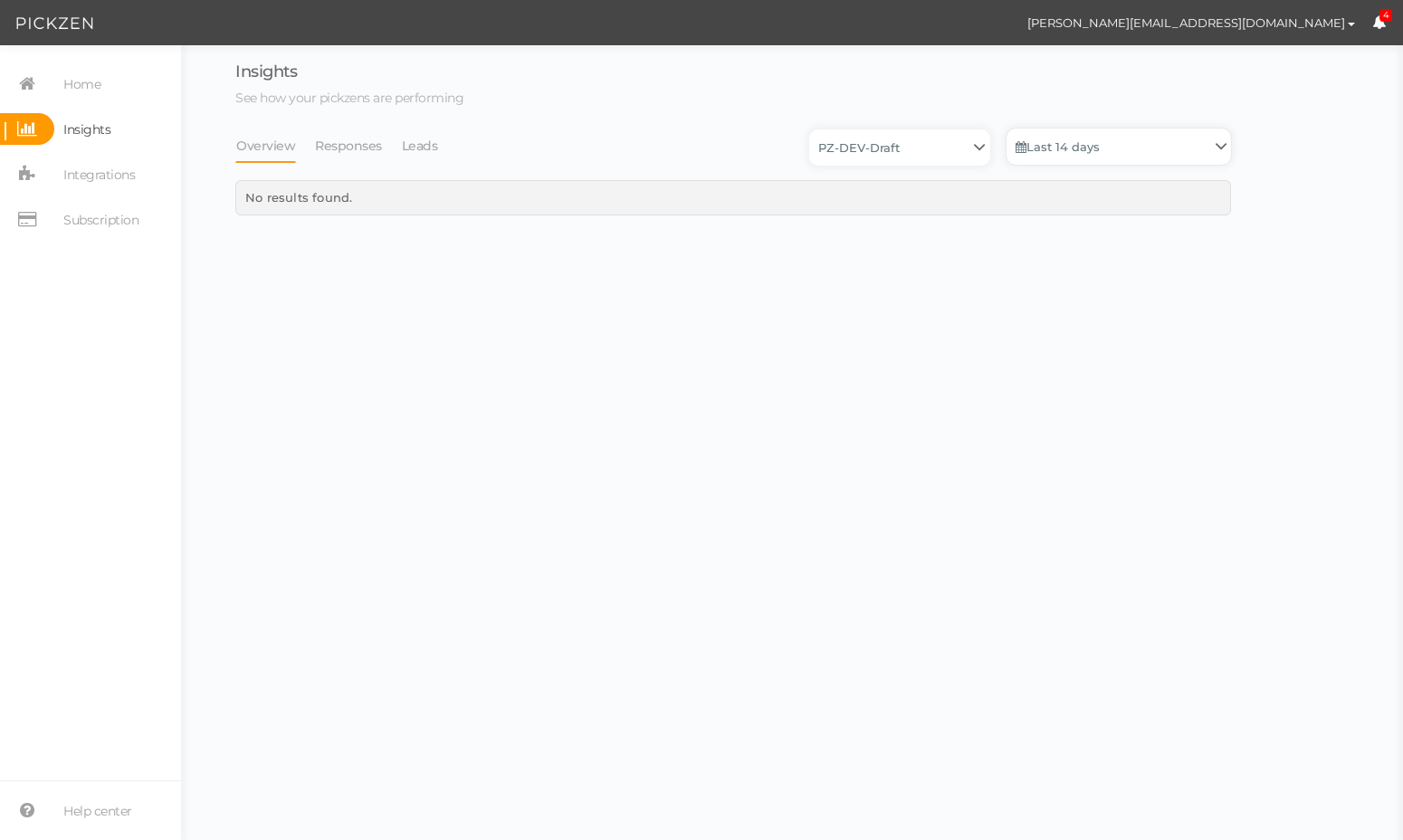
click at [1055, 151] on link "Last 14 days" at bounding box center [1119, 147] width 225 height 36
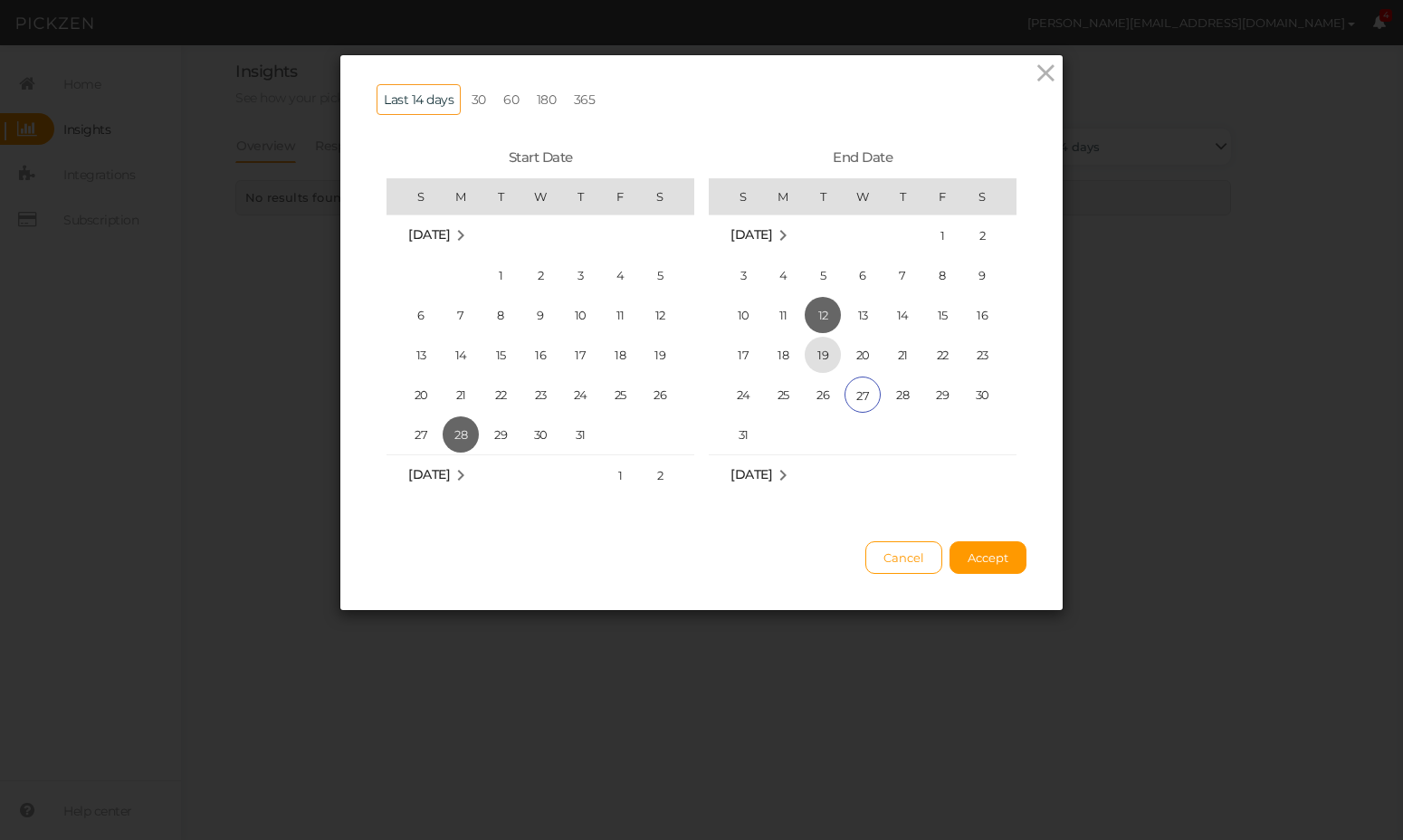
click at [811, 349] on span "19" at bounding box center [823, 355] width 36 height 36
click at [999, 545] on button "Accept" at bounding box center [988, 557] width 77 height 32
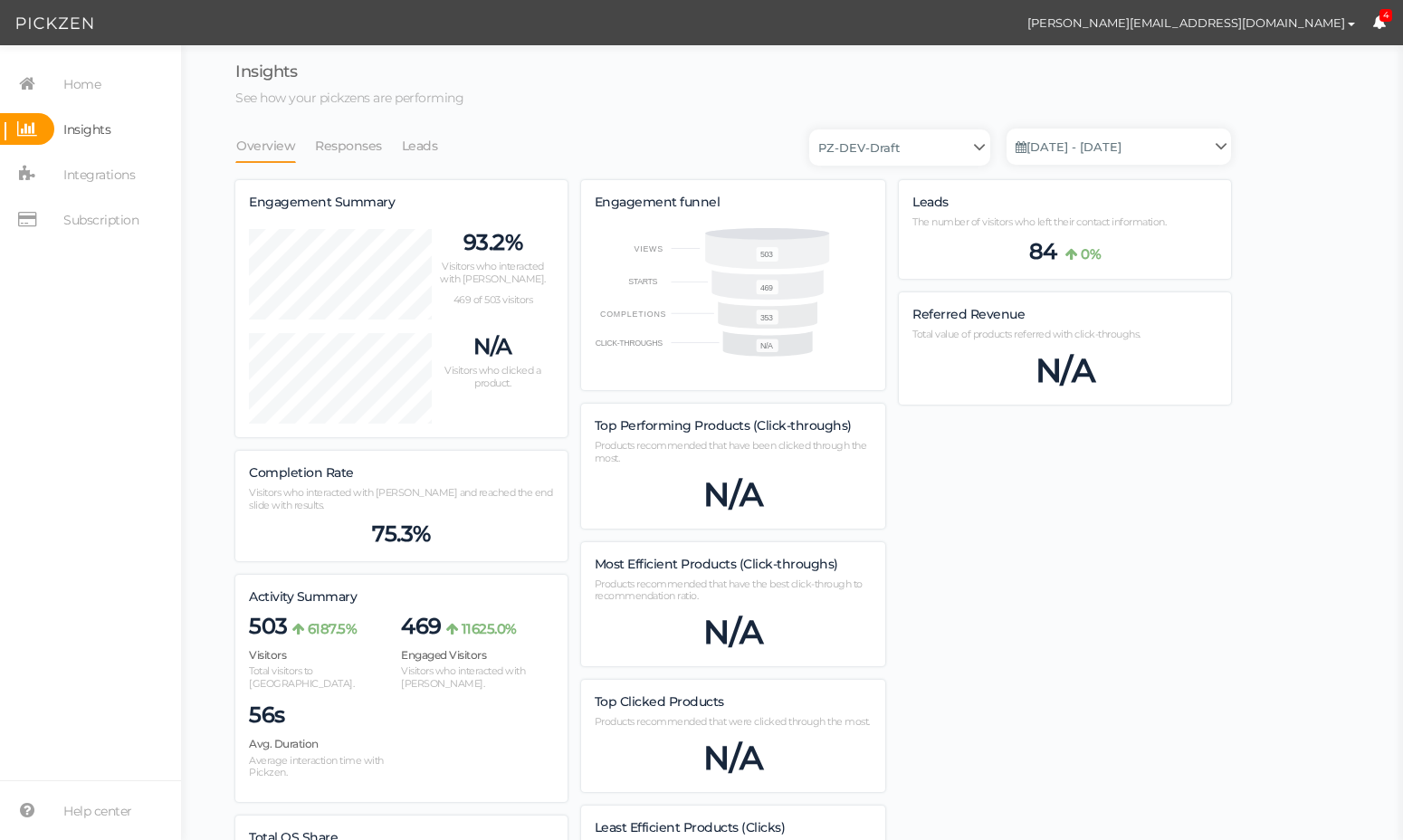
scroll to position [1275, 995]
click at [1075, 155] on link "[DATE] - [DATE]" at bounding box center [1119, 147] width 225 height 36
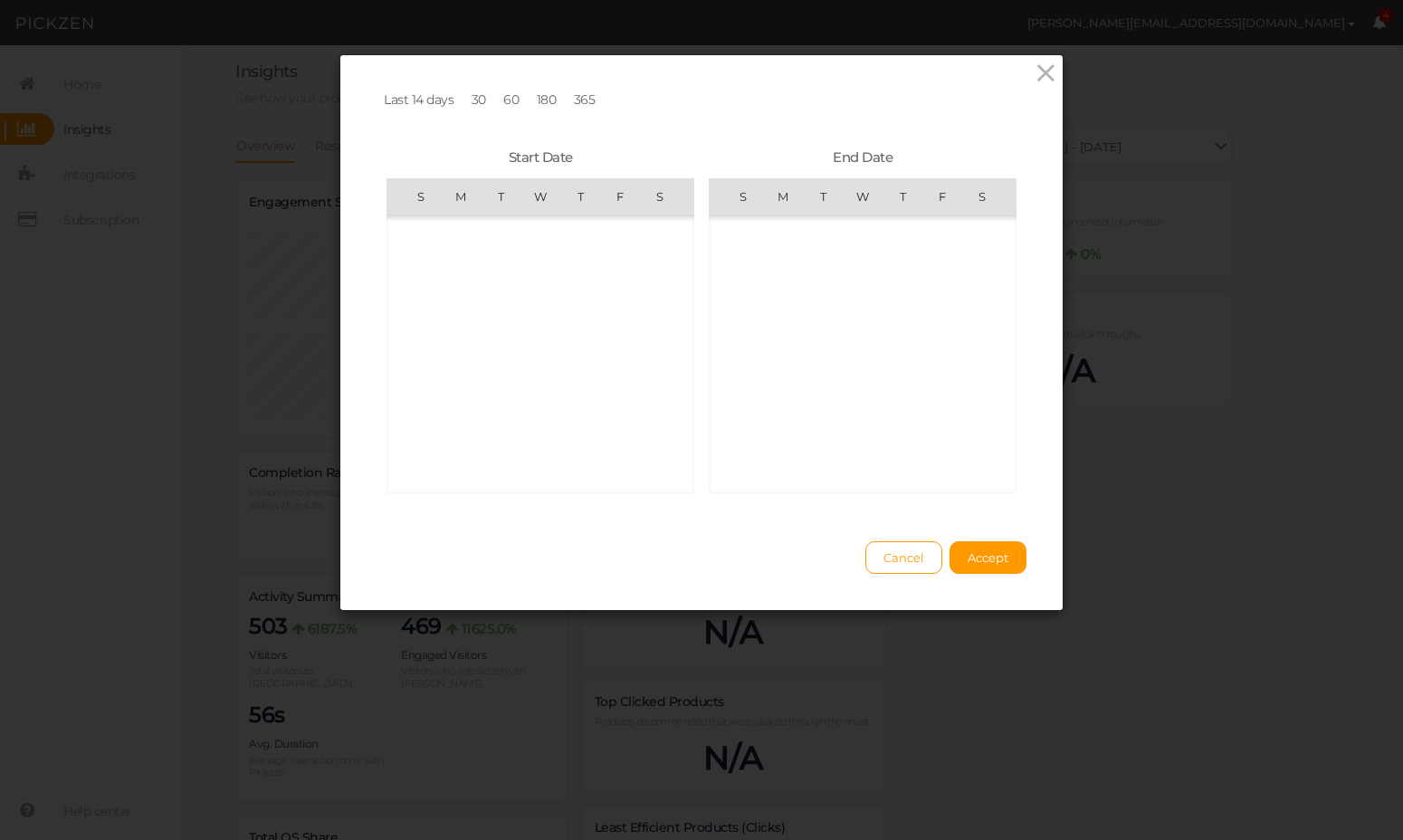
scroll to position [419154, 0]
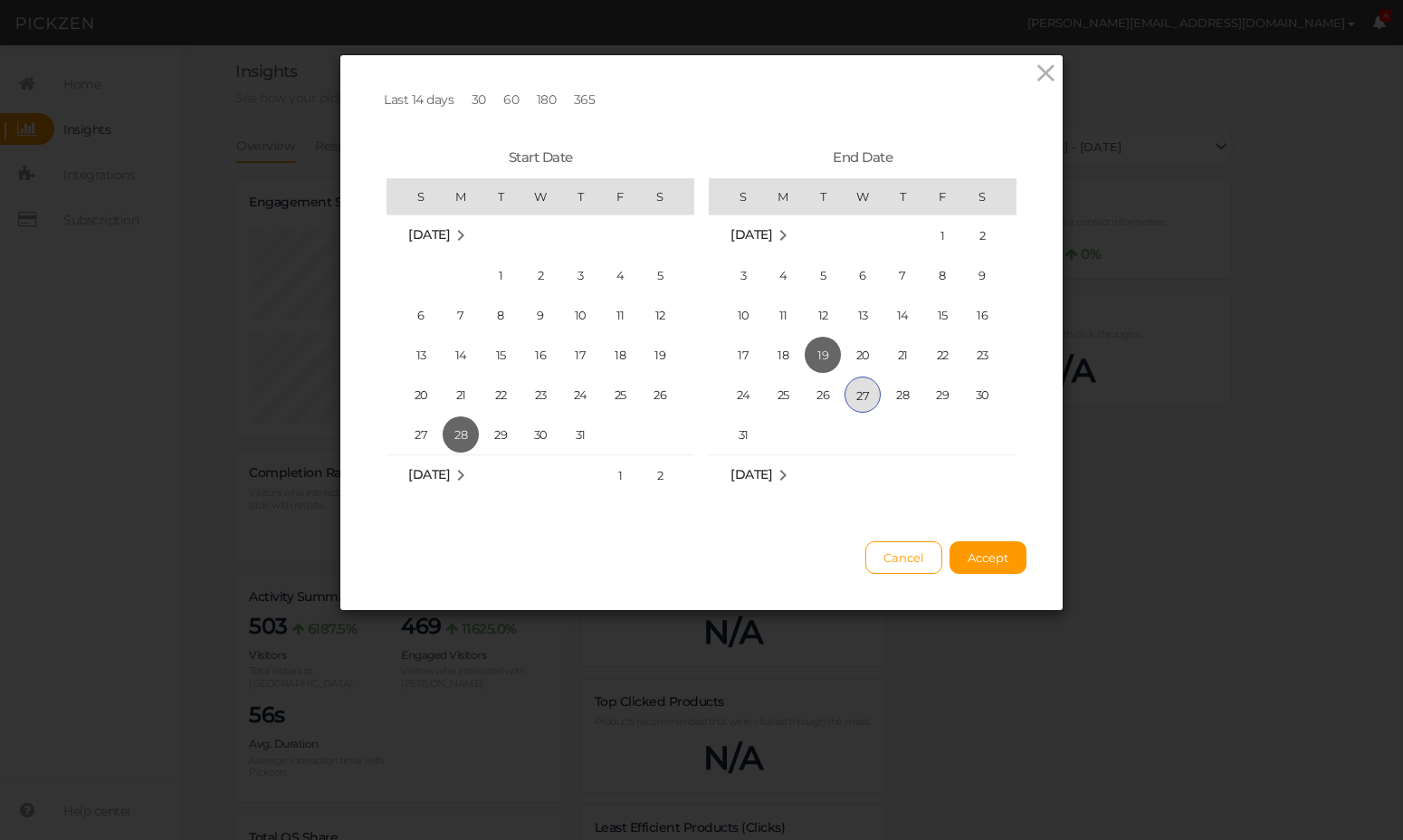
click at [872, 399] on span "27" at bounding box center [863, 394] width 36 height 36
click at [469, 433] on span "28" at bounding box center [461, 434] width 36 height 36
click at [942, 235] on span "1" at bounding box center [942, 235] width 36 height 36
click at [936, 236] on span "1" at bounding box center [942, 235] width 36 height 36
drag, startPoint x: 464, startPoint y: 428, endPoint x: 493, endPoint y: 424, distance: 29.3
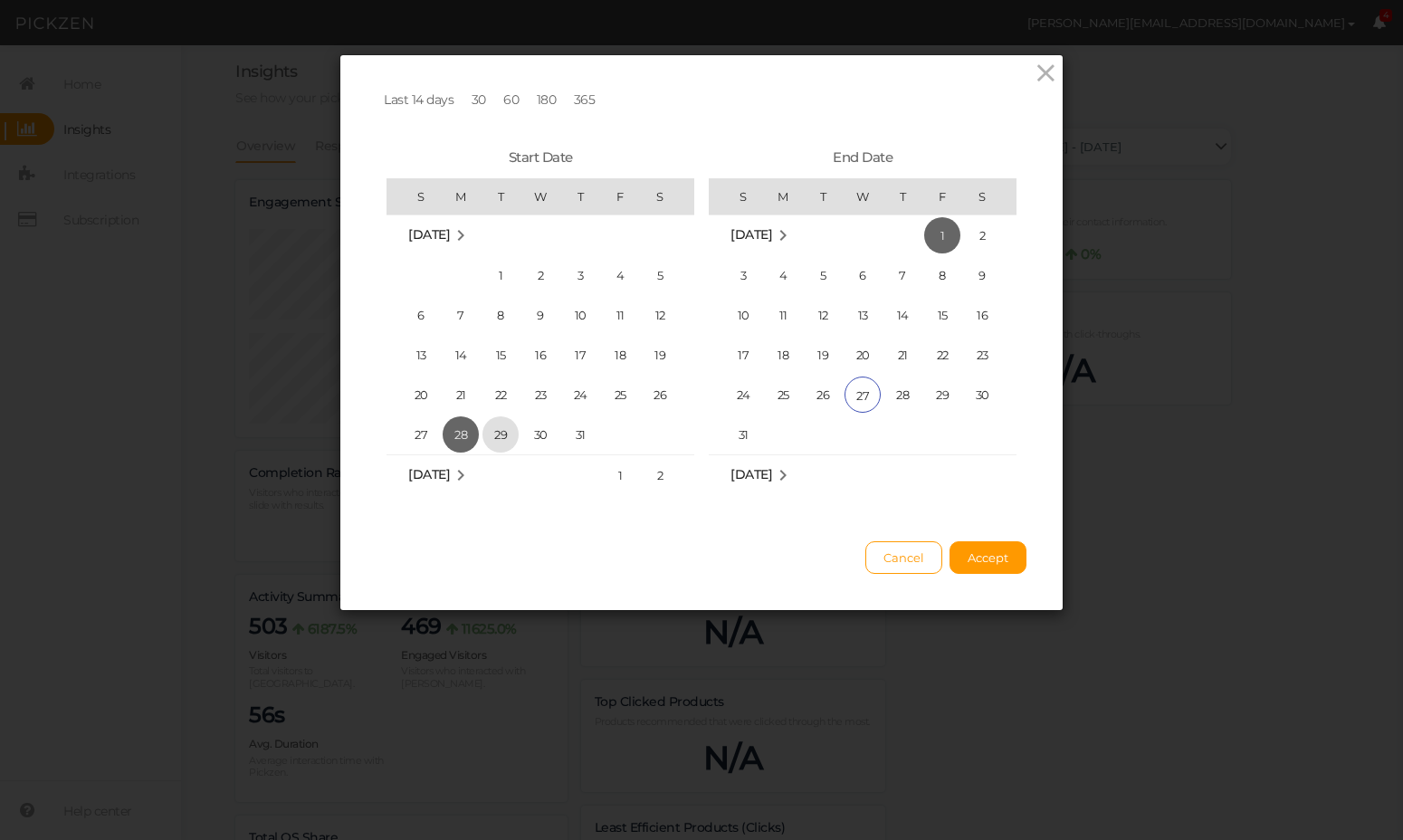
click at [464, 428] on span "28" at bounding box center [461, 434] width 36 height 36
click at [934, 235] on span "1" at bounding box center [942, 235] width 36 height 36
click at [905, 276] on span "7" at bounding box center [902, 275] width 36 height 36
click at [868, 386] on span "27" at bounding box center [863, 394] width 36 height 36
click at [460, 434] on span "28" at bounding box center [461, 434] width 36 height 36
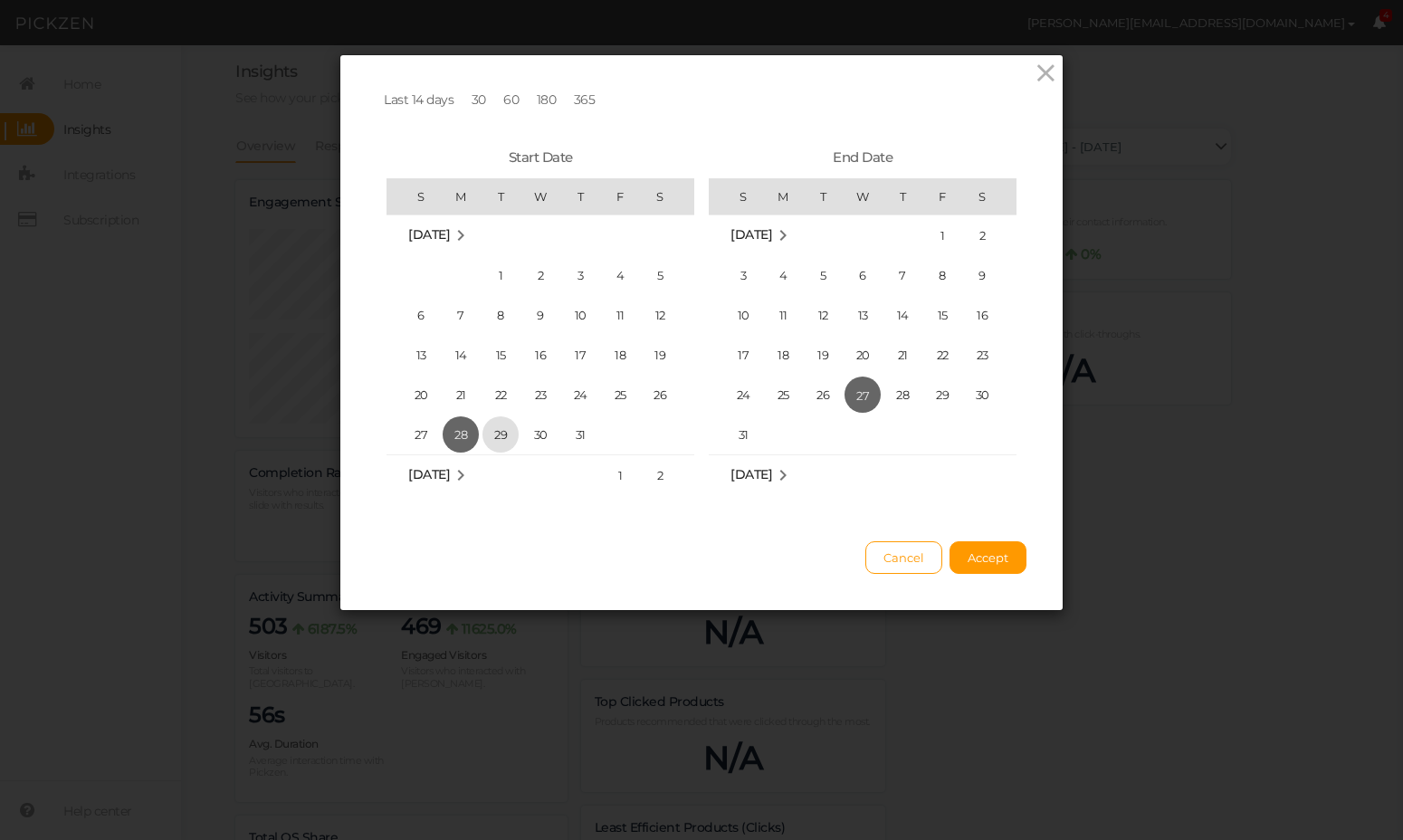
drag, startPoint x: 507, startPoint y: 430, endPoint x: 518, endPoint y: 432, distance: 11.2
click at [506, 430] on span "29" at bounding box center [501, 434] width 36 height 36
drag, startPoint x: 536, startPoint y: 434, endPoint x: 554, endPoint y: 434, distance: 18.0
click at [536, 434] on span "30" at bounding box center [540, 434] width 36 height 36
click at [586, 432] on span "31" at bounding box center [580, 434] width 36 height 36
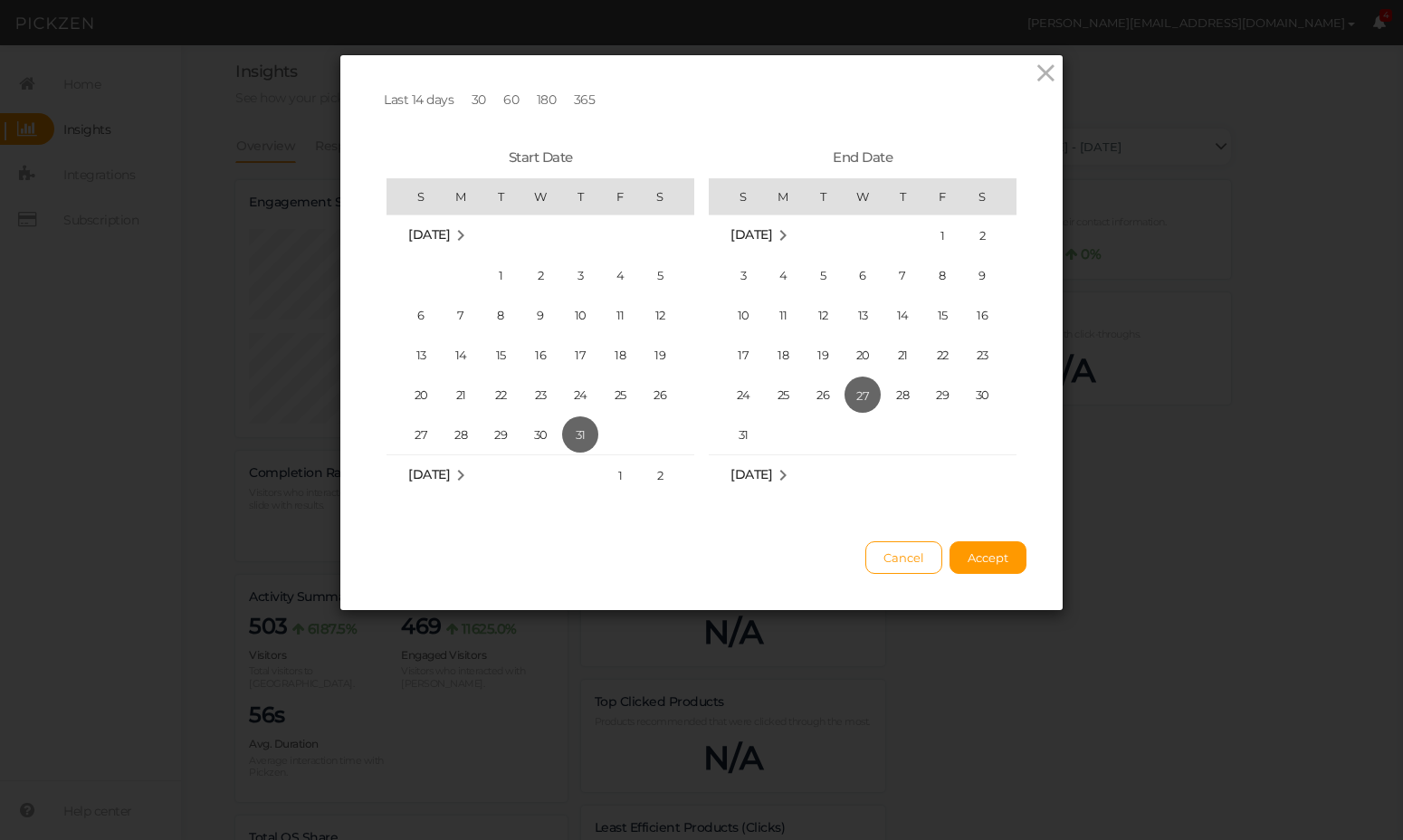
click at [472, 472] on md-icon "August 2025" at bounding box center [461, 475] width 22 height 22
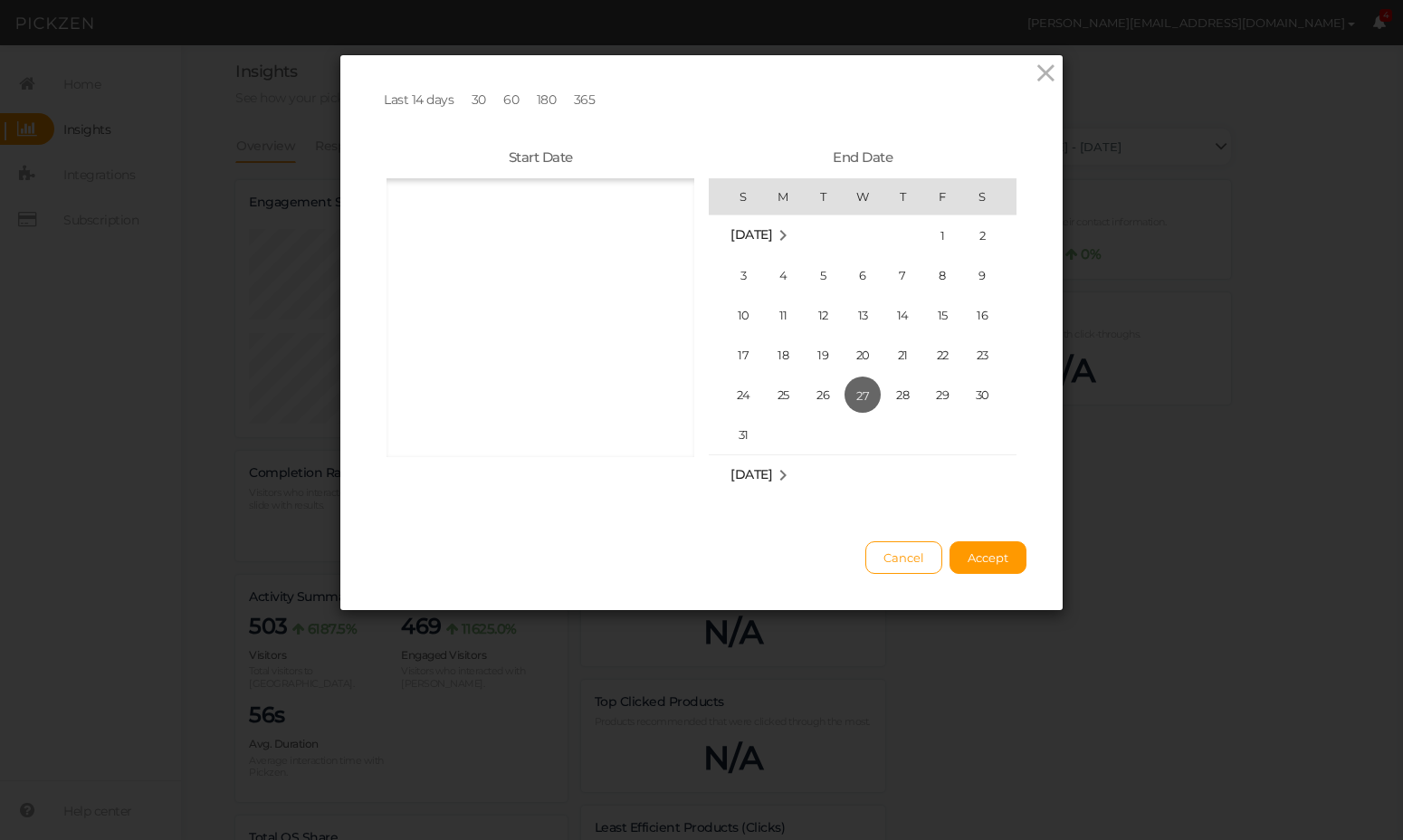
scroll to position [11552, 0]
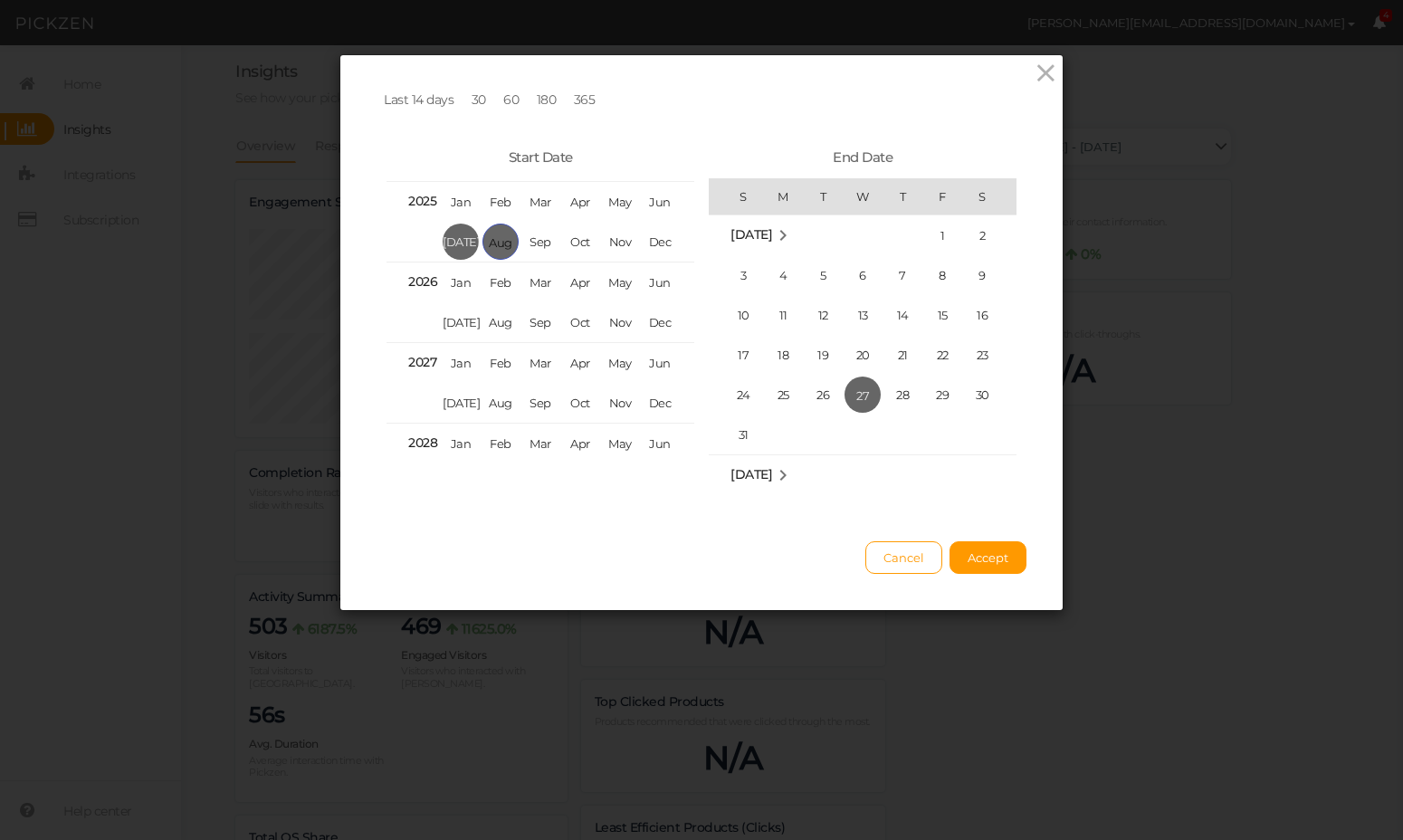
click at [508, 243] on span "Aug" at bounding box center [501, 242] width 36 height 36
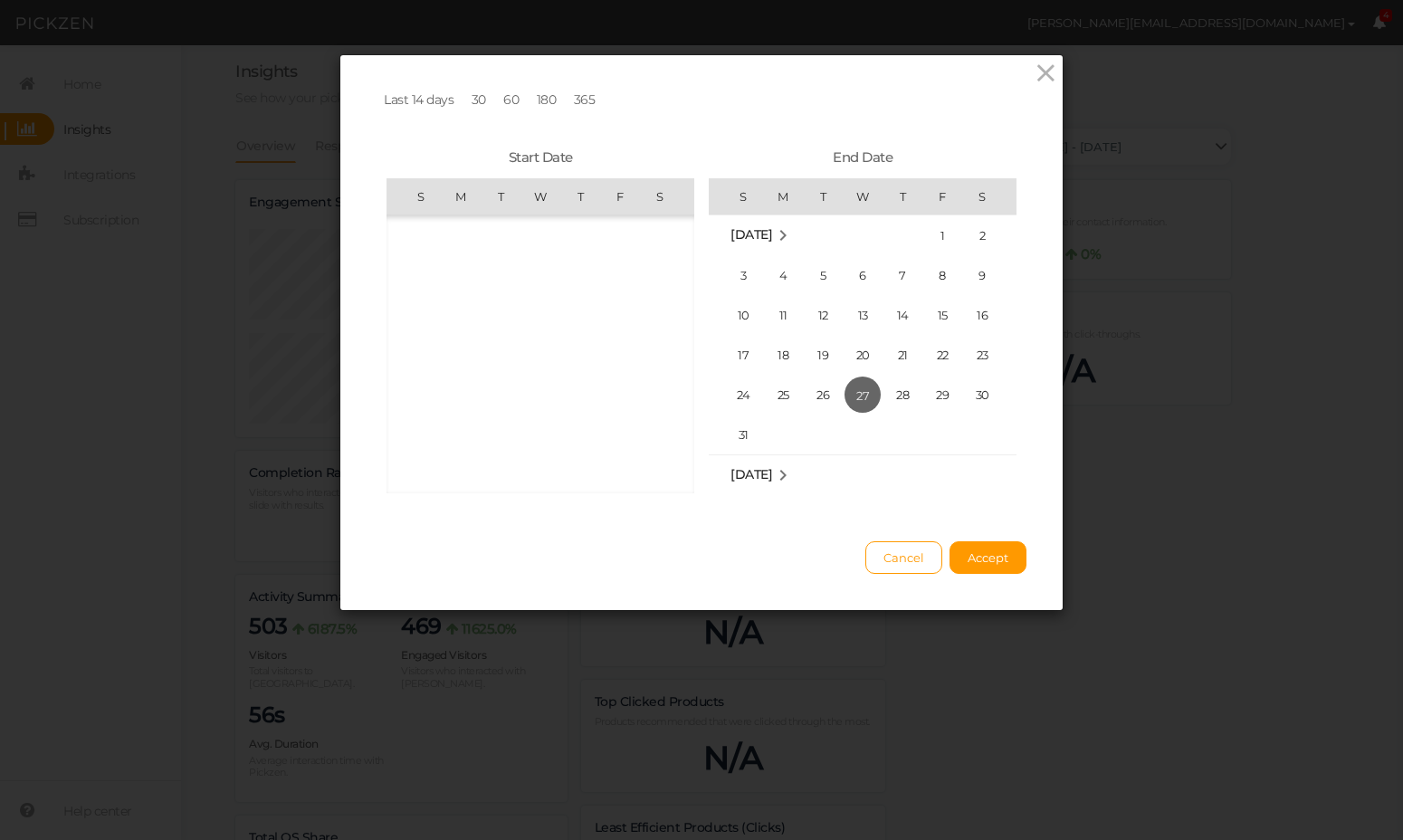
scroll to position [419154, 0]
click at [542, 343] on span "20" at bounding box center [540, 355] width 36 height 36
click at [868, 387] on span "27" at bounding box center [863, 394] width 36 height 36
click at [1001, 566] on button "Accept" at bounding box center [988, 557] width 77 height 32
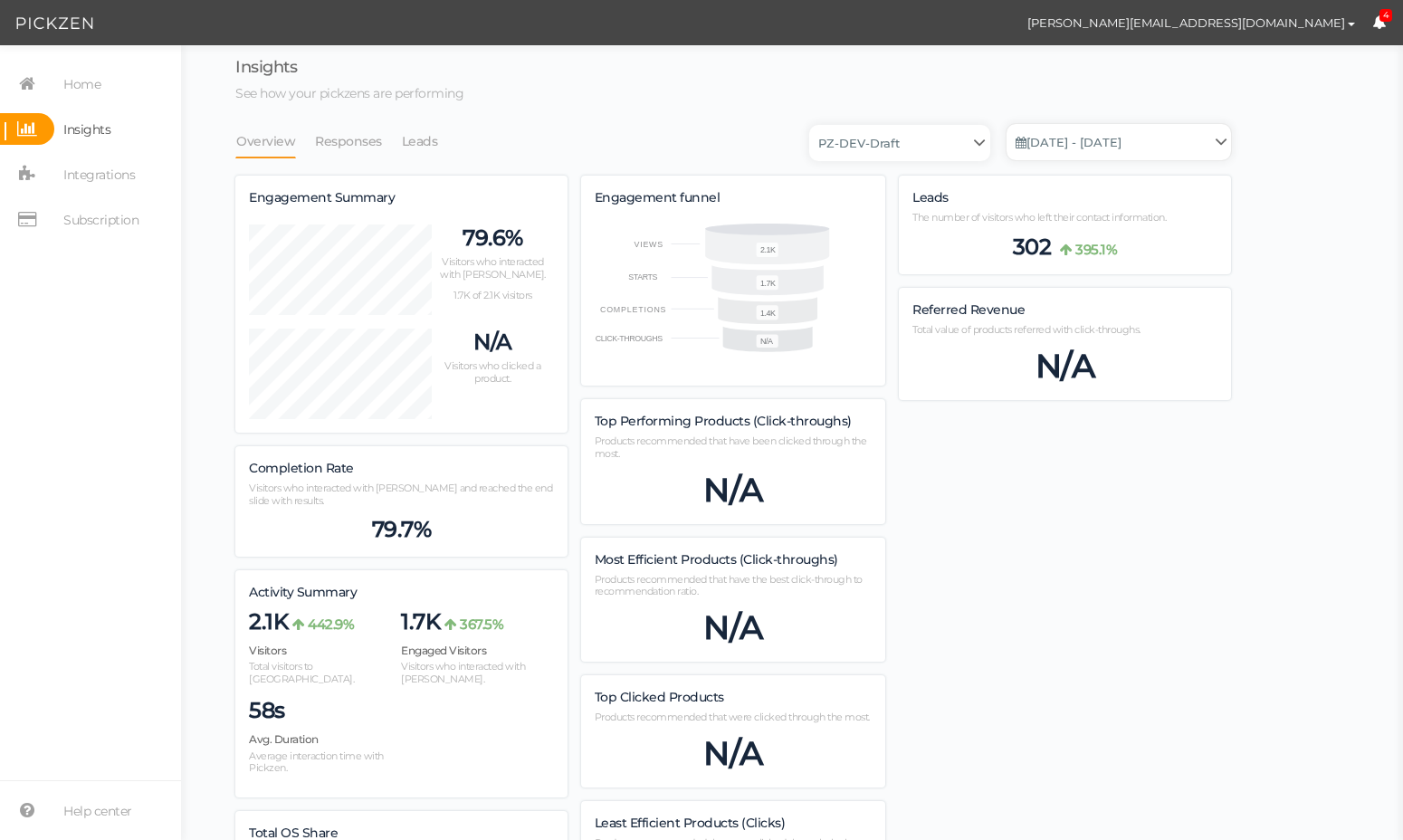
scroll to position [8, 0]
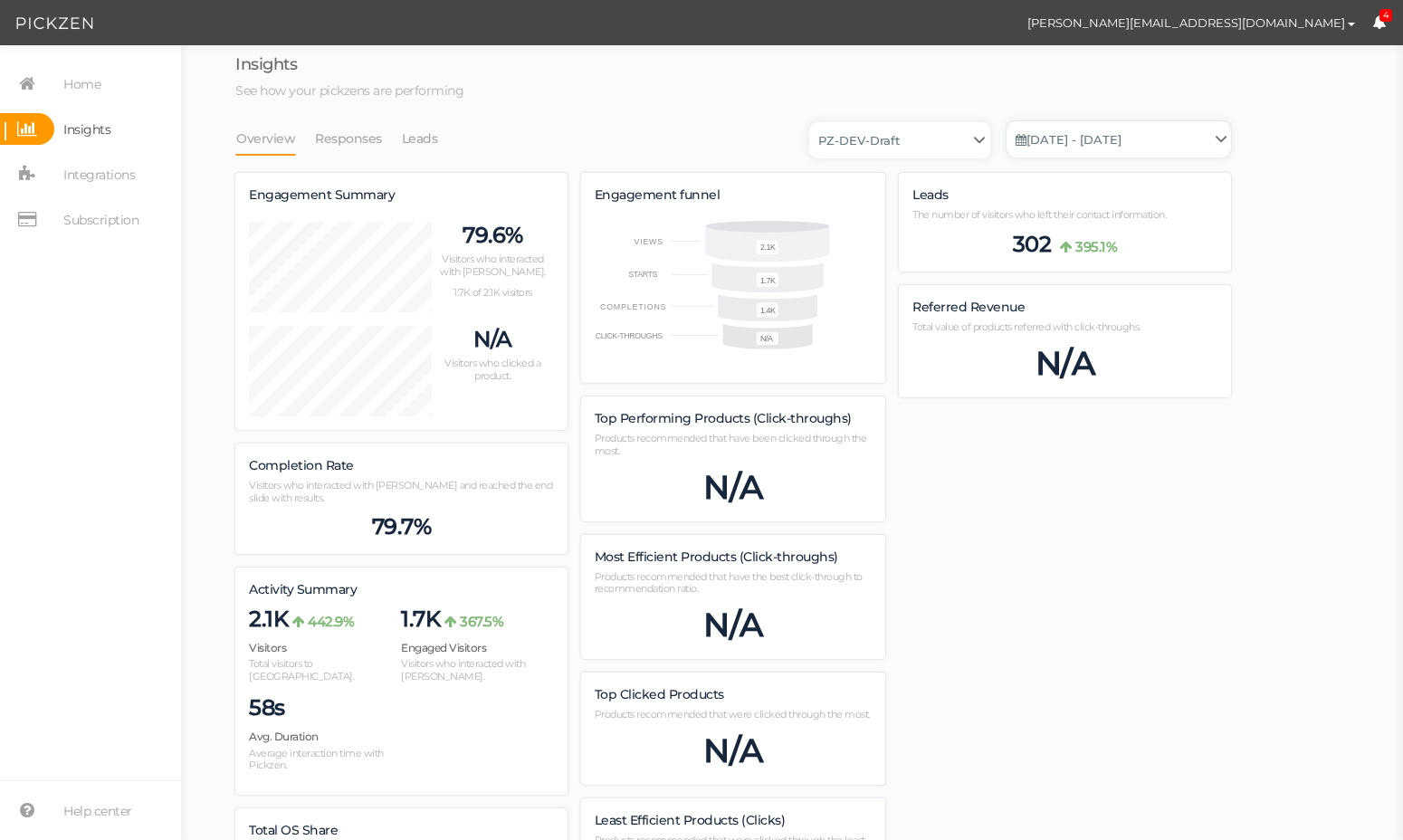
click at [1065, 141] on link "[DATE] - [DATE]" at bounding box center [1119, 139] width 225 height 36
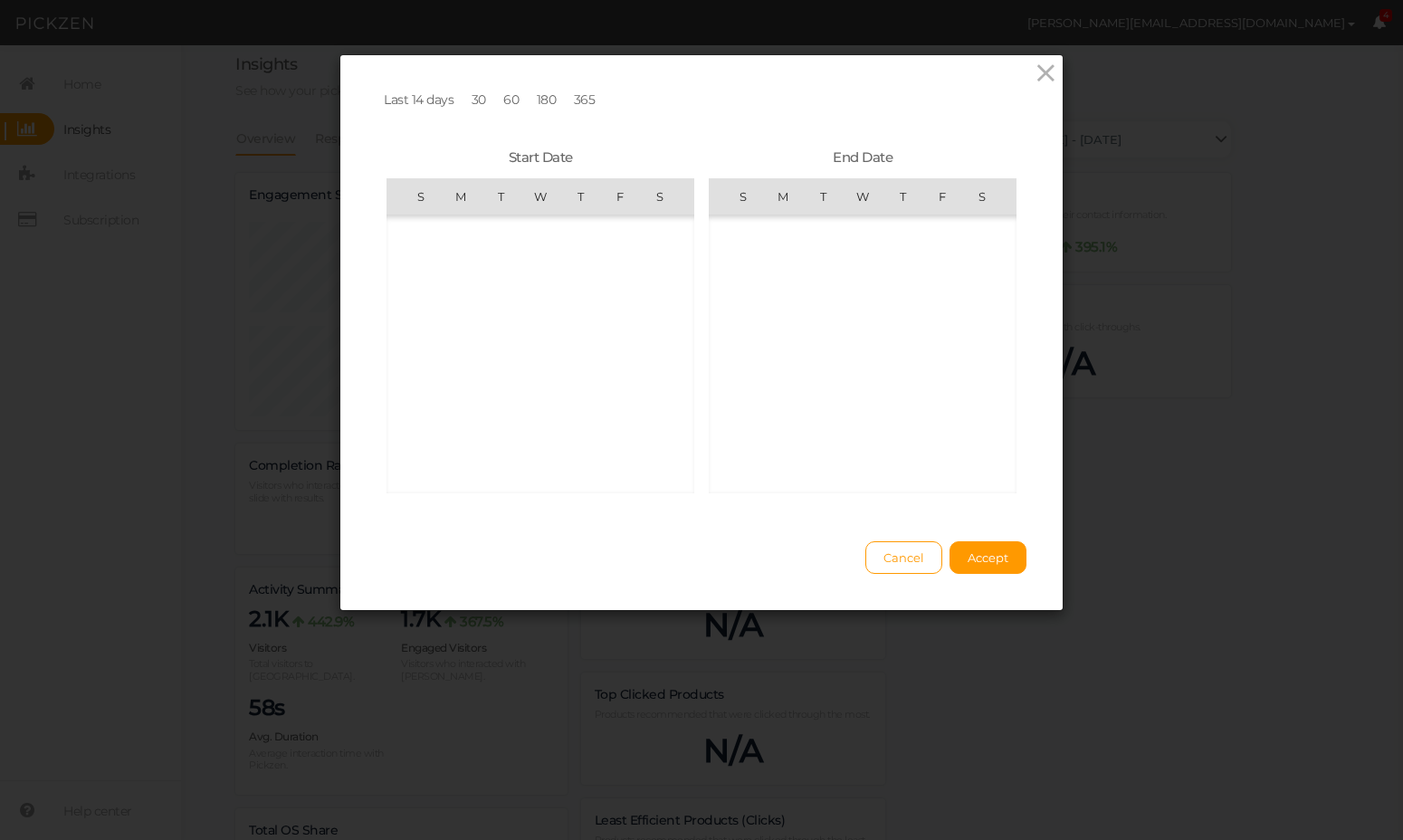
scroll to position [419154, 0]
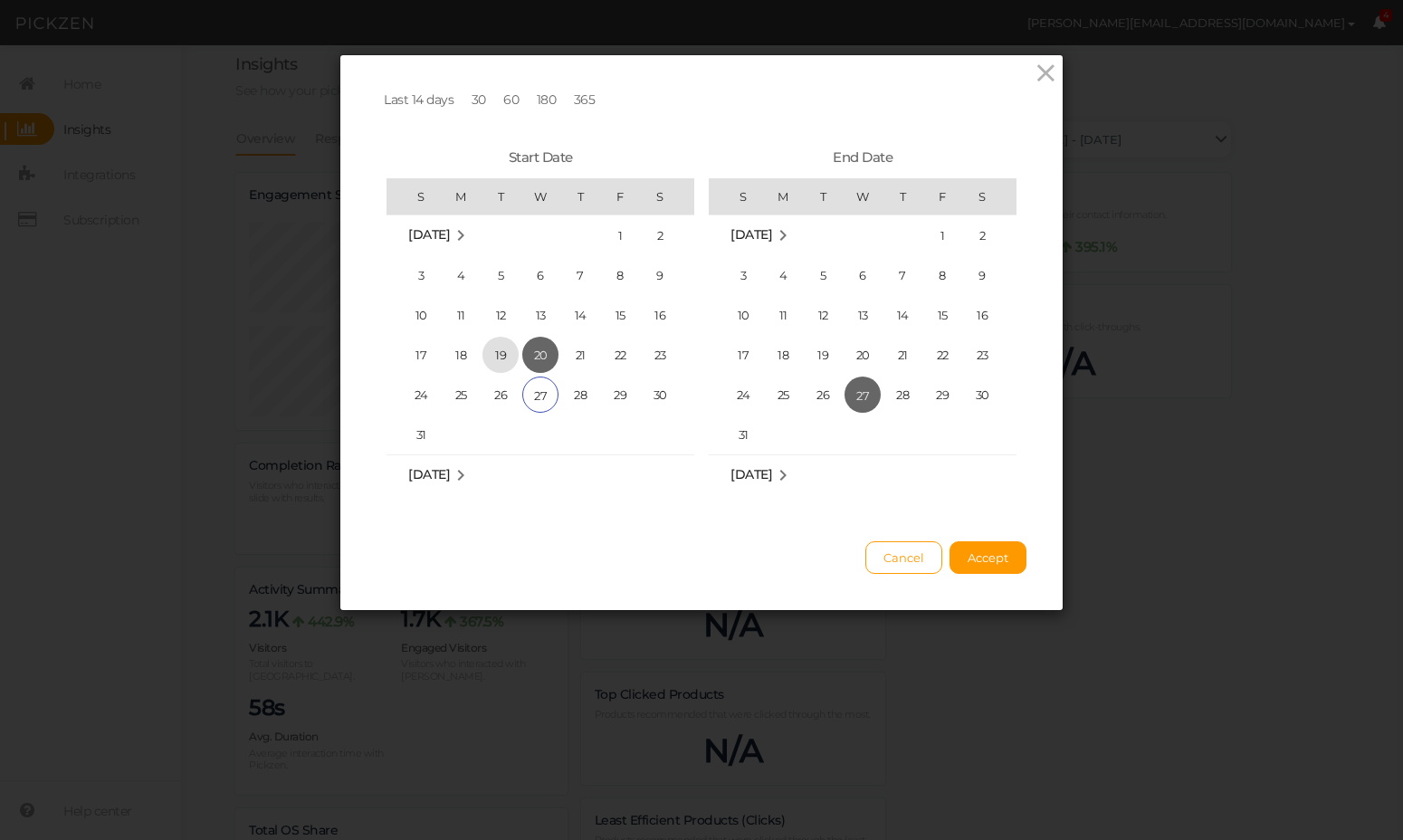
click at [508, 358] on span "19" at bounding box center [501, 355] width 36 height 36
click at [614, 354] on span "22" at bounding box center [620, 355] width 36 height 36
click at [985, 552] on span "Accept" at bounding box center [988, 557] width 41 height 14
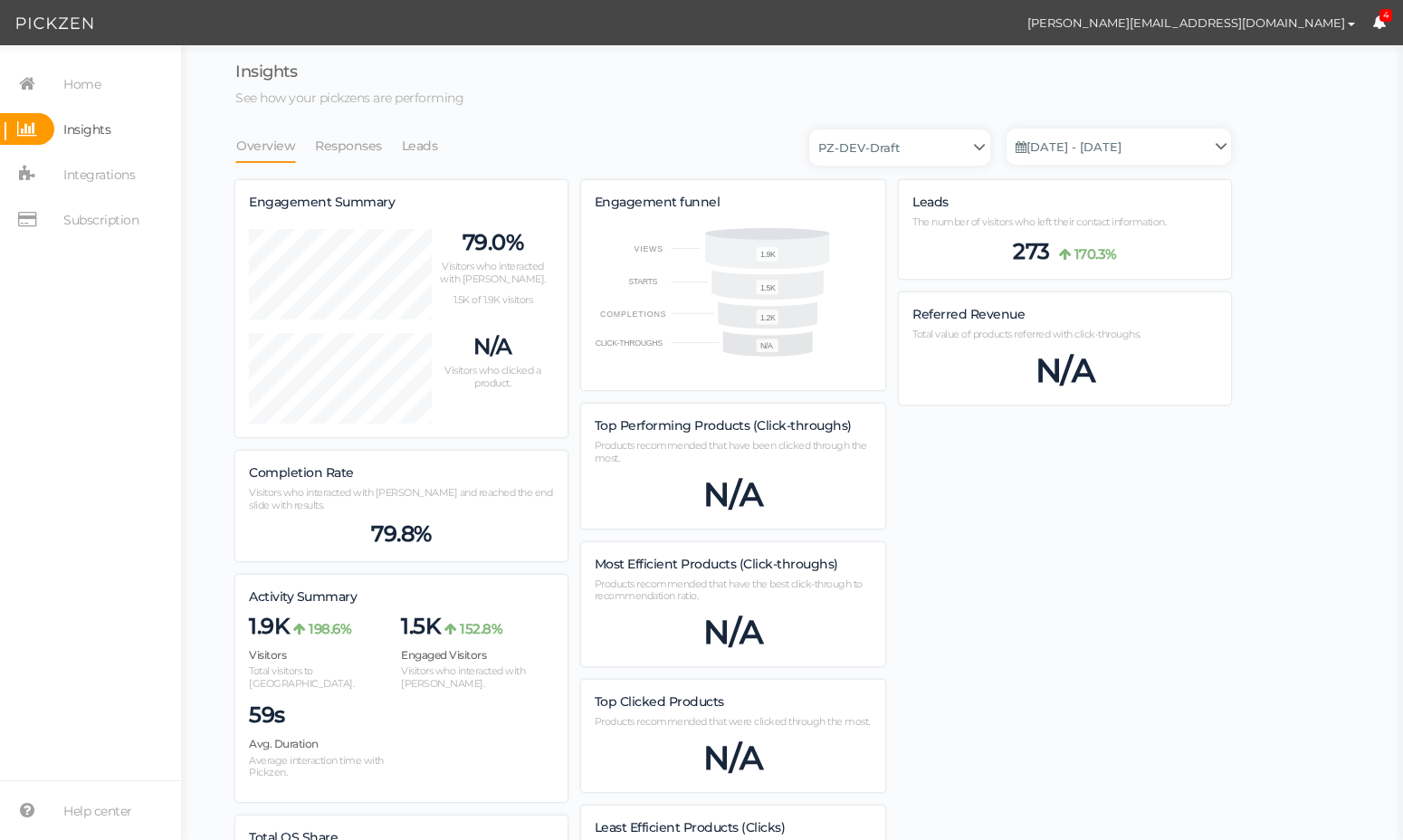
scroll to position [0, 0]
click at [1103, 155] on link "[DATE] - [DATE]" at bounding box center [1119, 147] width 225 height 36
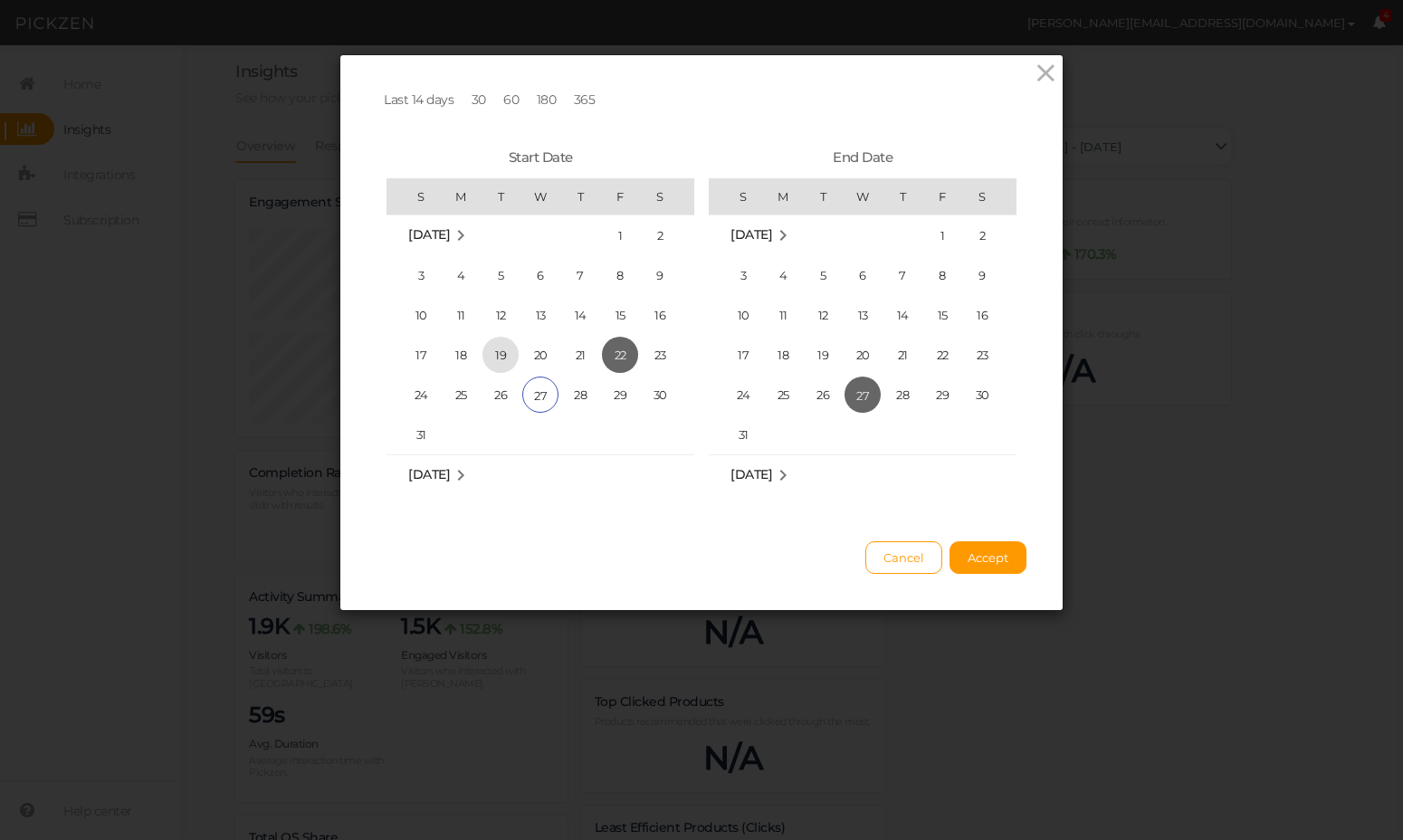
click at [493, 351] on span "19" at bounding box center [501, 355] width 36 height 36
click at [993, 555] on span "Accept" at bounding box center [988, 557] width 41 height 14
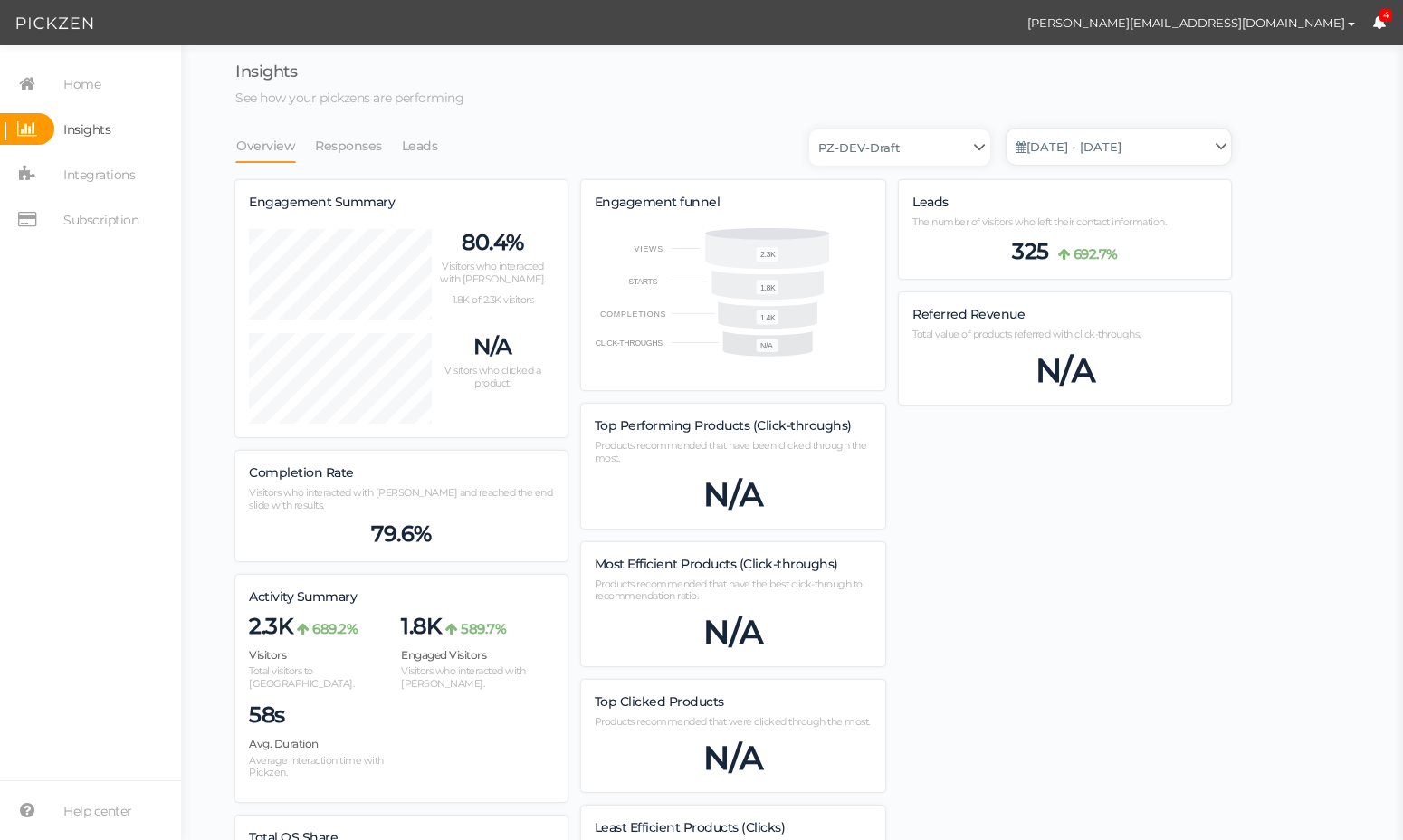
click at [1075, 146] on link "[DATE] - [DATE]" at bounding box center [1119, 147] width 225 height 36
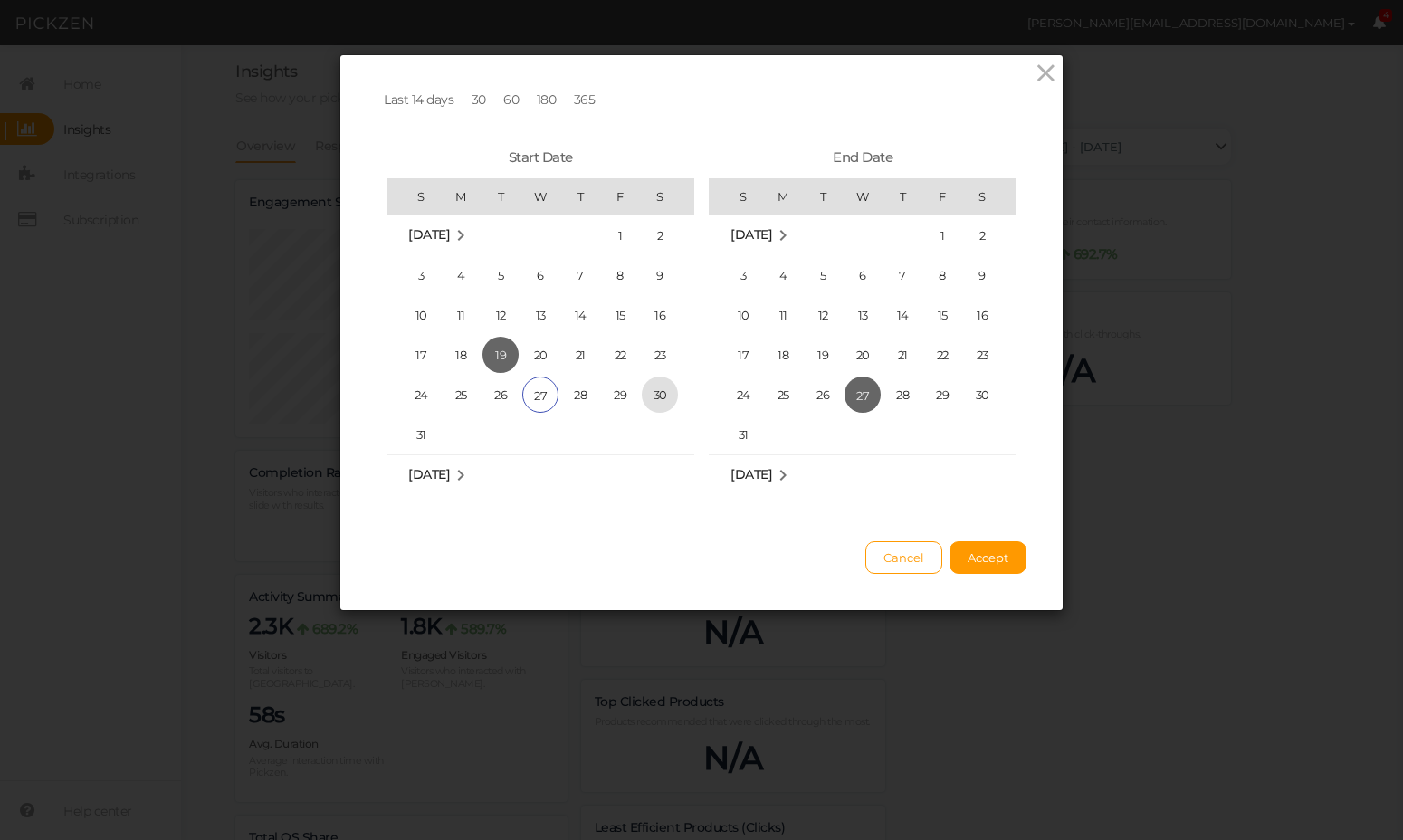
drag, startPoint x: 460, startPoint y: 345, endPoint x: 666, endPoint y: 393, distance: 211.5
click at [460, 345] on span "18" at bounding box center [461, 355] width 36 height 36
drag, startPoint x: 997, startPoint y: 552, endPoint x: 1016, endPoint y: 527, distance: 31.4
click at [995, 552] on span "Accept" at bounding box center [988, 557] width 41 height 14
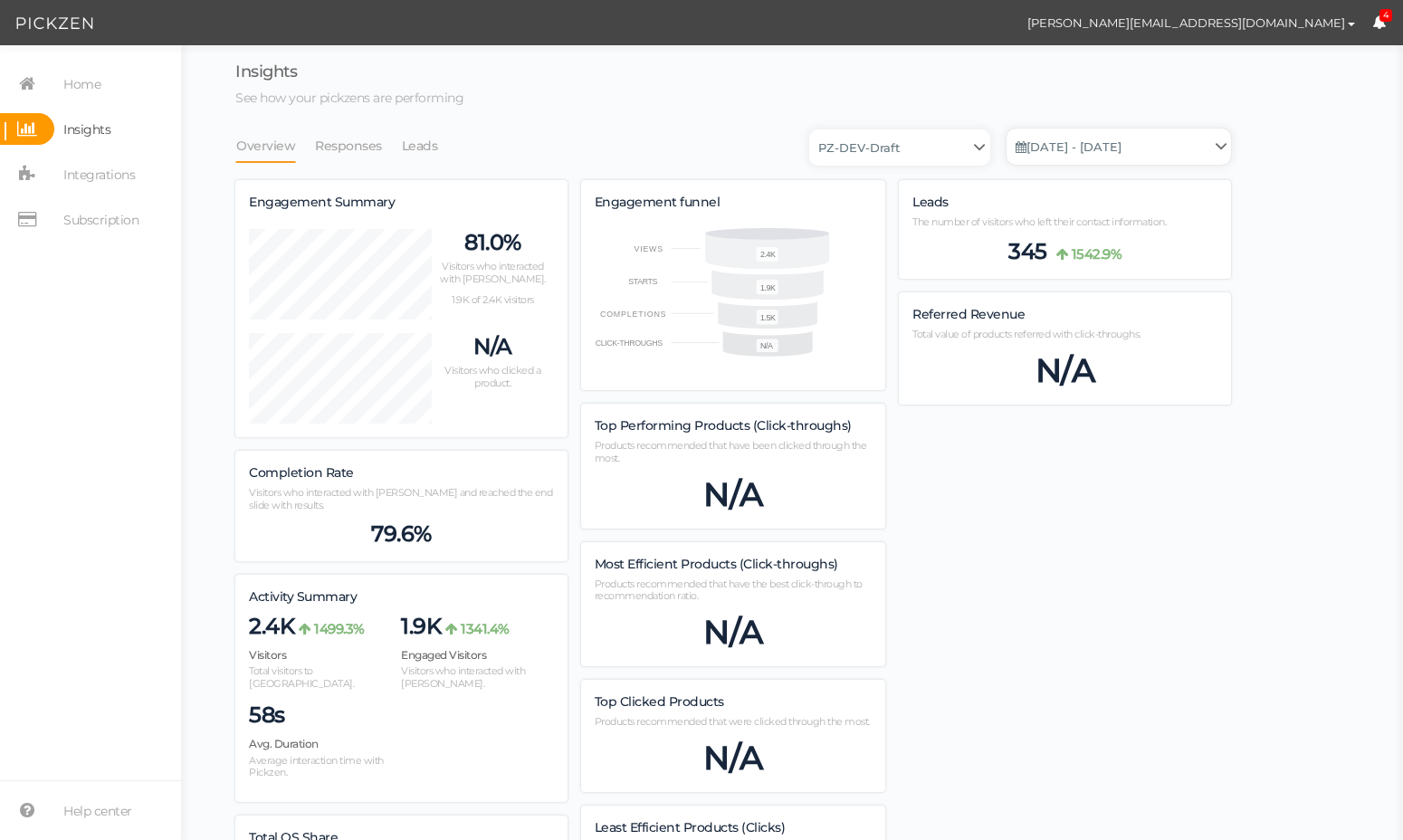
click at [1066, 152] on link "[DATE] - [DATE]" at bounding box center [1119, 147] width 225 height 36
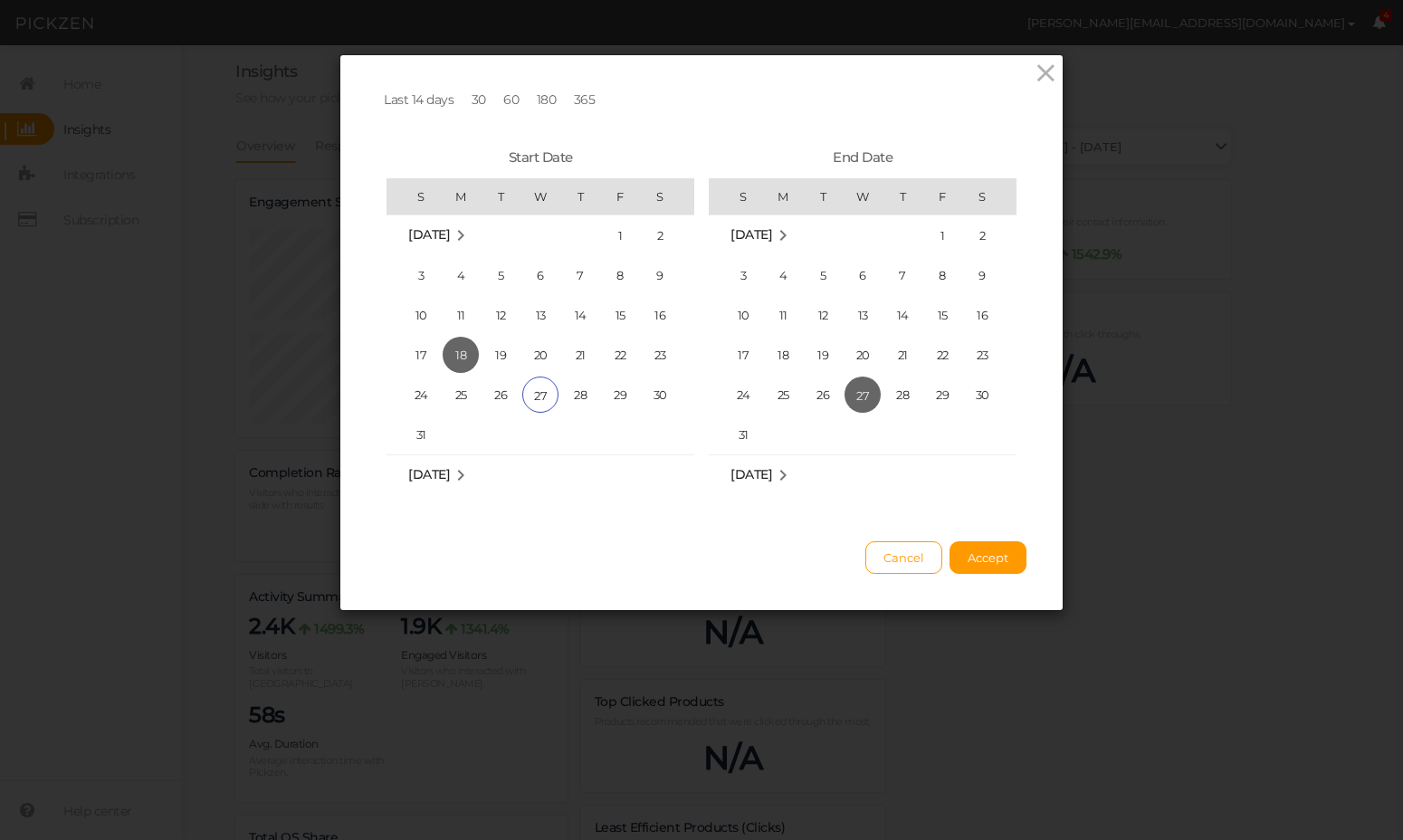
click at [443, 351] on span "18" at bounding box center [461, 355] width 36 height 36
click at [426, 356] on span "17" at bounding box center [421, 355] width 36 height 36
click at [995, 563] on span "Accept" at bounding box center [988, 557] width 41 height 14
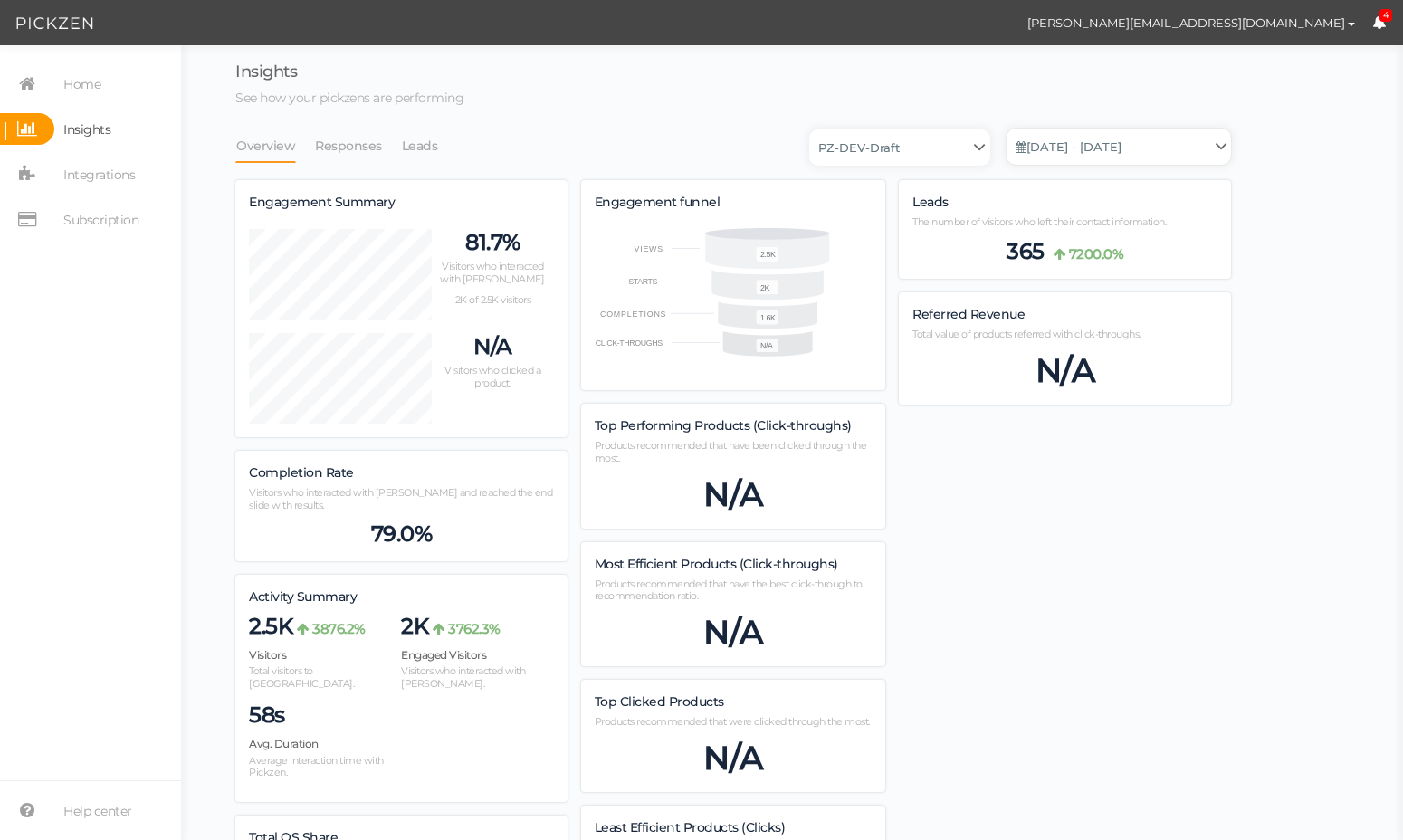
click at [1102, 141] on link "[DATE] - [DATE]" at bounding box center [1119, 147] width 225 height 36
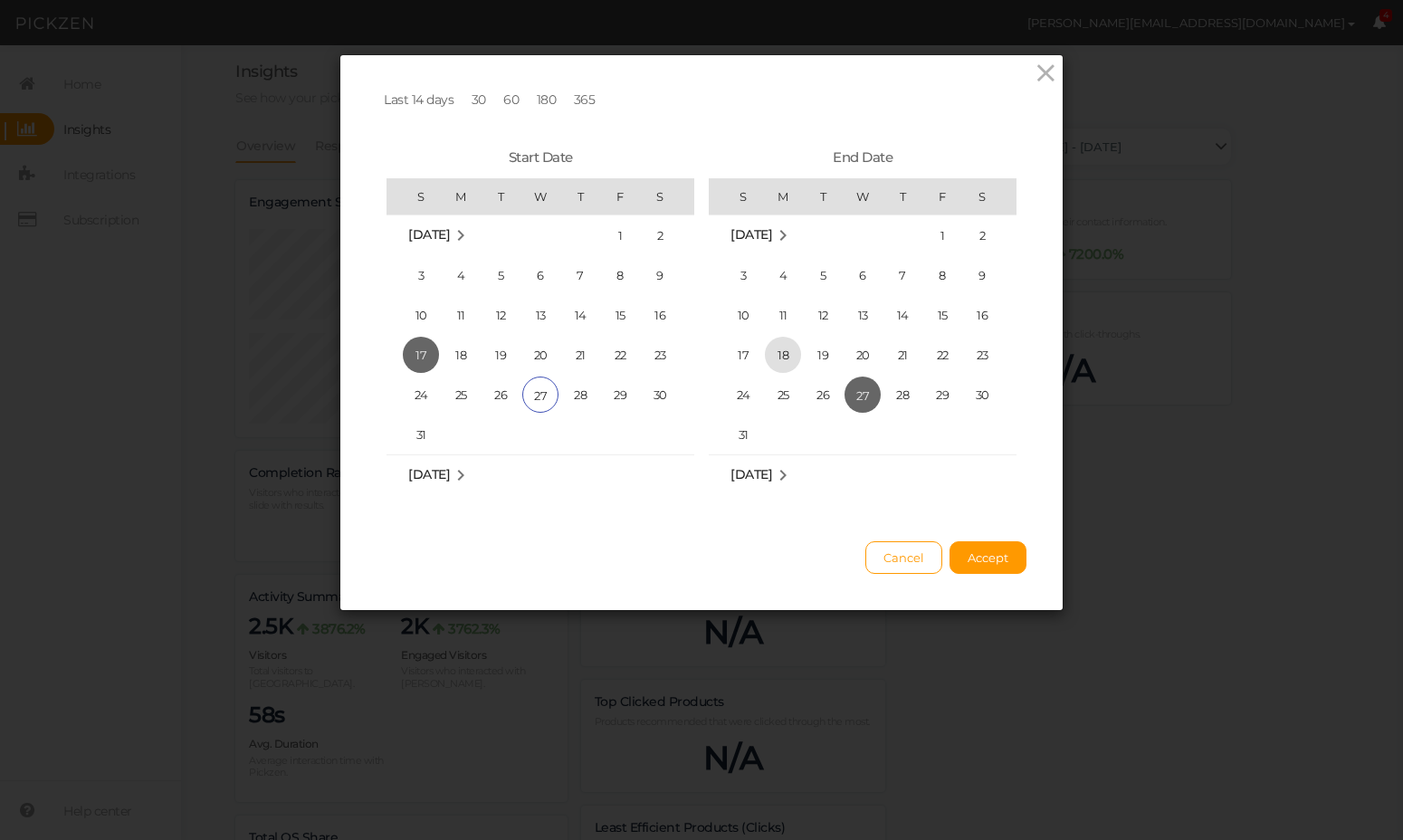
click at [790, 354] on span "18" at bounding box center [783, 355] width 36 height 36
click at [999, 551] on span "Accept" at bounding box center [988, 557] width 41 height 14
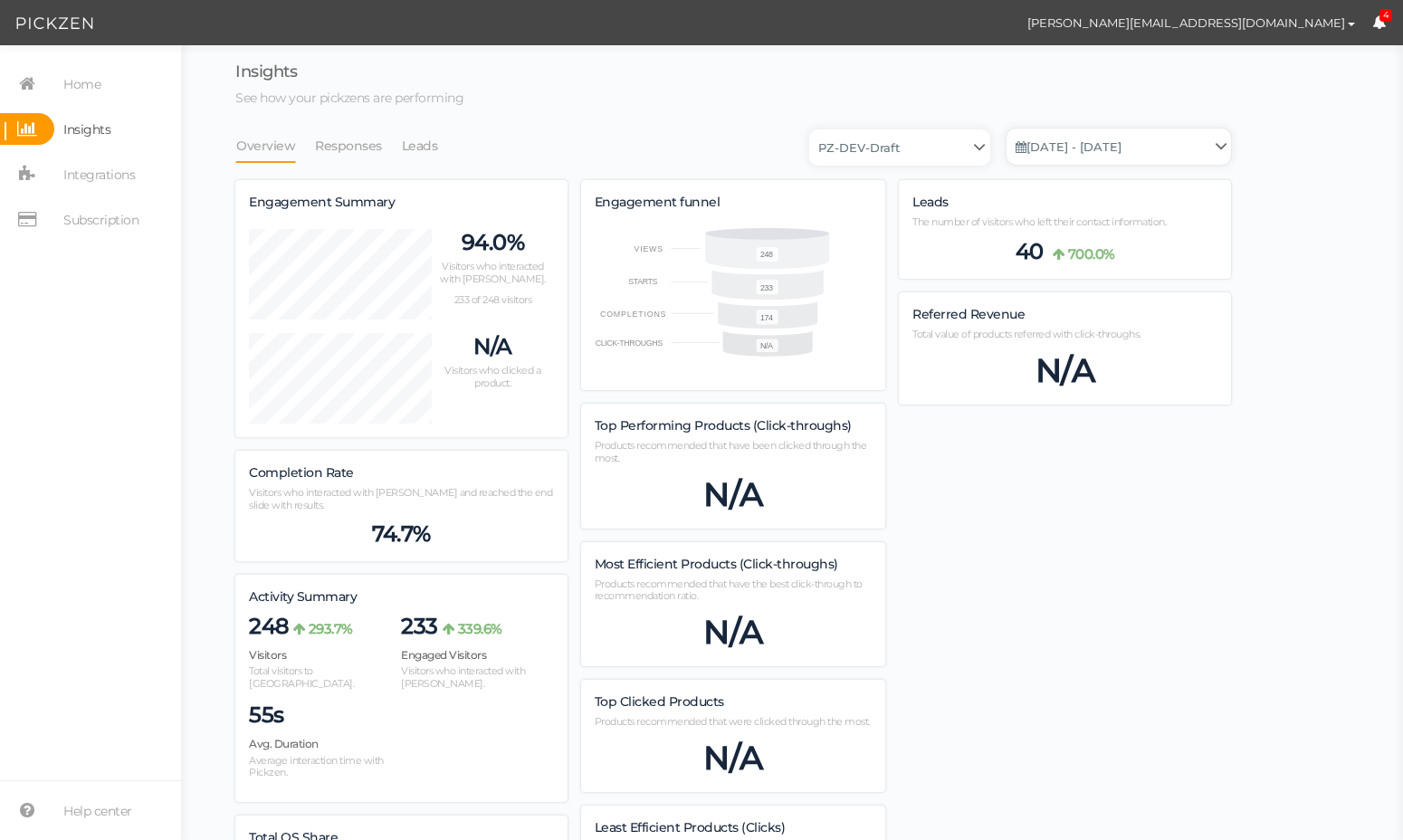
click at [1043, 156] on link "[DATE] - [DATE]" at bounding box center [1119, 147] width 225 height 36
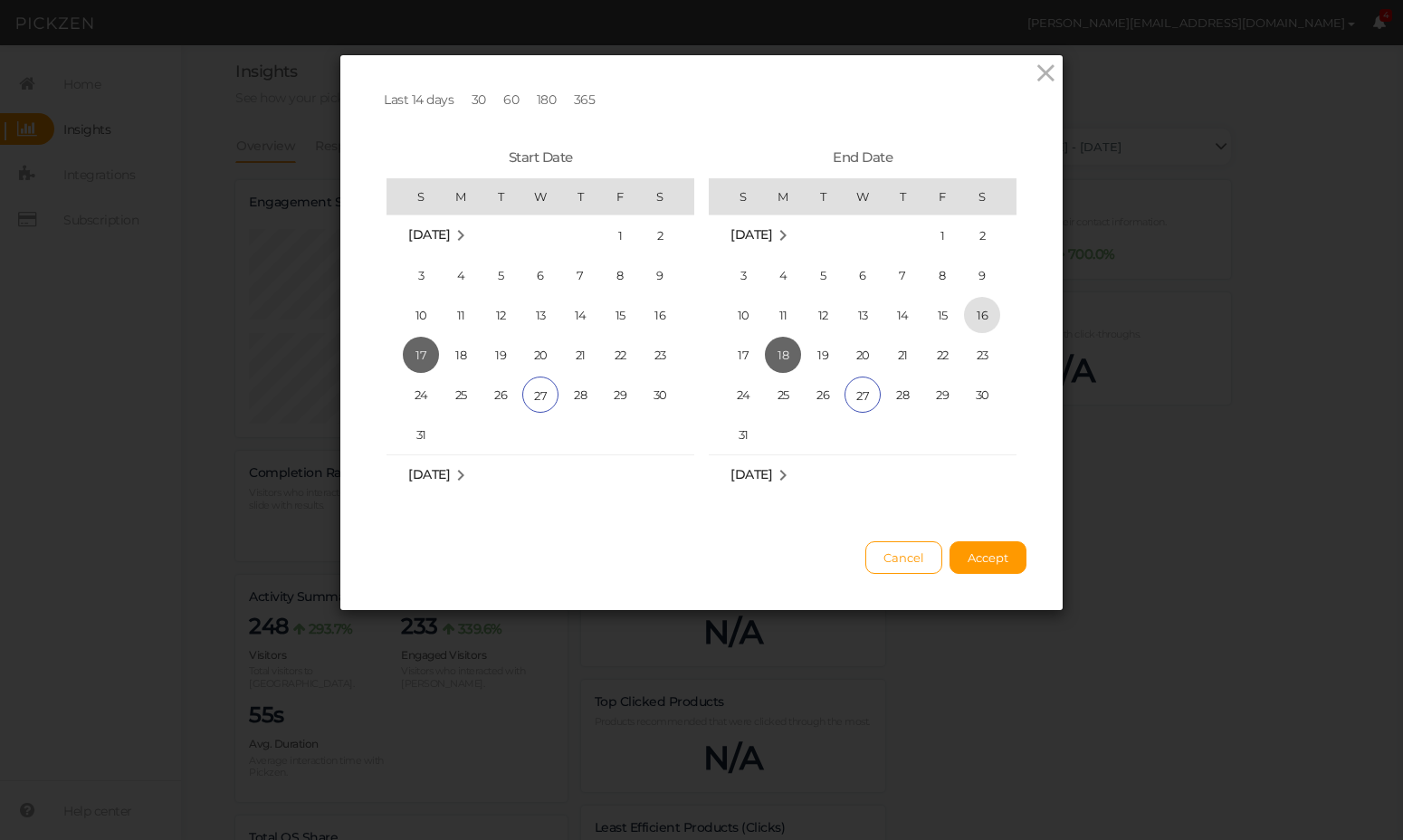
click at [968, 309] on span "16" at bounding box center [982, 315] width 36 height 36
click at [659, 306] on span "16" at bounding box center [660, 315] width 36 height 36
drag, startPoint x: 1002, startPoint y: 584, endPoint x: 1000, endPoint y: 566, distance: 18.1
click at [1001, 584] on div "Last 14 days 30 60 180 365 Start Date S M T W T F S [DATE] 1 2 3 4 5 6 7 8 9 10…" at bounding box center [702, 332] width 722 height 555
click at [1000, 566] on button "Accept" at bounding box center [988, 557] width 77 height 32
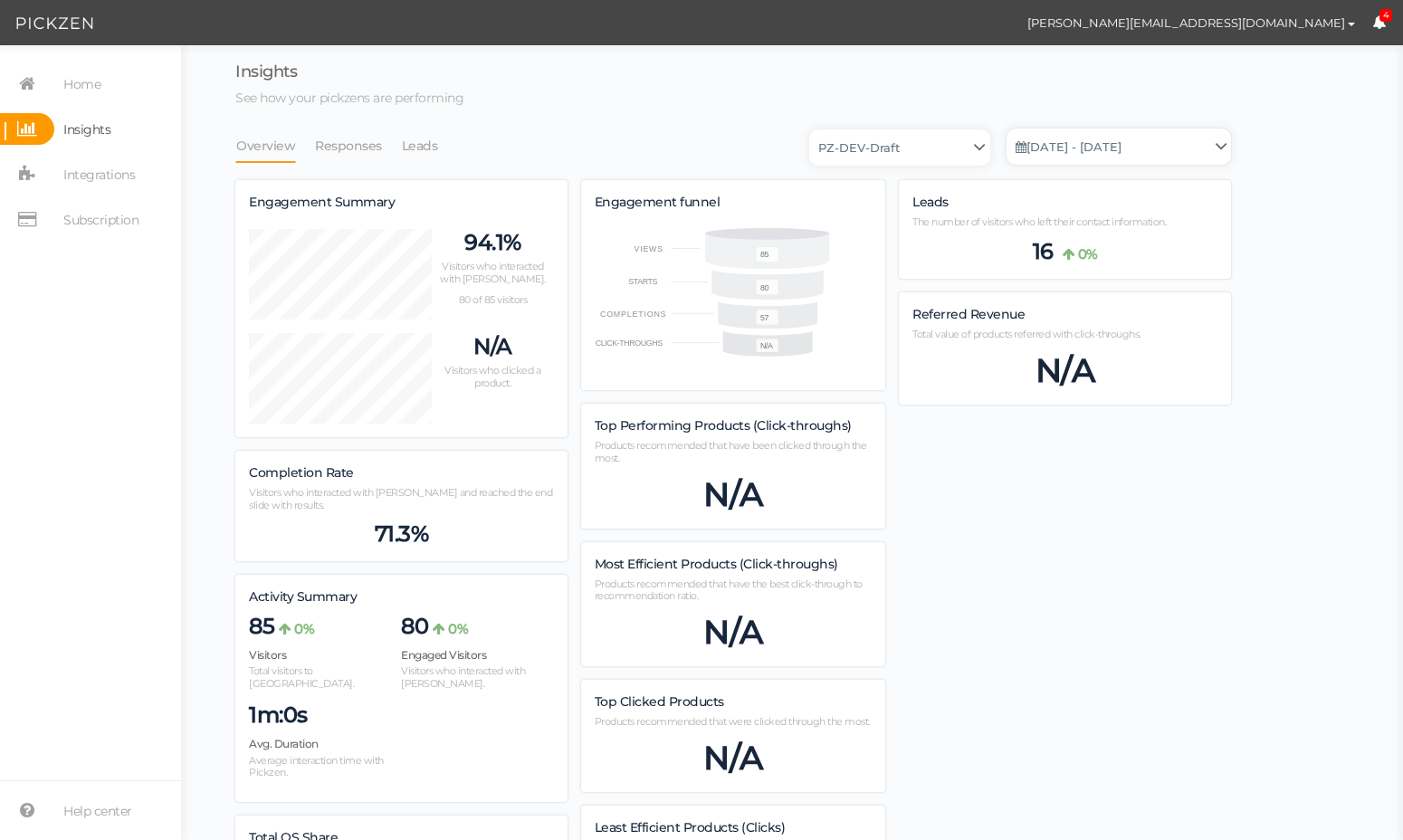
click at [1146, 163] on link "[DATE] - [DATE]" at bounding box center [1119, 147] width 225 height 36
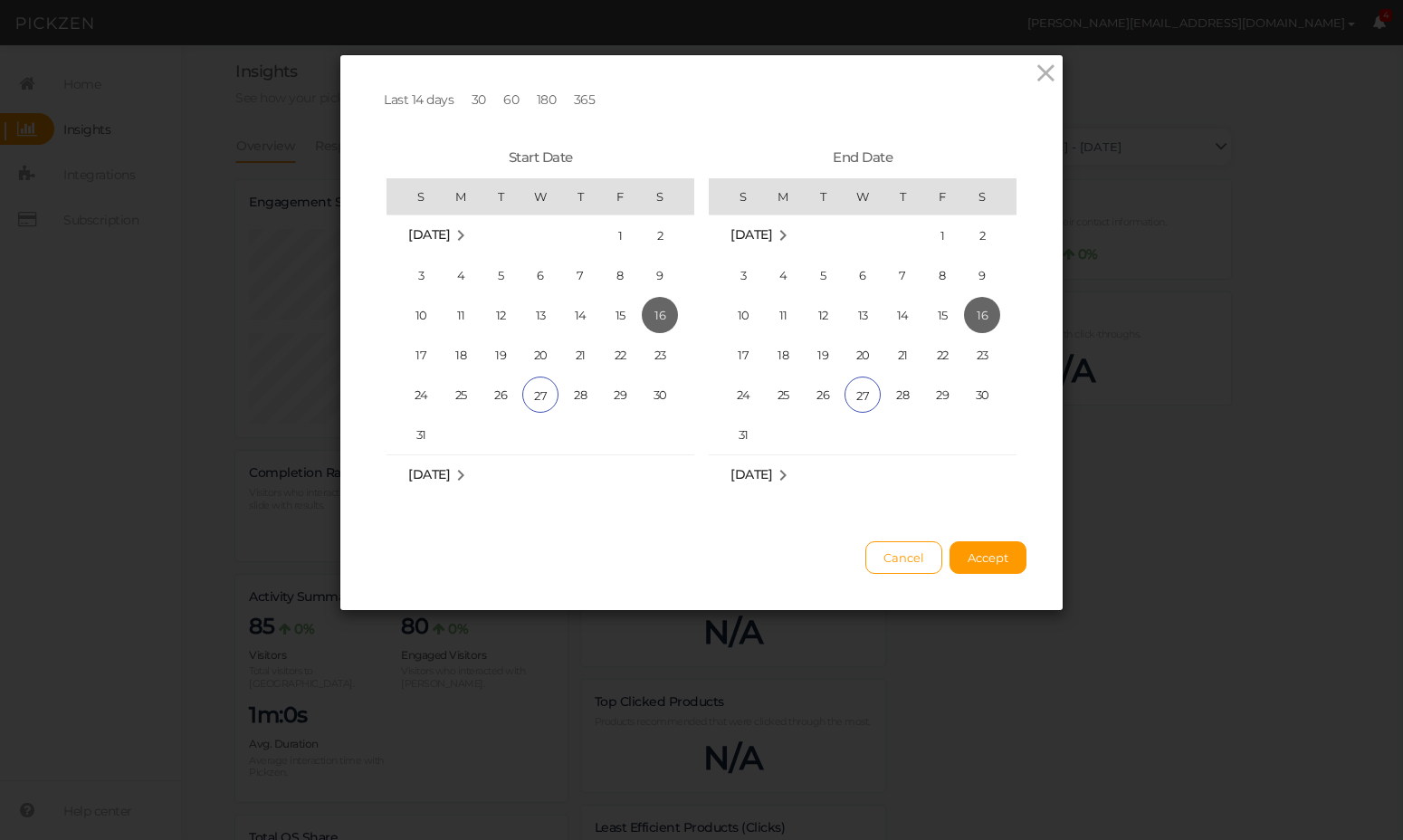
drag, startPoint x: 613, startPoint y: 315, endPoint x: 702, endPoint y: 337, distance: 91.7
click at [613, 315] on span "15" at bounding box center [620, 315] width 36 height 36
click at [996, 551] on span "Accept" at bounding box center [988, 557] width 41 height 14
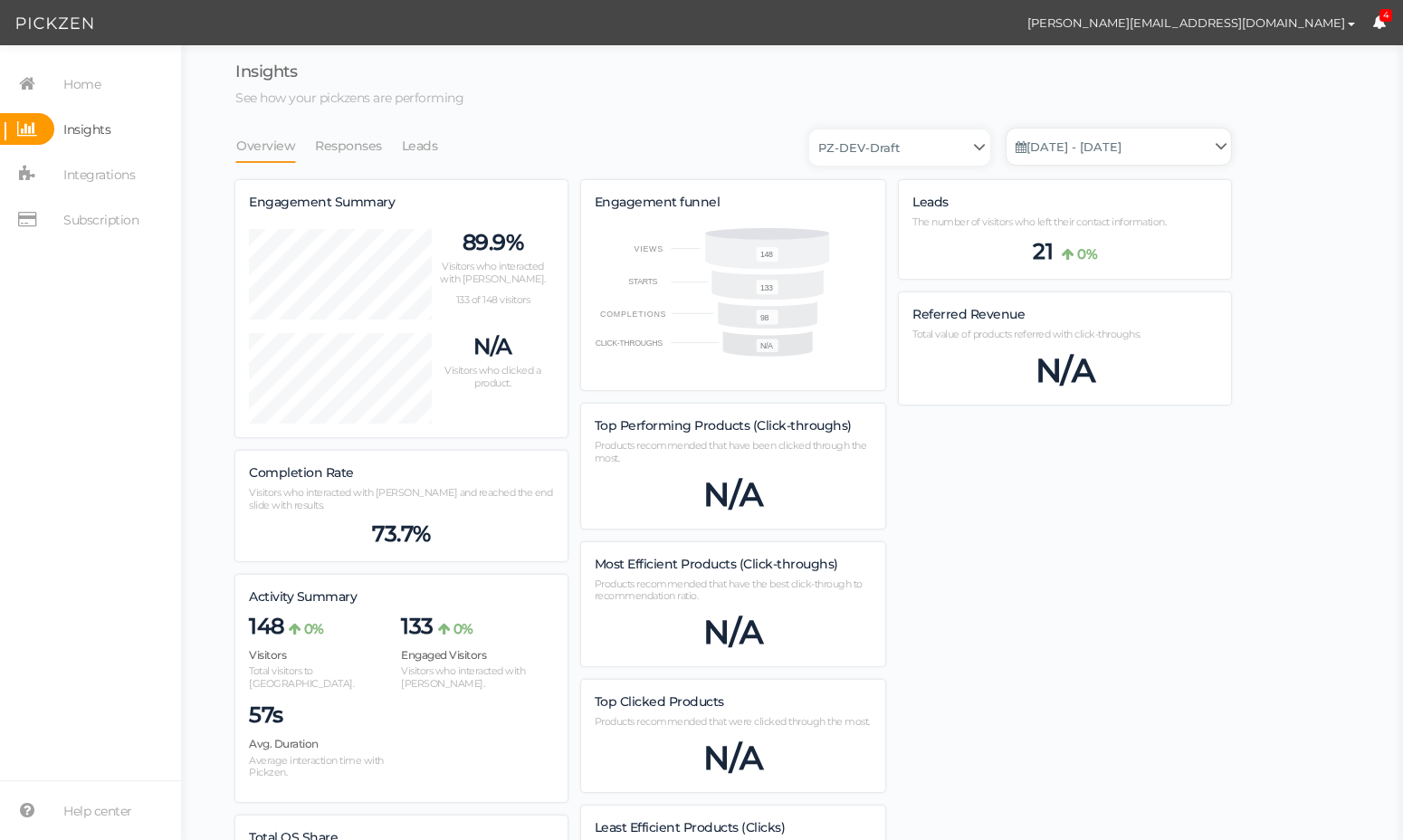
click at [1170, 151] on link "[DATE] - [DATE]" at bounding box center [1119, 147] width 225 height 36
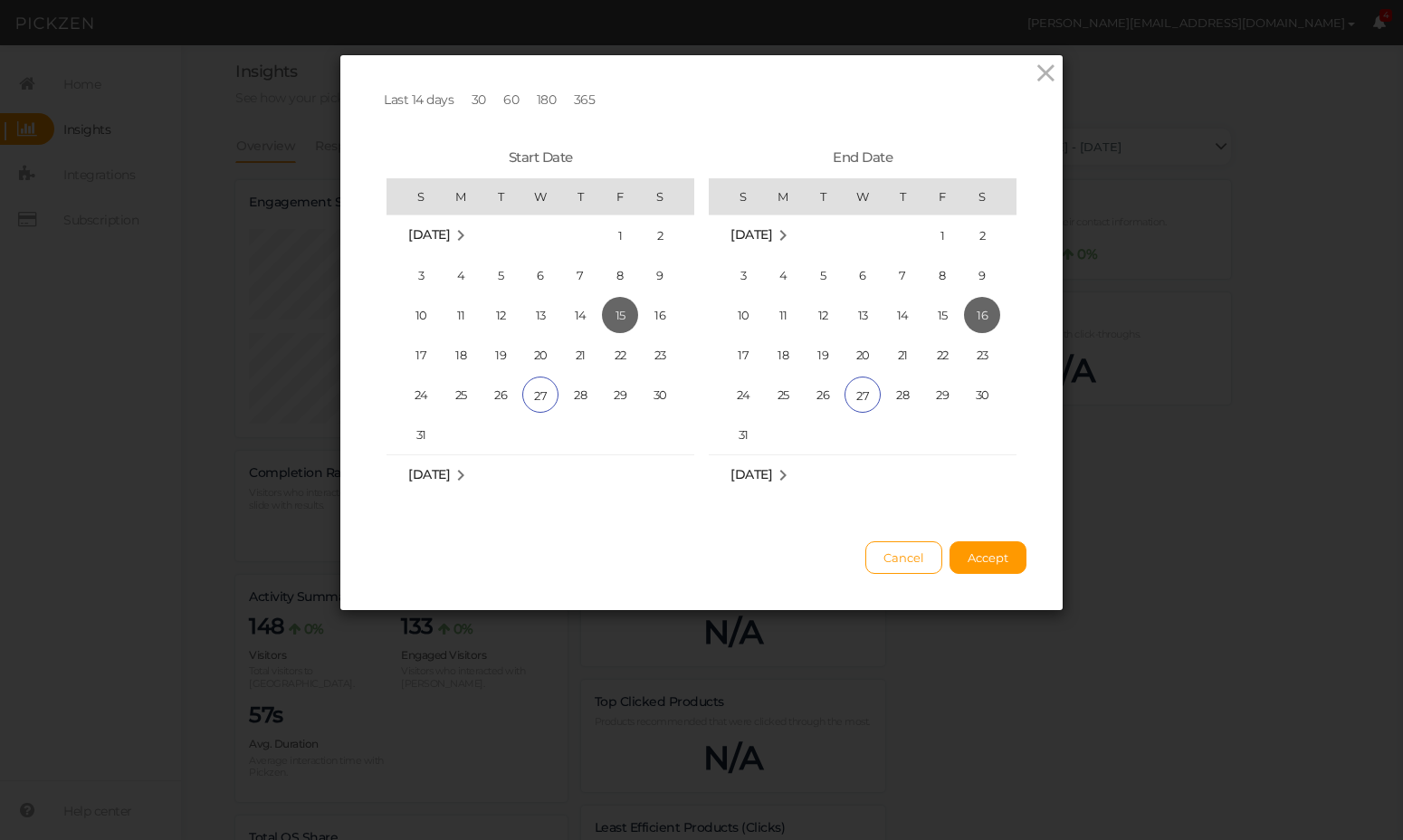
drag, startPoint x: 567, startPoint y: 320, endPoint x: 606, endPoint y: 320, distance: 39.0
click at [569, 320] on span "14" at bounding box center [580, 315] width 36 height 36
click at [990, 558] on span "Accept" at bounding box center [988, 557] width 41 height 14
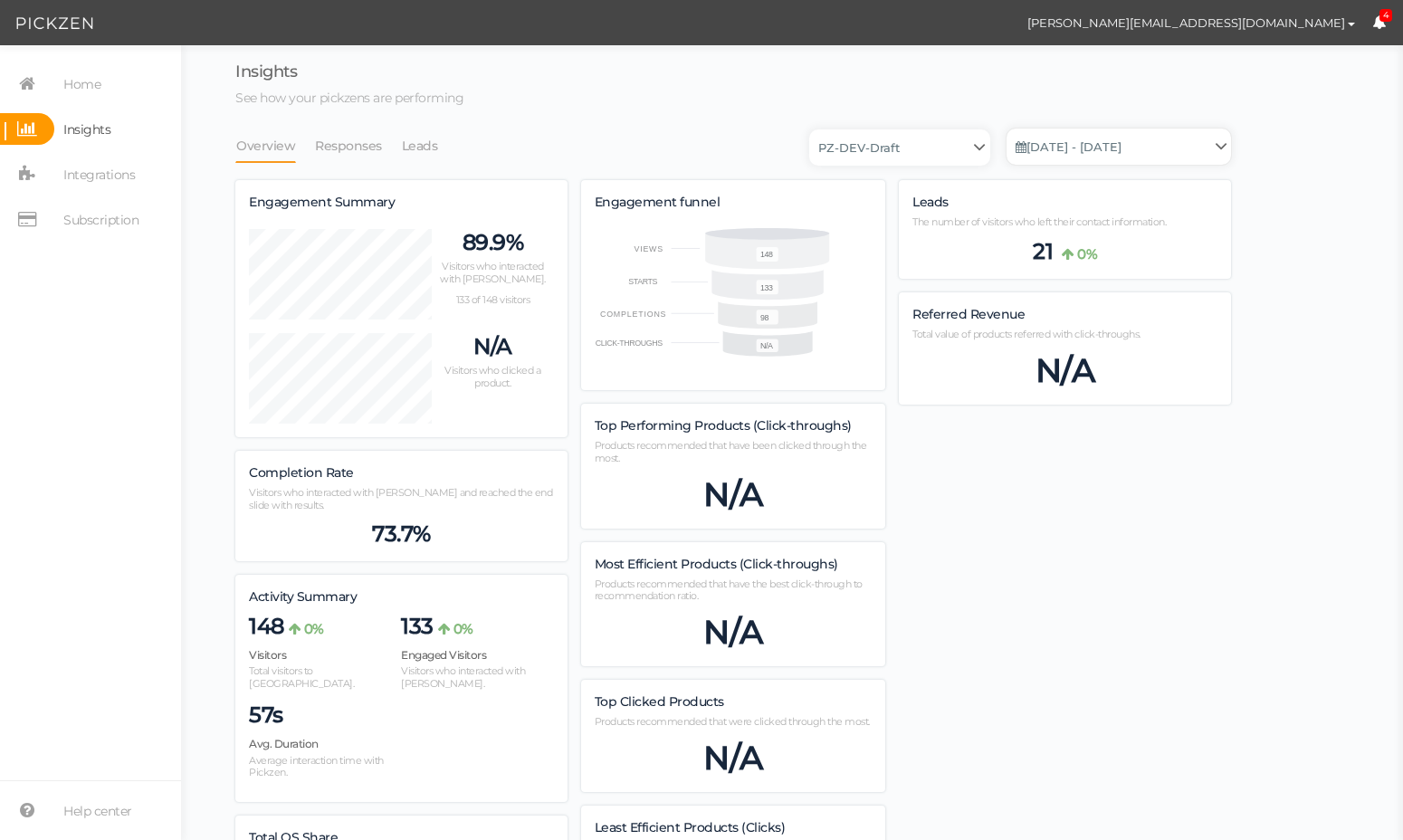
click at [1086, 149] on link "[DATE] - [DATE]" at bounding box center [1119, 147] width 225 height 36
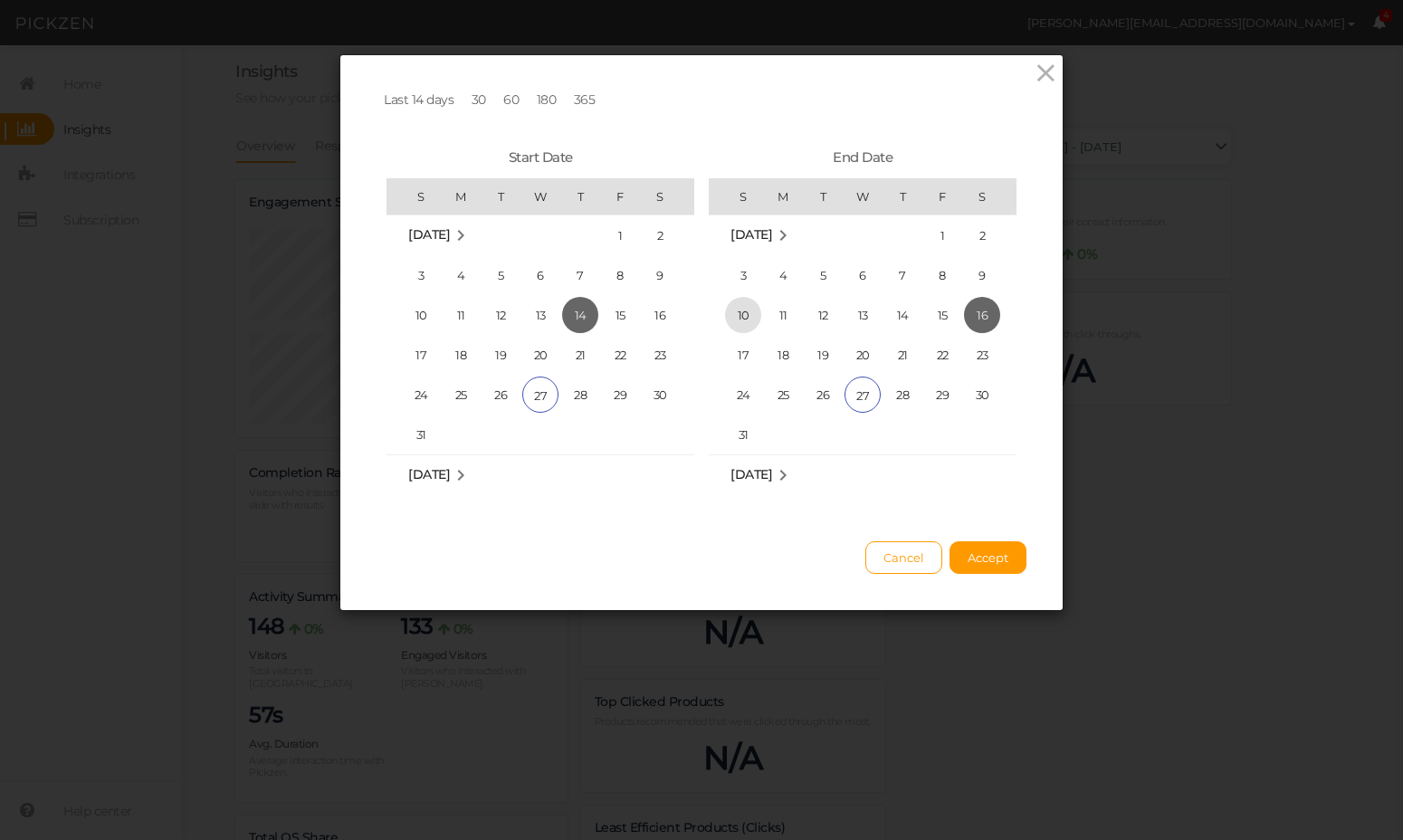
drag, startPoint x: 556, startPoint y: 317, endPoint x: 754, endPoint y: 308, distance: 198.2
click at [556, 316] on span "13" at bounding box center [540, 315] width 36 height 36
drag, startPoint x: 858, startPoint y: 304, endPoint x: 920, endPoint y: 413, distance: 125.4
click at [858, 304] on span "13" at bounding box center [863, 315] width 36 height 36
click at [993, 562] on span "Accept" at bounding box center [988, 557] width 41 height 14
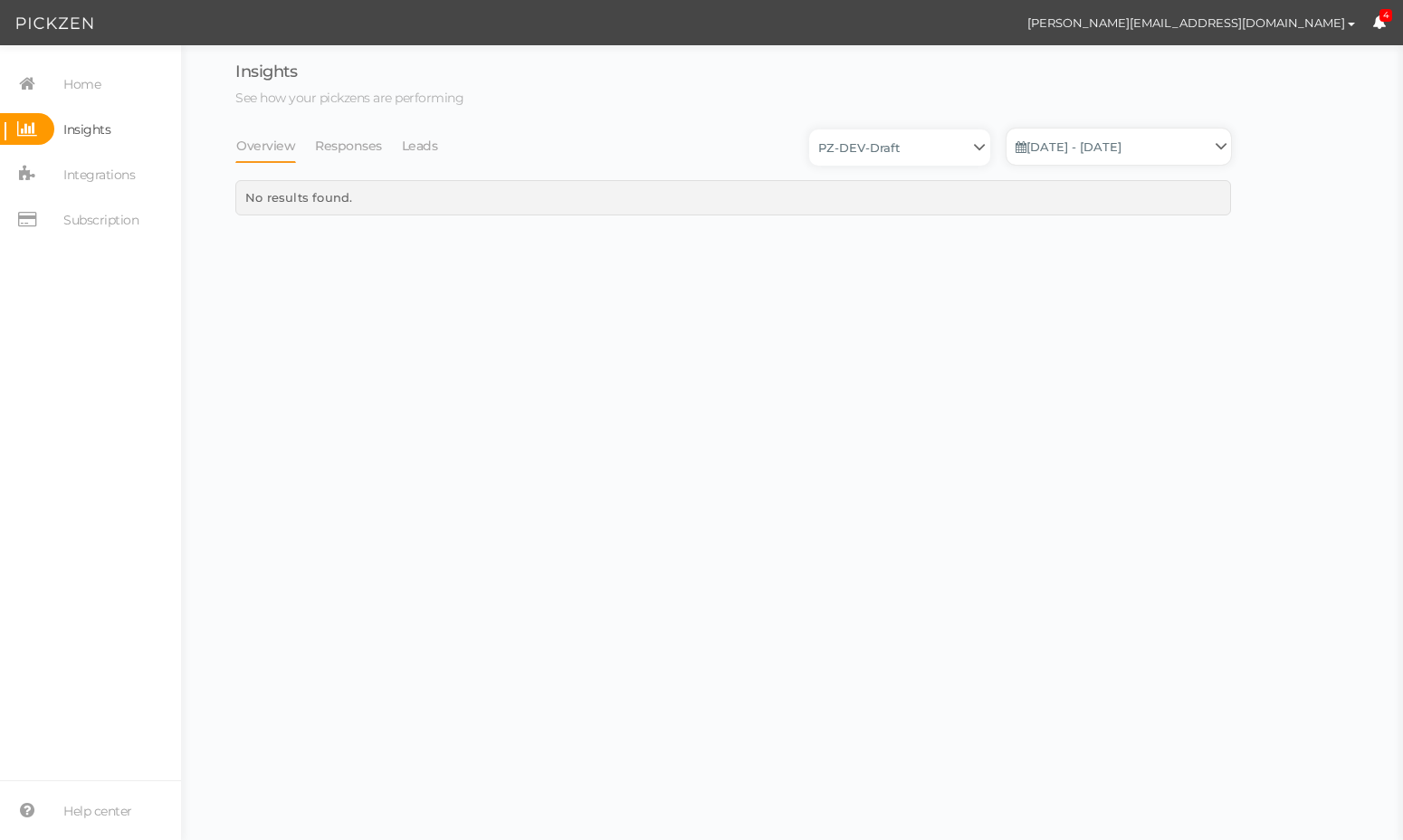
click at [1084, 149] on link "[DATE] - [DATE]" at bounding box center [1119, 147] width 225 height 36
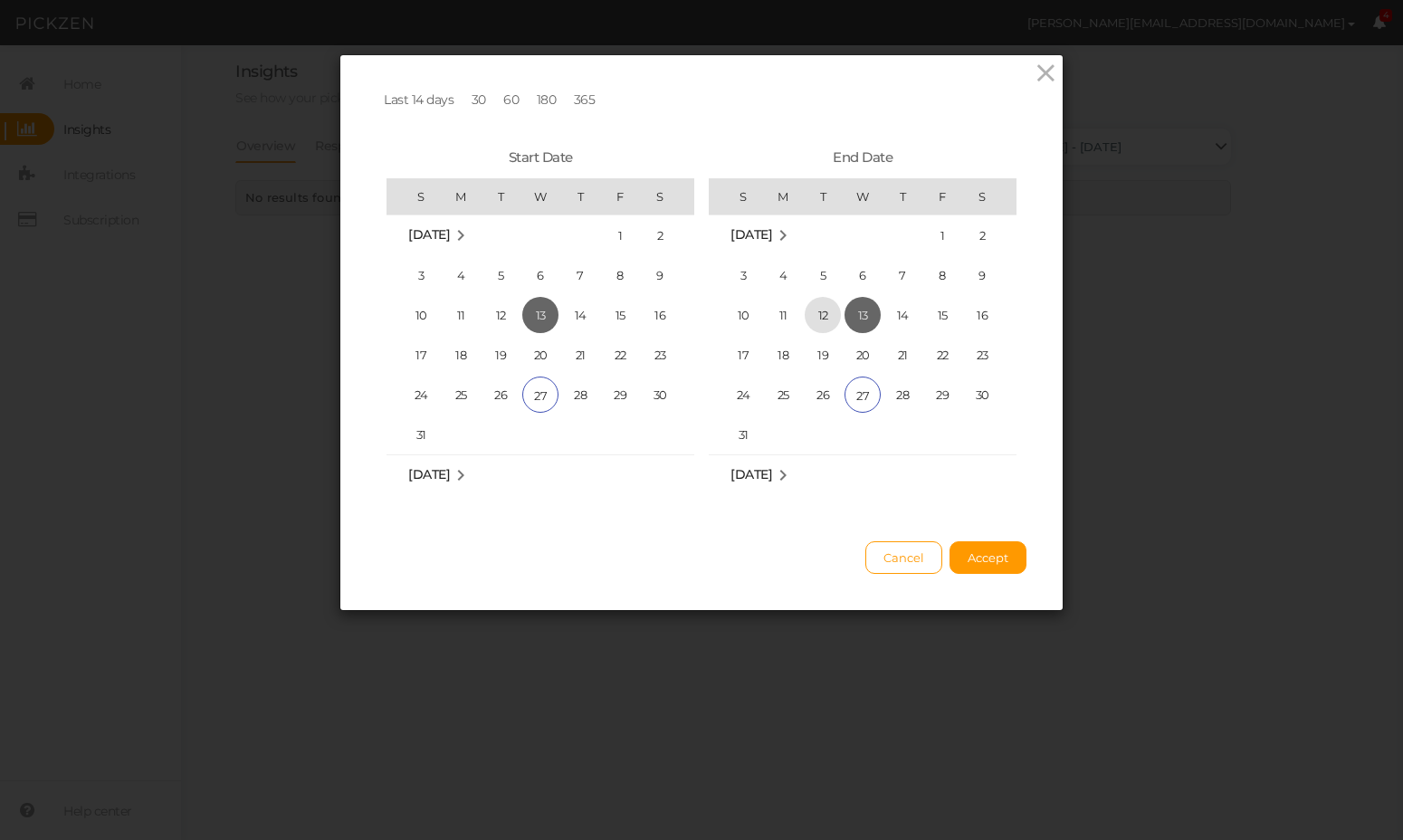
drag, startPoint x: 586, startPoint y: 306, endPoint x: 825, endPoint y: 316, distance: 239.2
click at [586, 305] on span "14" at bounding box center [580, 315] width 36 height 36
click at [920, 310] on span "14" at bounding box center [902, 315] width 36 height 36
click at [991, 549] on button "Accept" at bounding box center [988, 557] width 77 height 32
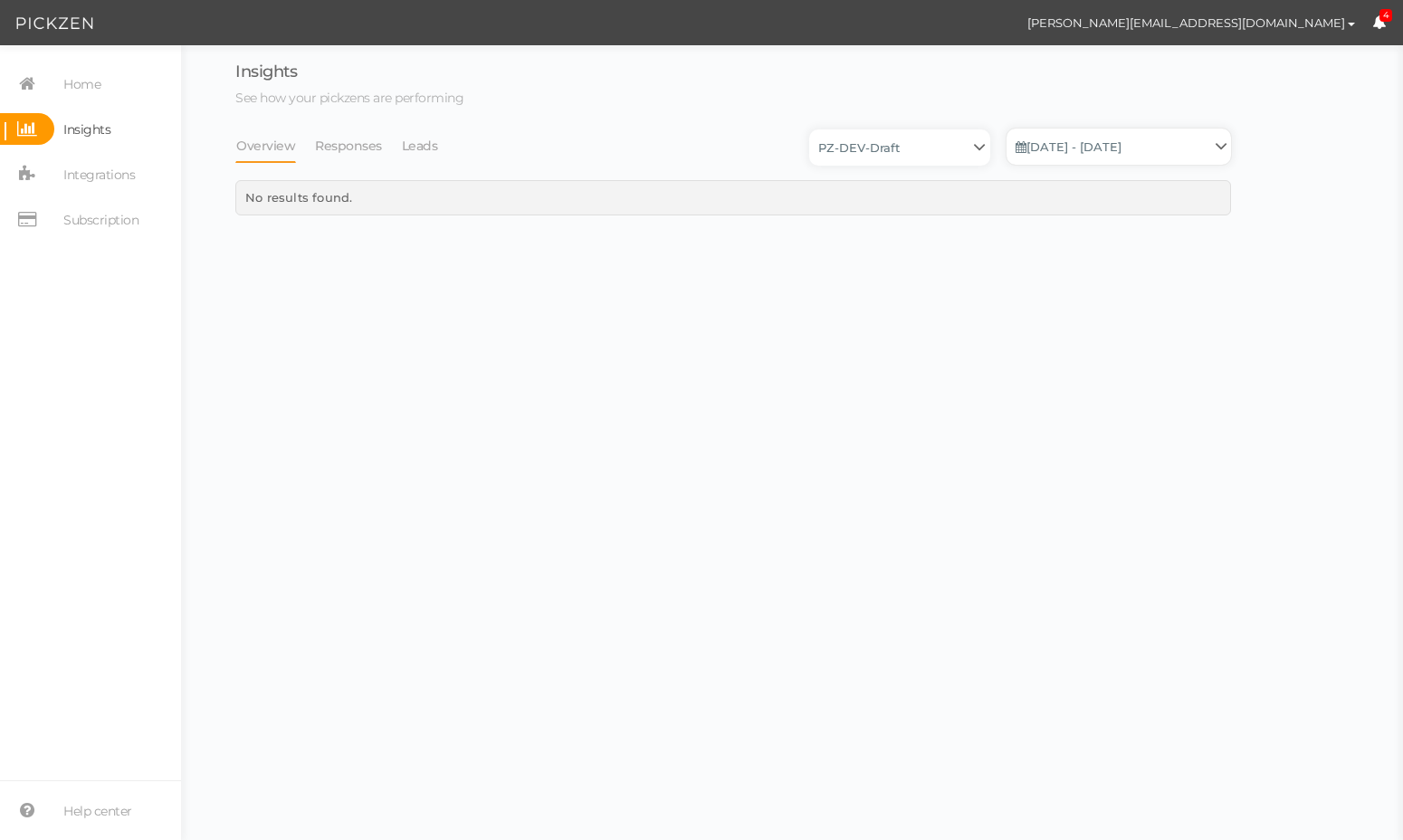
click at [1073, 158] on link "[DATE] - [DATE]" at bounding box center [1119, 147] width 225 height 36
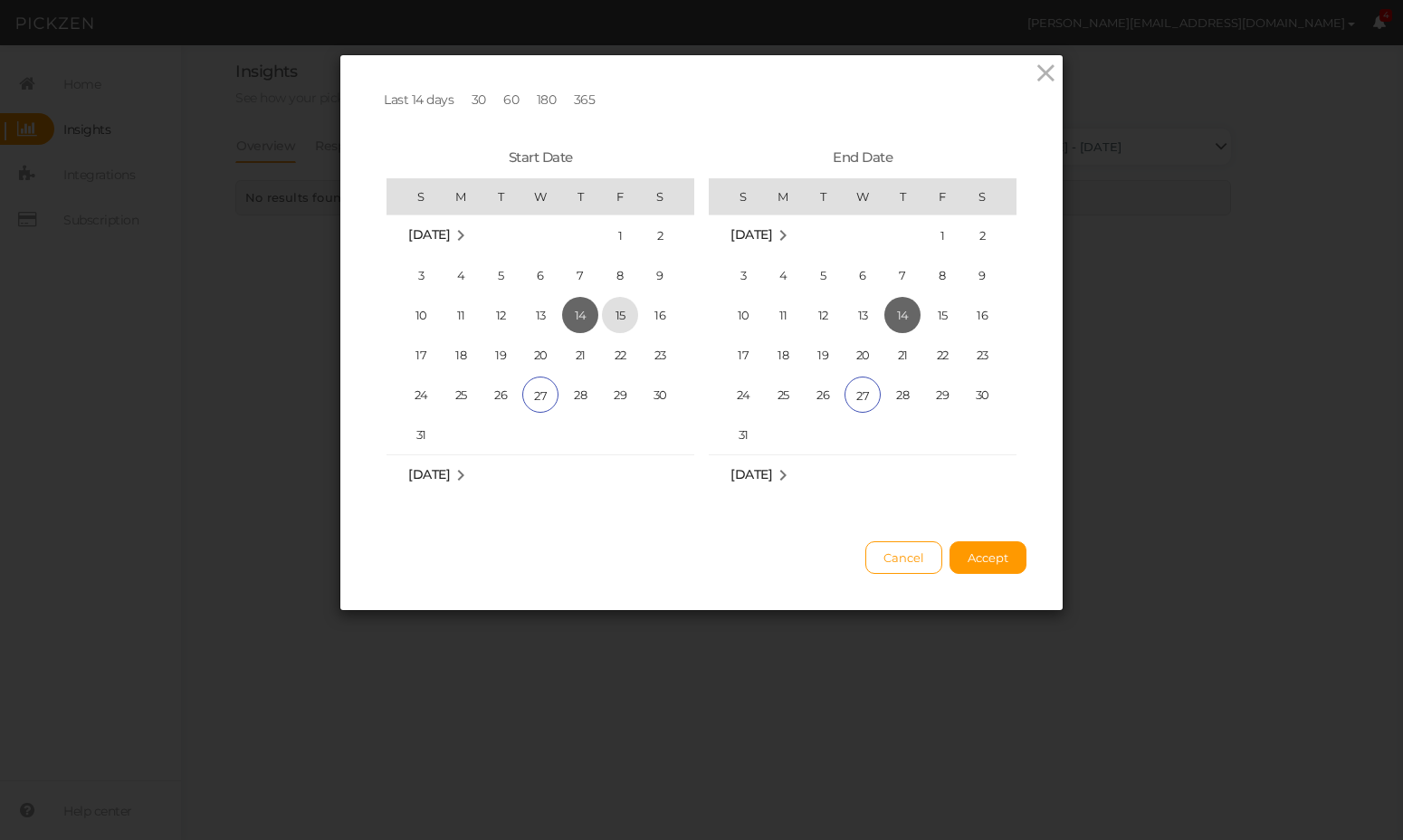
click at [612, 298] on span "15" at bounding box center [620, 315] width 36 height 36
drag, startPoint x: 944, startPoint y: 312, endPoint x: 964, endPoint y: 356, distance: 48.3
click at [946, 313] on span "15" at bounding box center [942, 315] width 36 height 36
click at [979, 553] on span "Accept" at bounding box center [988, 557] width 41 height 14
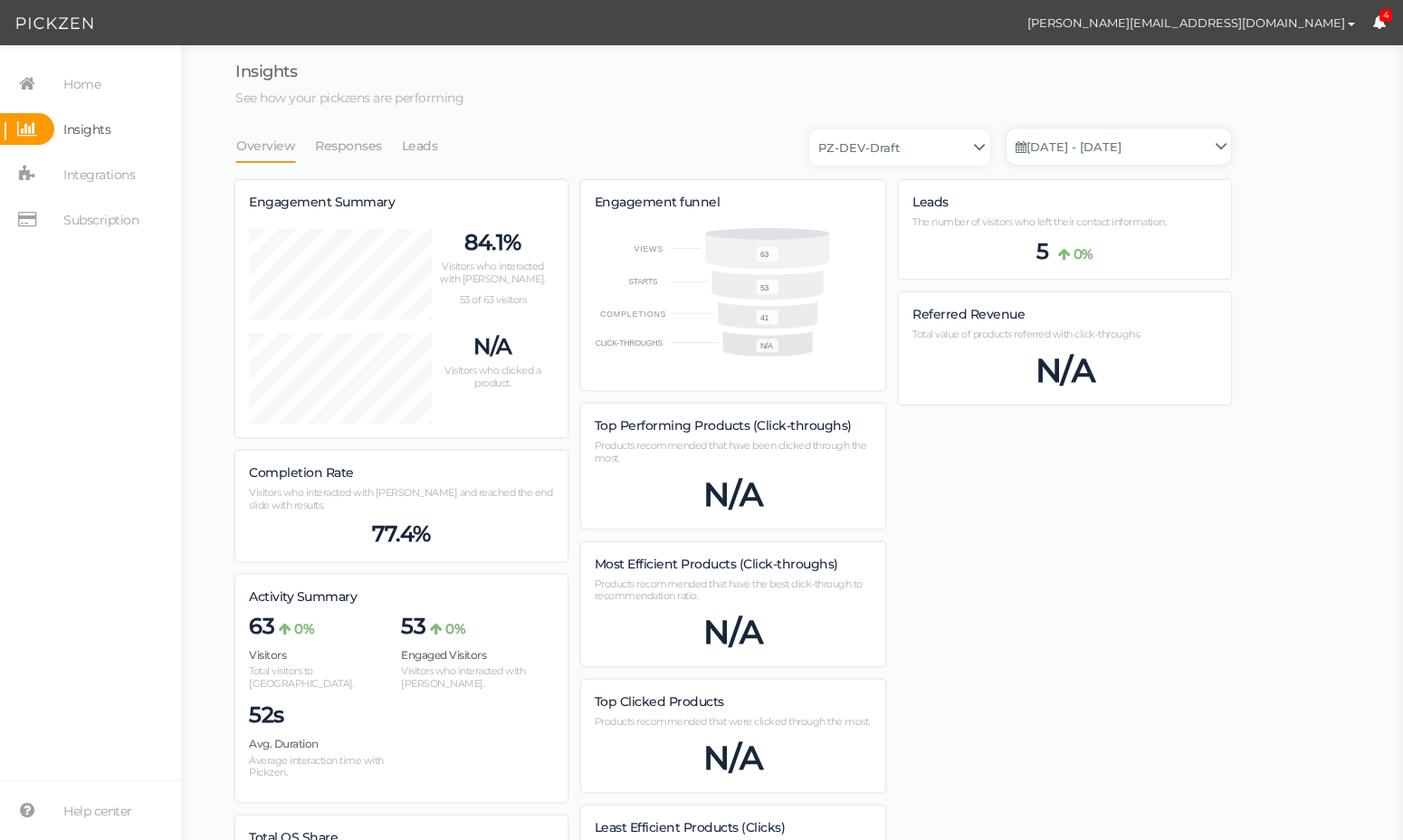
click at [1180, 139] on link "[DATE] - [DATE]" at bounding box center [1119, 147] width 225 height 36
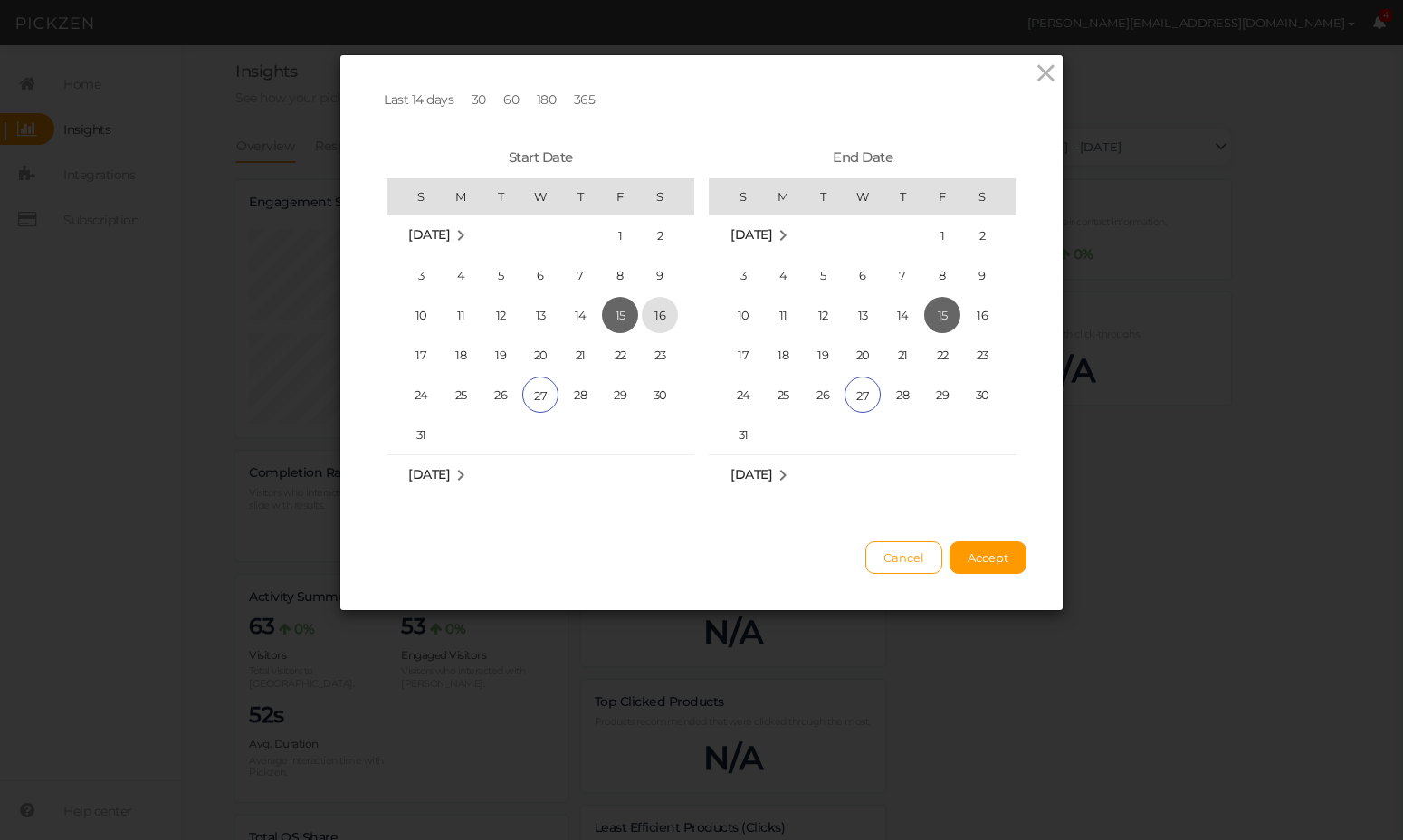
click at [658, 310] on span "16" at bounding box center [660, 315] width 36 height 36
click at [854, 394] on span "27" at bounding box center [863, 394] width 36 height 36
click at [989, 547] on button "Accept" at bounding box center [988, 557] width 77 height 32
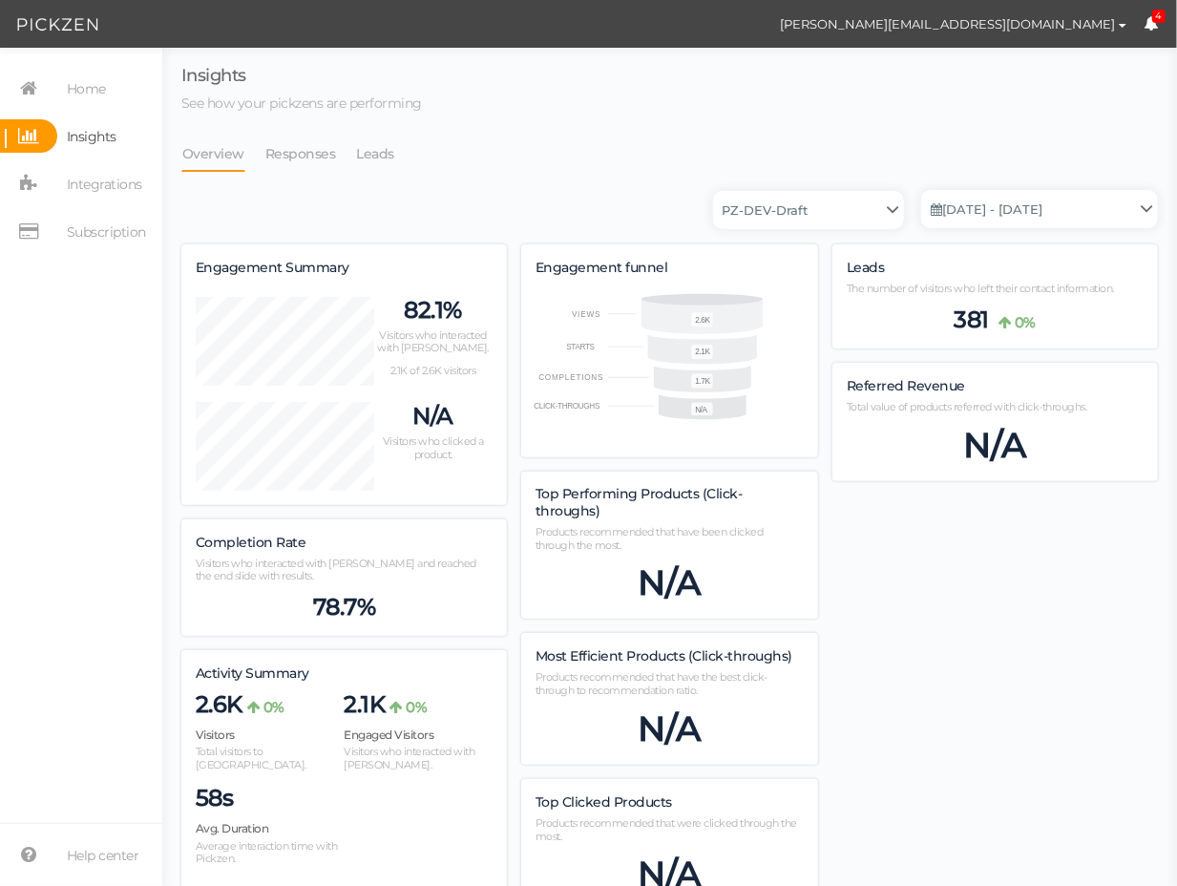
click at [1037, 293] on span "The number of visitors who left their contact information." at bounding box center [980, 288] width 267 height 13
drag, startPoint x: 983, startPoint y: 315, endPoint x: 895, endPoint y: 277, distance: 95.8
click at [978, 312] on span "381" at bounding box center [972, 320] width 35 height 29
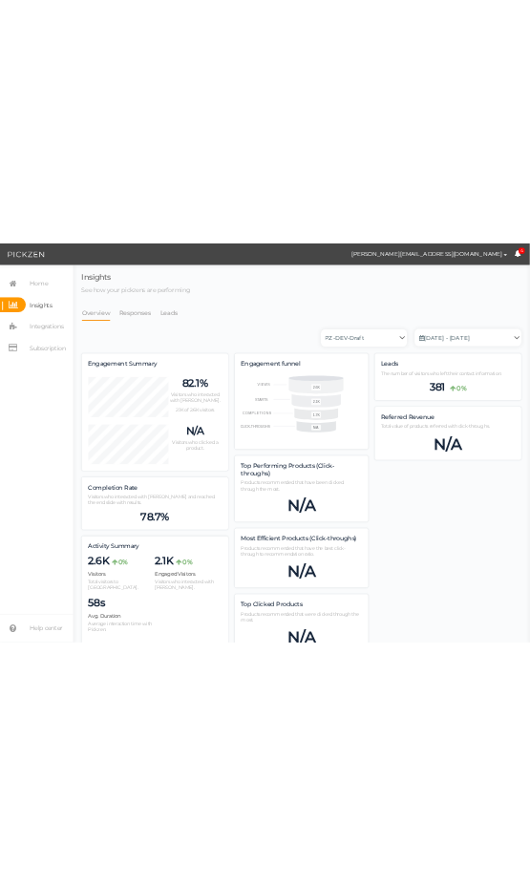
scroll to position [1345, 1050]
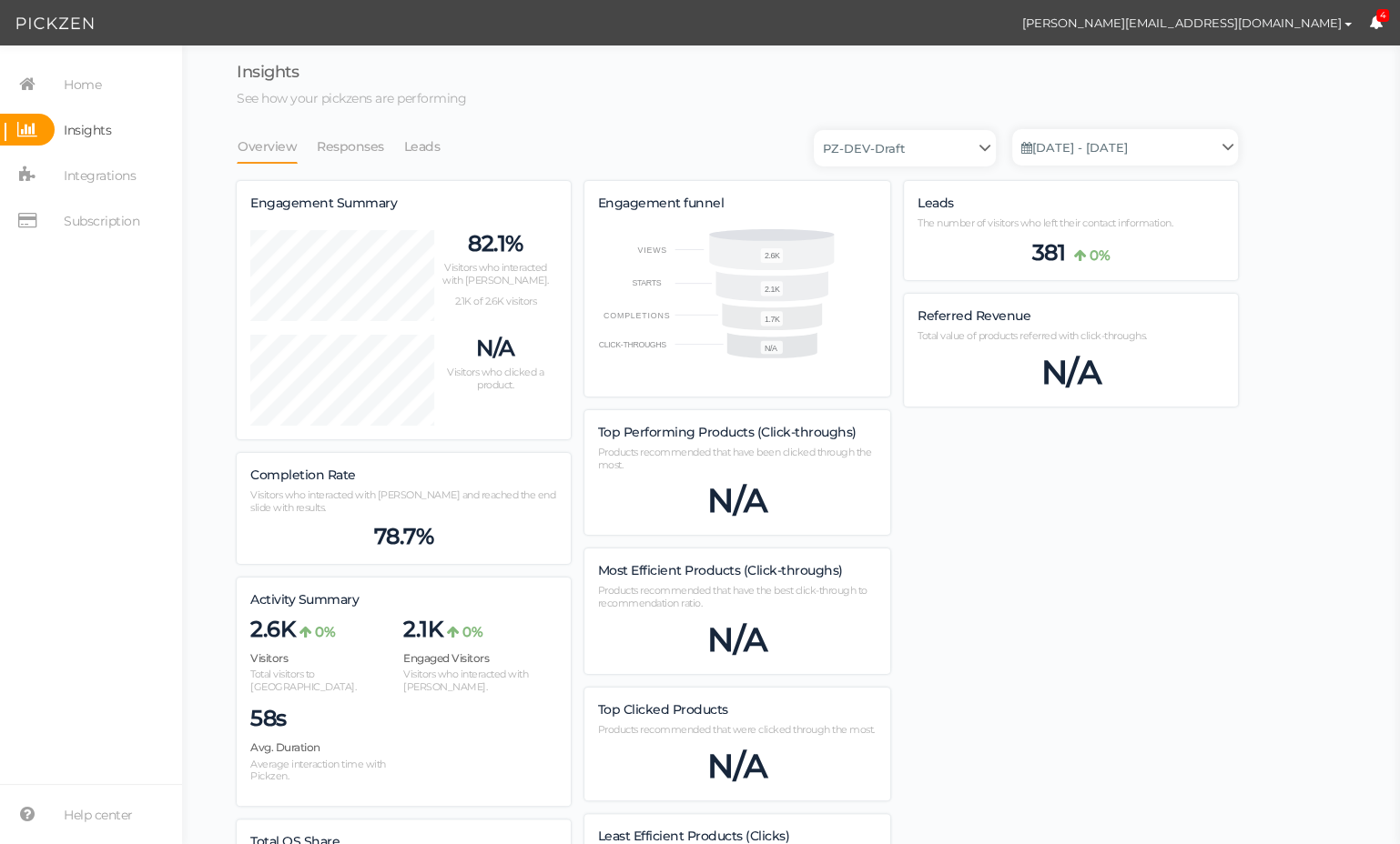
click at [933, 202] on label "Leads" at bounding box center [936, 203] width 36 height 16
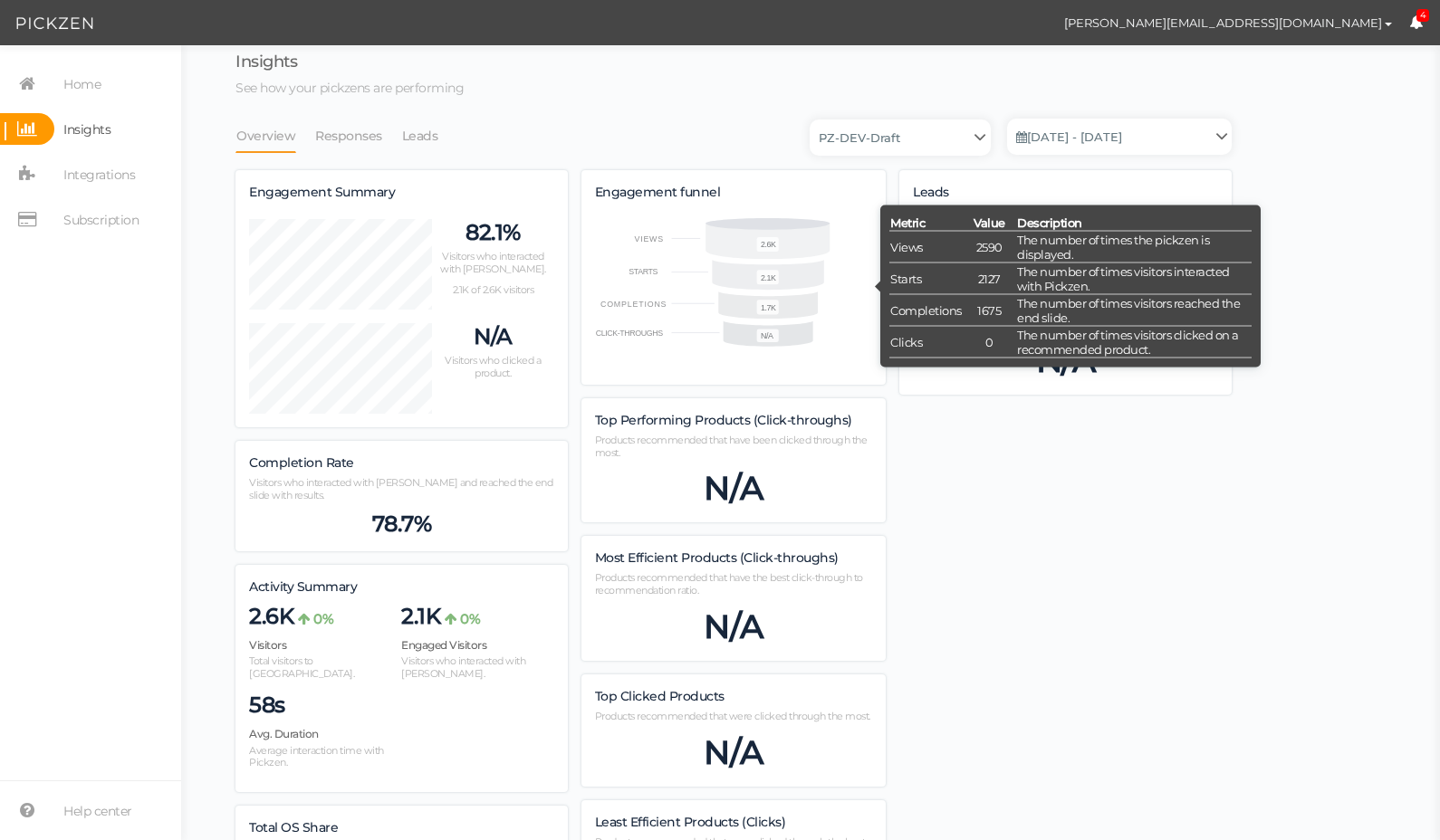
scroll to position [0, 0]
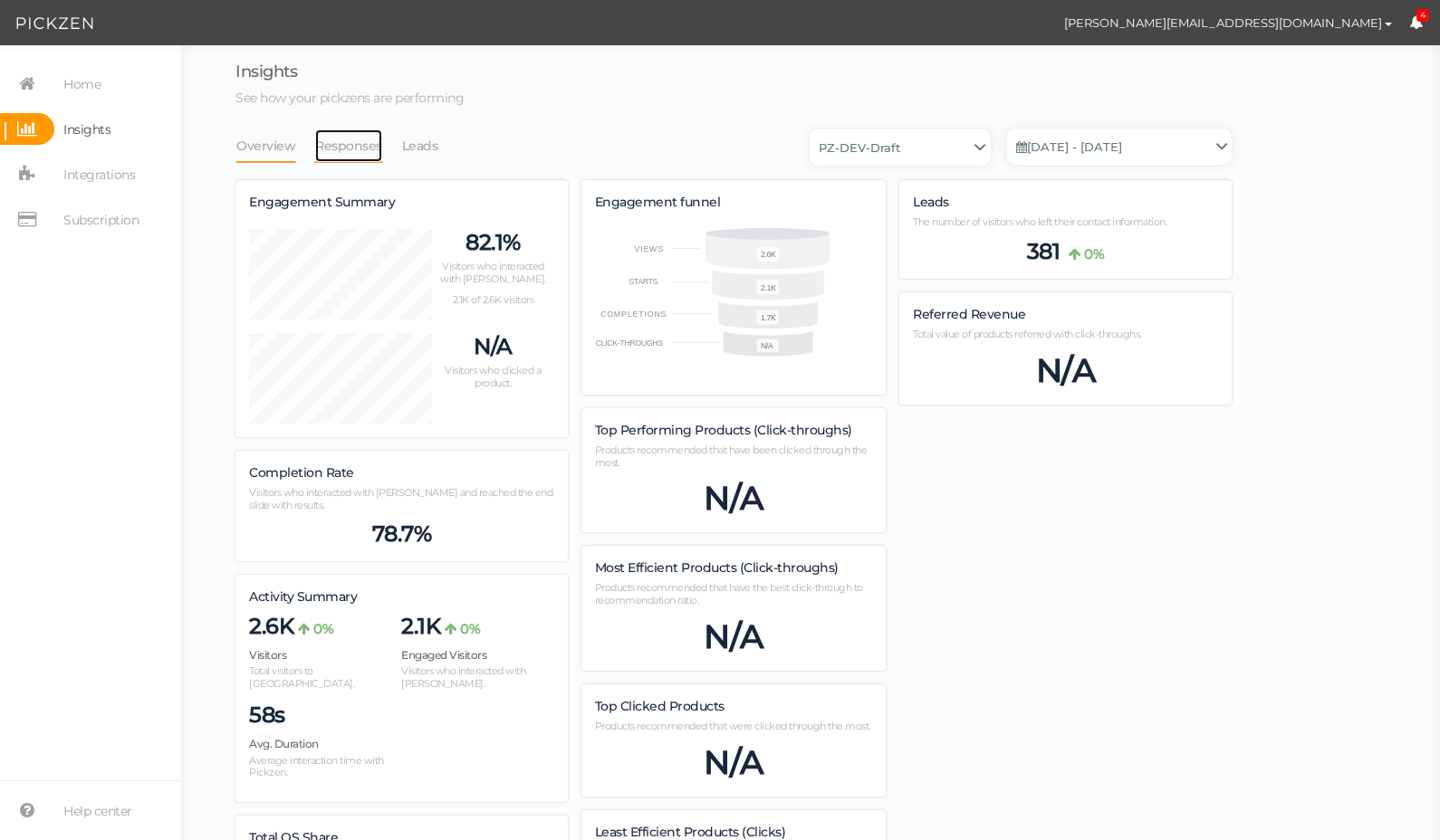
click at [358, 144] on link "Responses" at bounding box center [348, 146] width 69 height 34
